Goal: Task Accomplishment & Management: Use online tool/utility

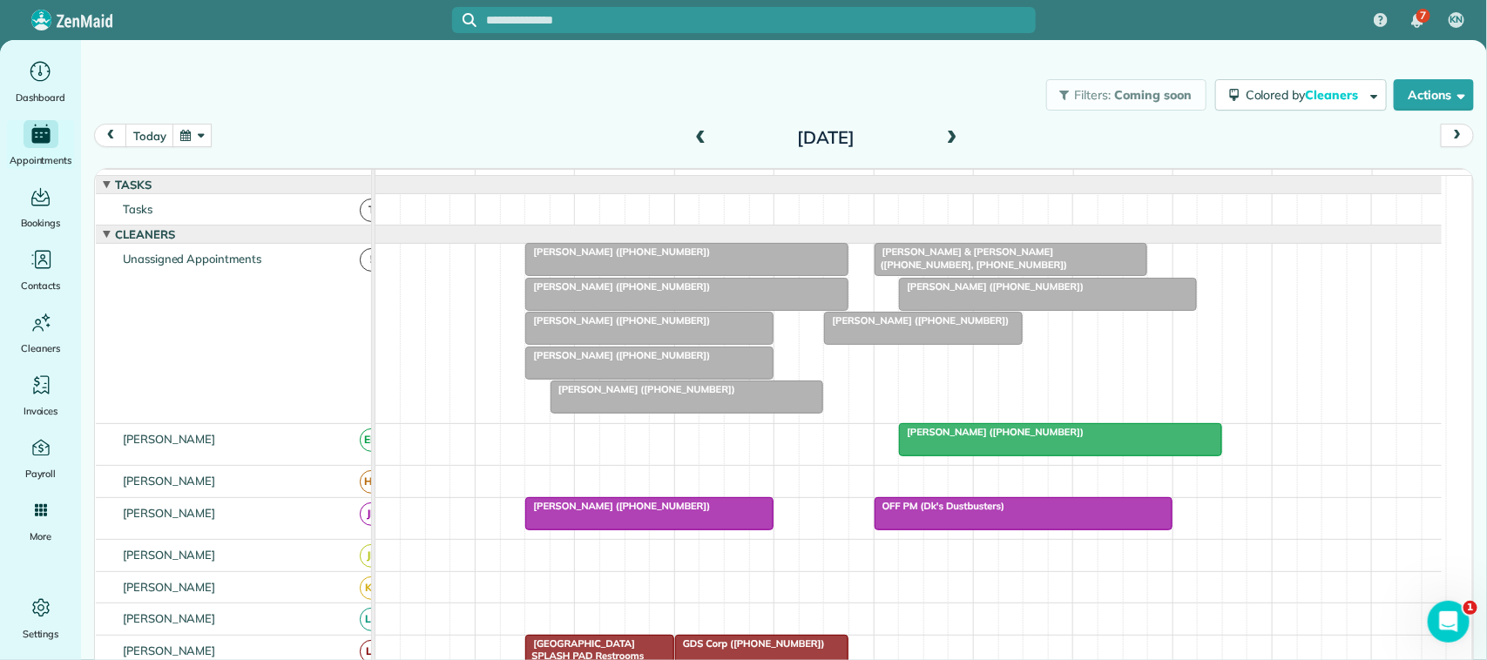
click at [185, 144] on button "button" at bounding box center [193, 136] width 40 height 24
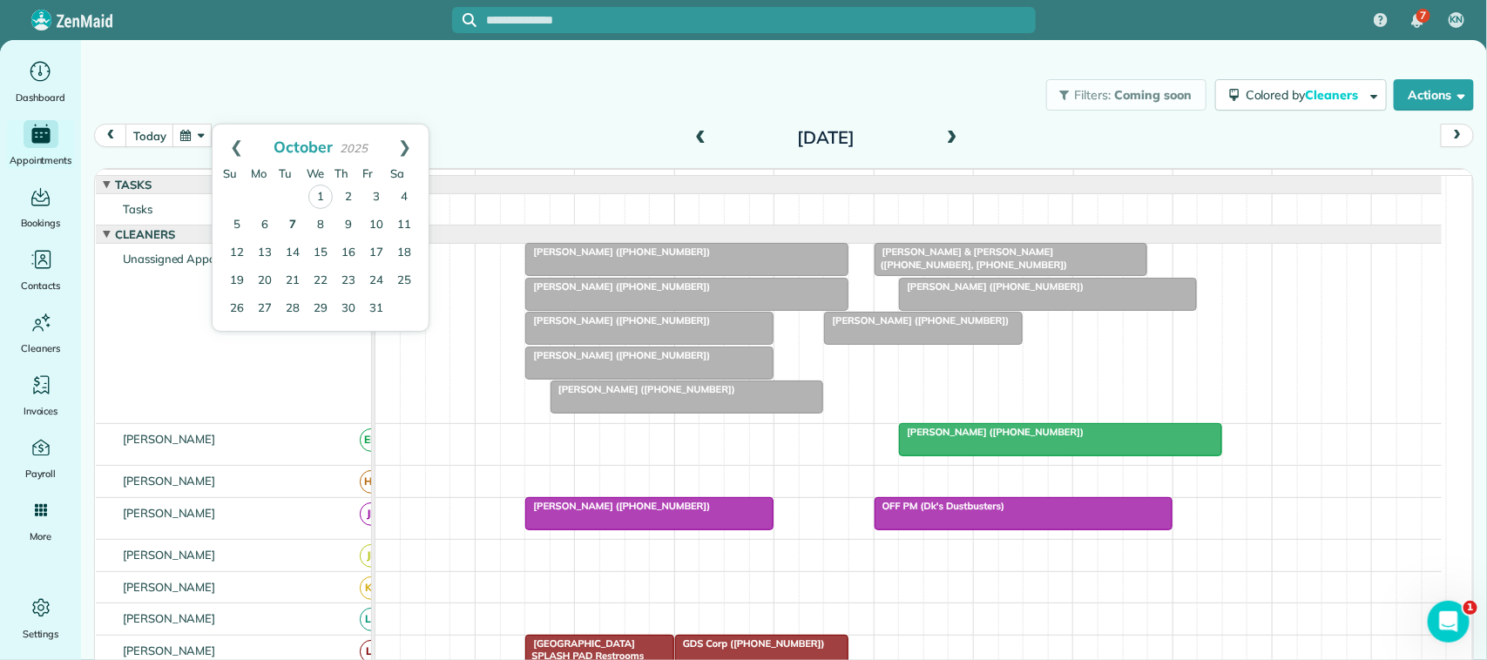
click at [288, 223] on link "7" at bounding box center [293, 226] width 28 height 28
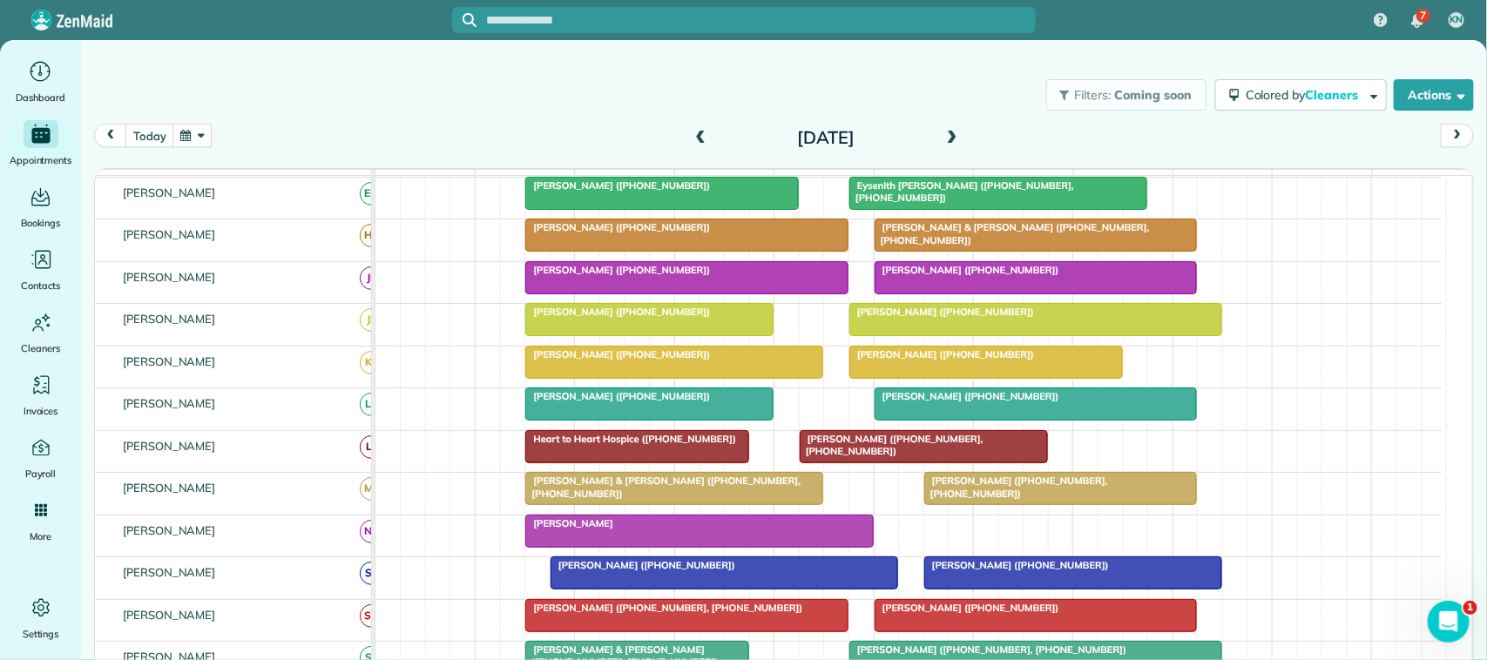
click at [1008, 504] on div at bounding box center [1061, 488] width 272 height 31
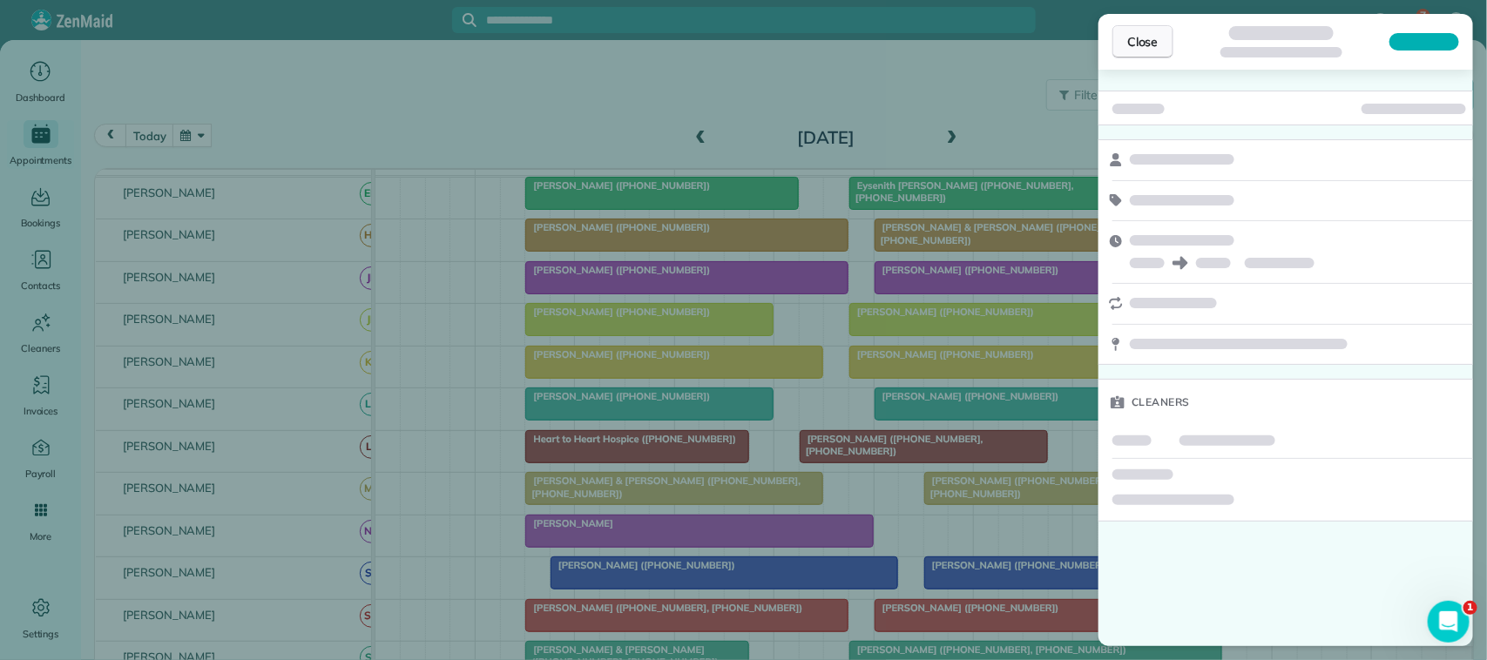
click at [1147, 40] on span "Close" at bounding box center [1142, 41] width 31 height 17
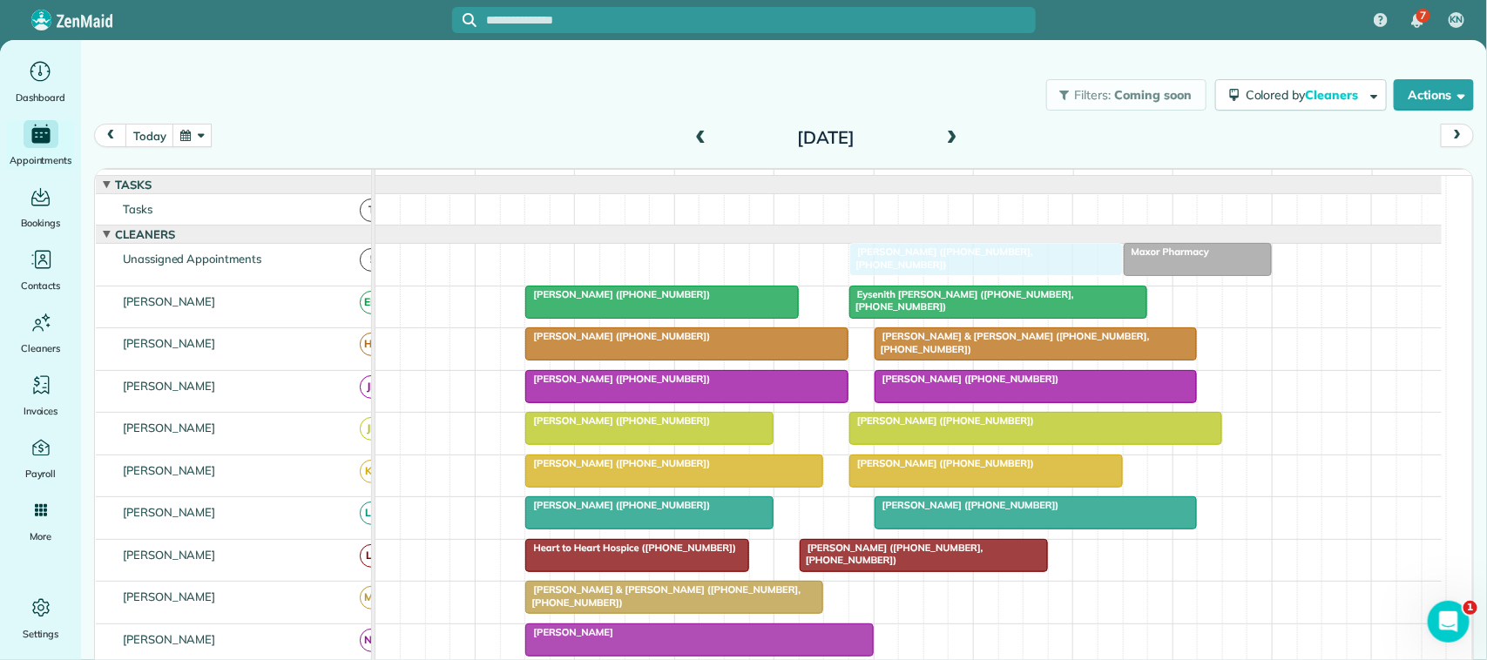
drag, startPoint x: 976, startPoint y: 524, endPoint x: 906, endPoint y: 294, distance: 239.5
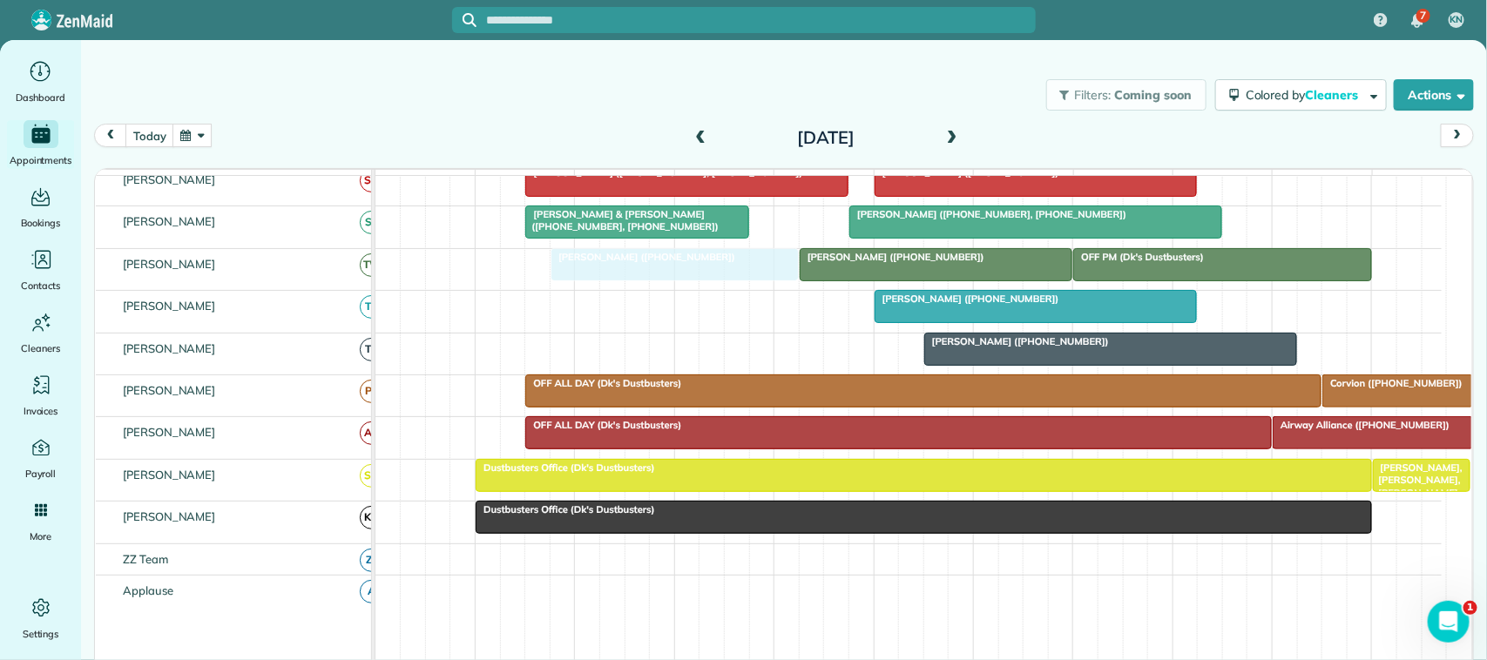
drag, startPoint x: 610, startPoint y: 348, endPoint x: 623, endPoint y: 316, distance: 34.8
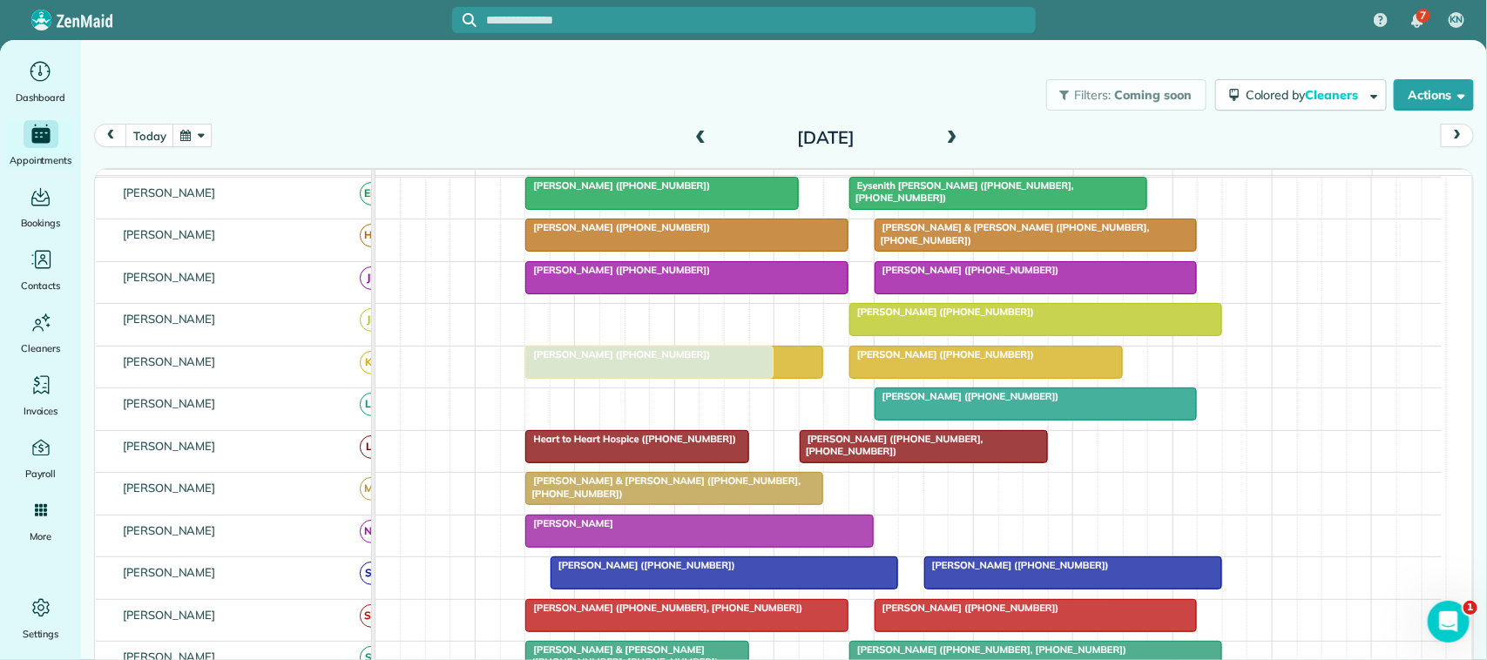
drag, startPoint x: 606, startPoint y: 423, endPoint x: 606, endPoint y: 399, distance: 24.4
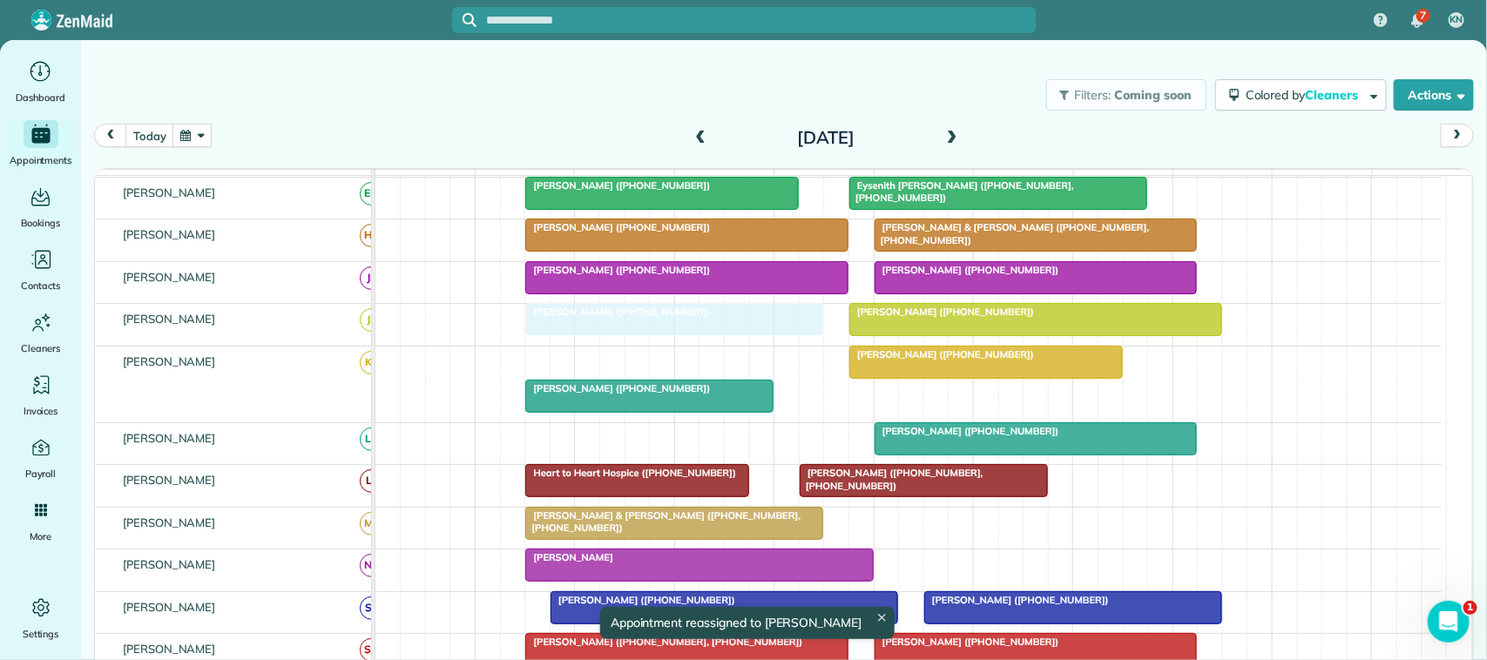
drag, startPoint x: 638, startPoint y: 382, endPoint x: 638, endPoint y: 354, distance: 27.9
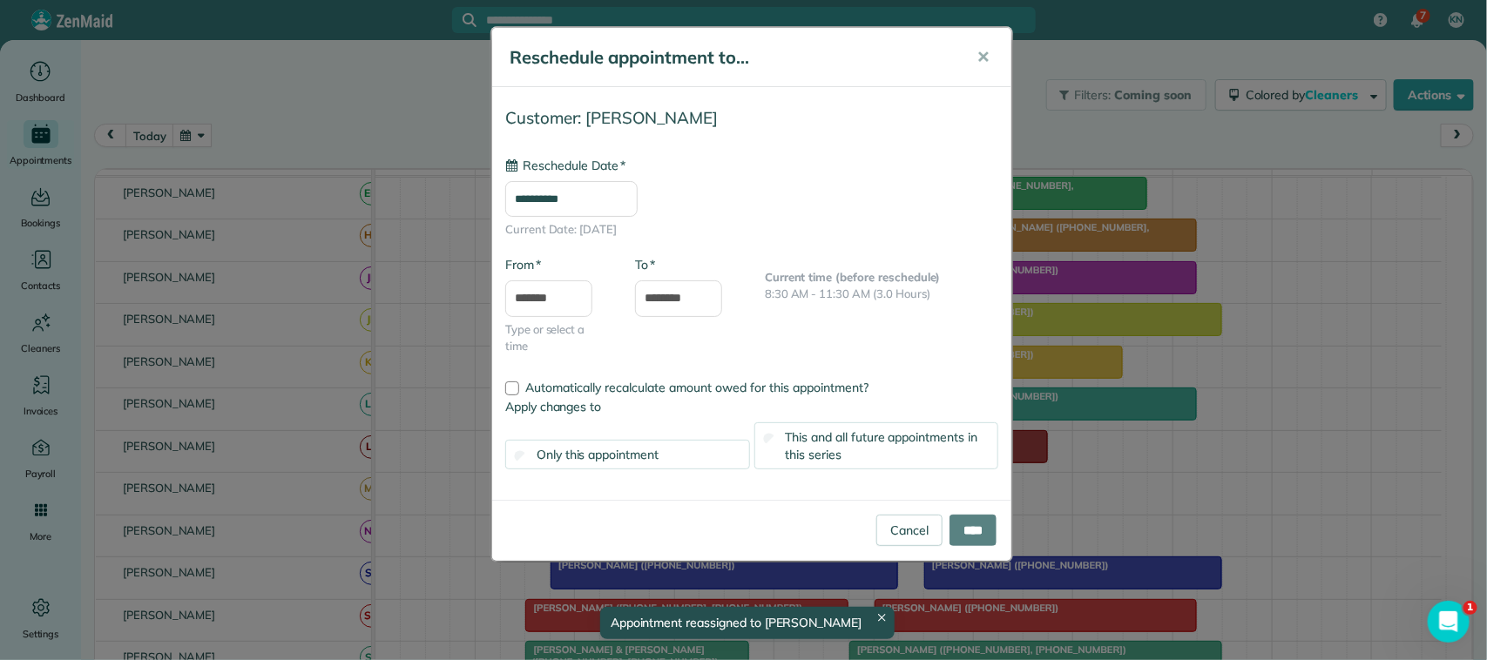
type input "**********"
click at [972, 525] on input "****" at bounding box center [973, 530] width 47 height 31
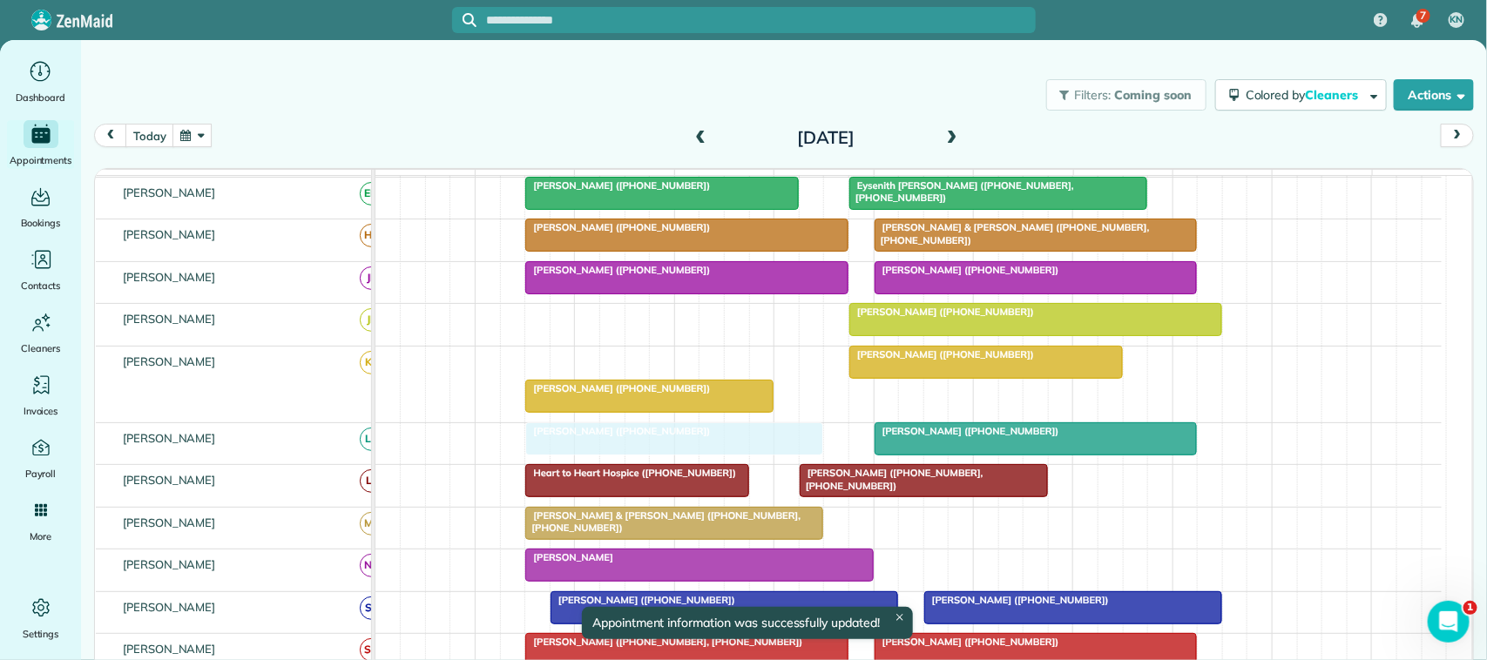
drag, startPoint x: 656, startPoint y: 376, endPoint x: 656, endPoint y: 436, distance: 60.1
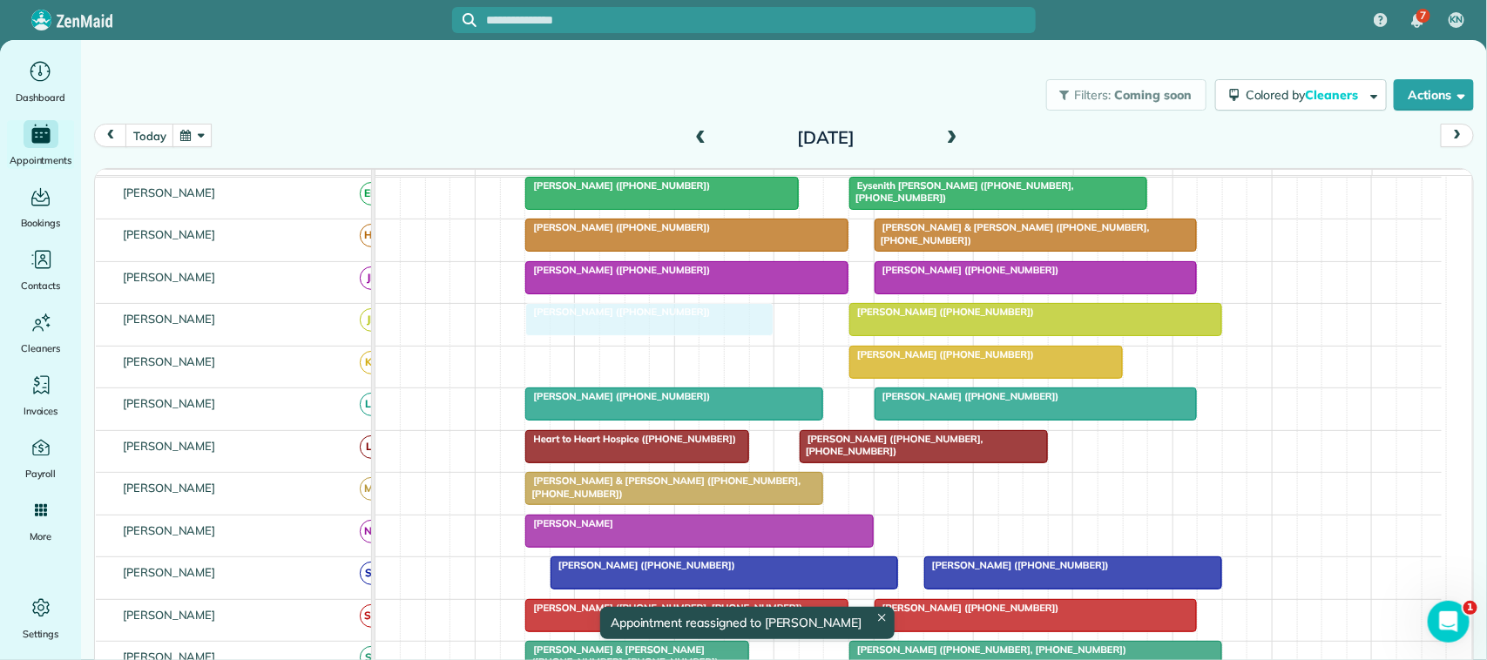
drag, startPoint x: 630, startPoint y: 382, endPoint x: 632, endPoint y: 350, distance: 31.4
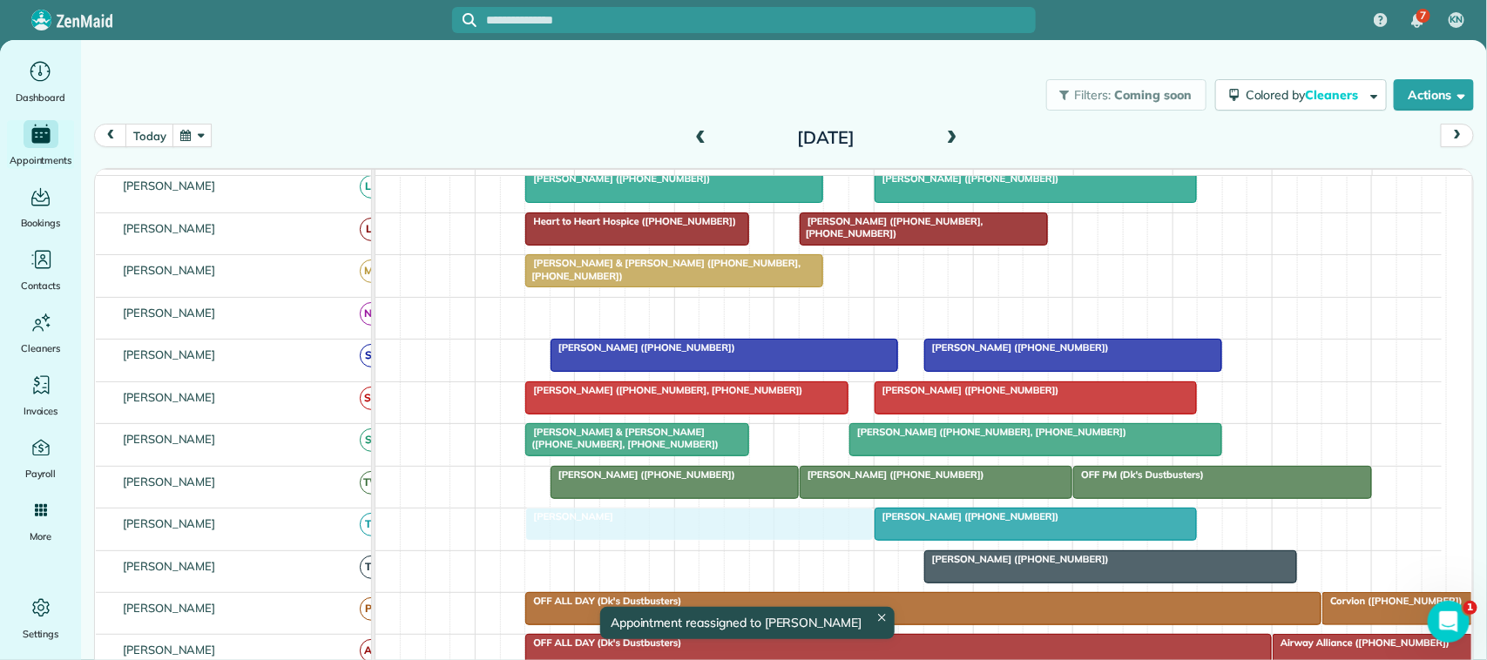
drag, startPoint x: 654, startPoint y: 335, endPoint x: 646, endPoint y: 531, distance: 196.2
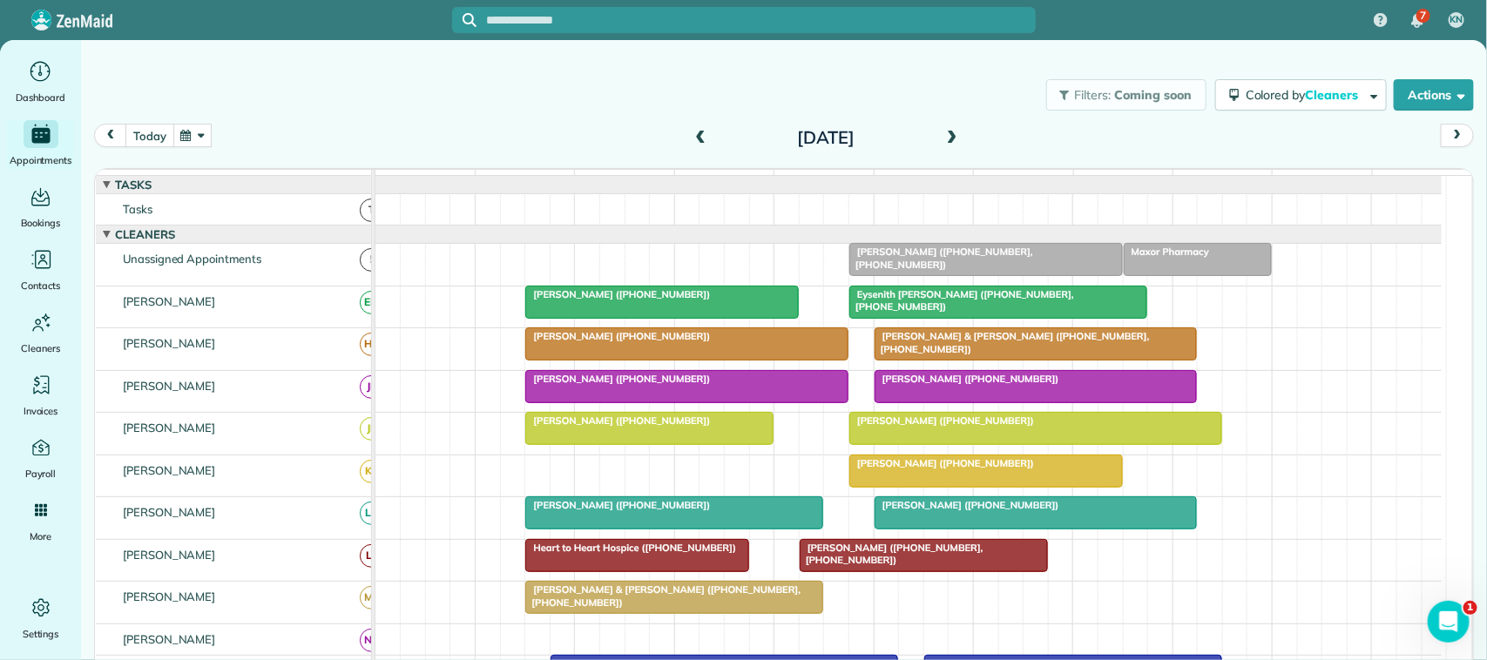
click at [148, 138] on button "today" at bounding box center [149, 136] width 48 height 24
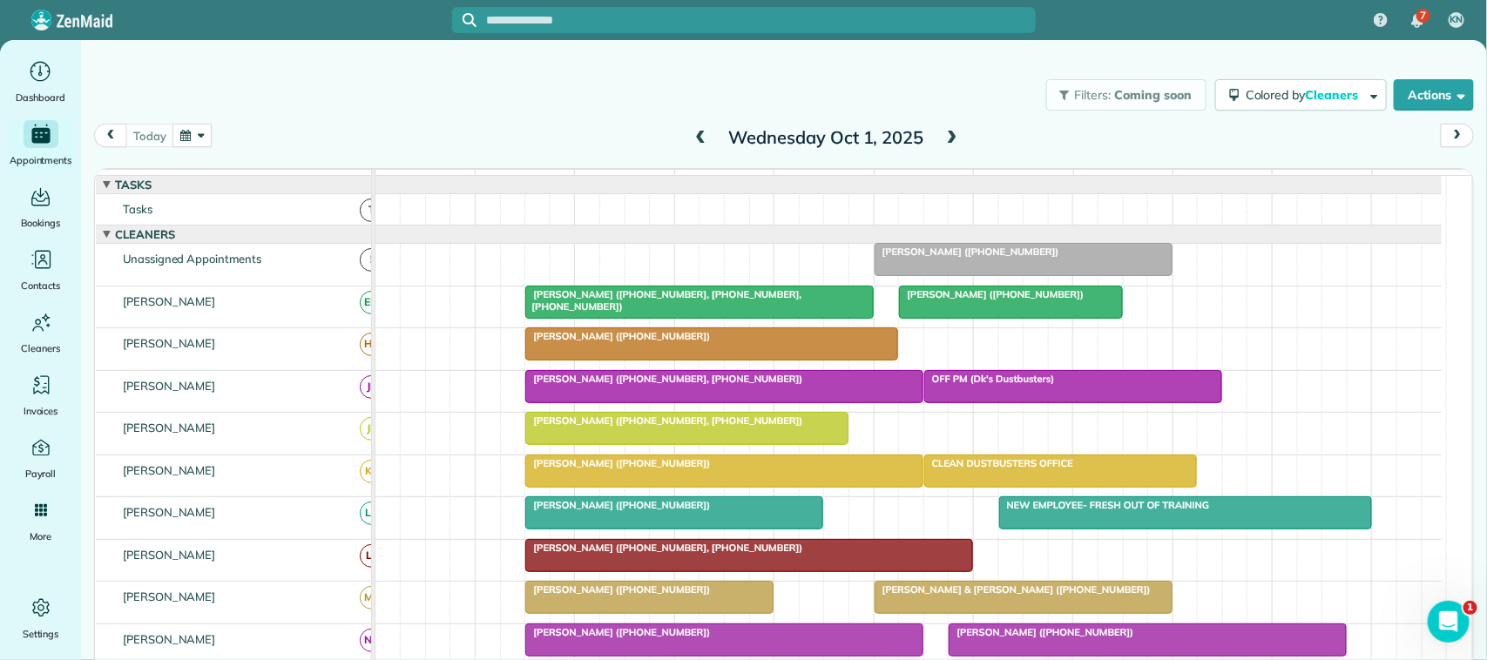
click at [206, 135] on button "button" at bounding box center [193, 136] width 40 height 24
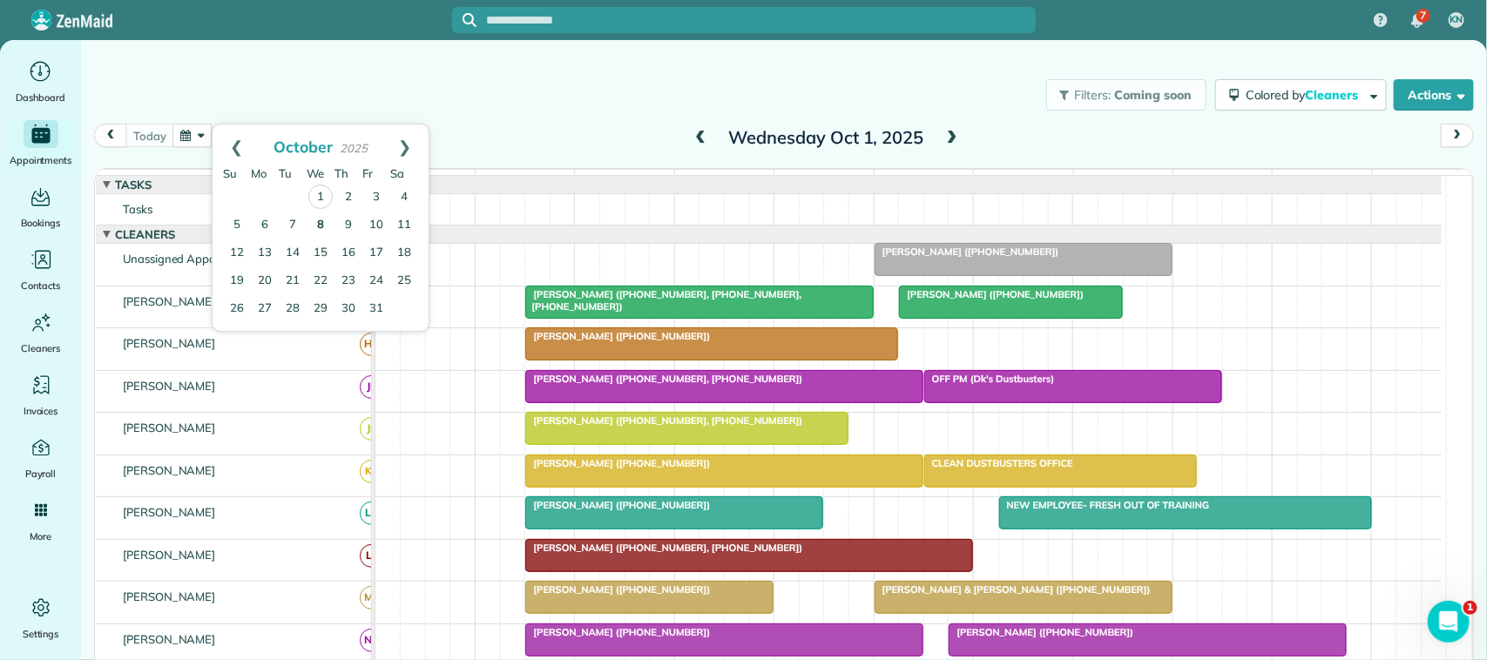
click at [328, 224] on link "8" at bounding box center [321, 226] width 28 height 28
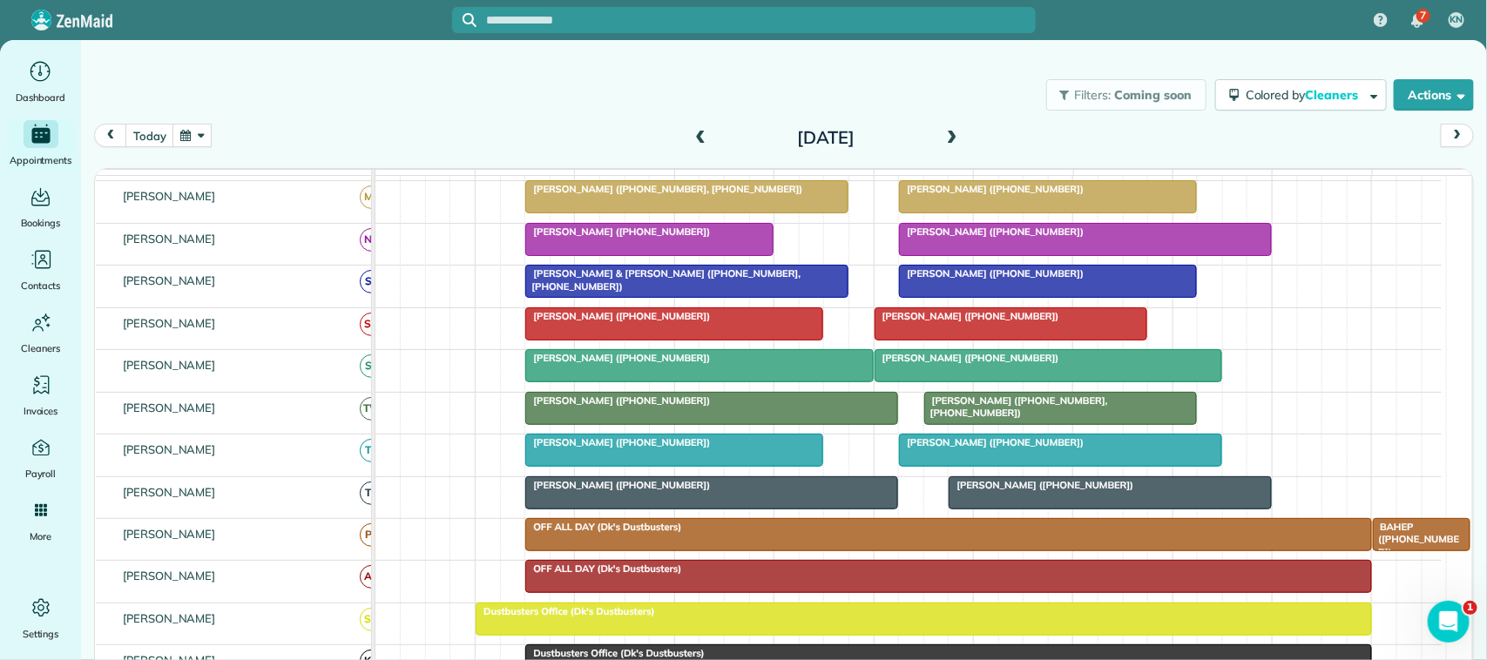
scroll to position [436, 0]
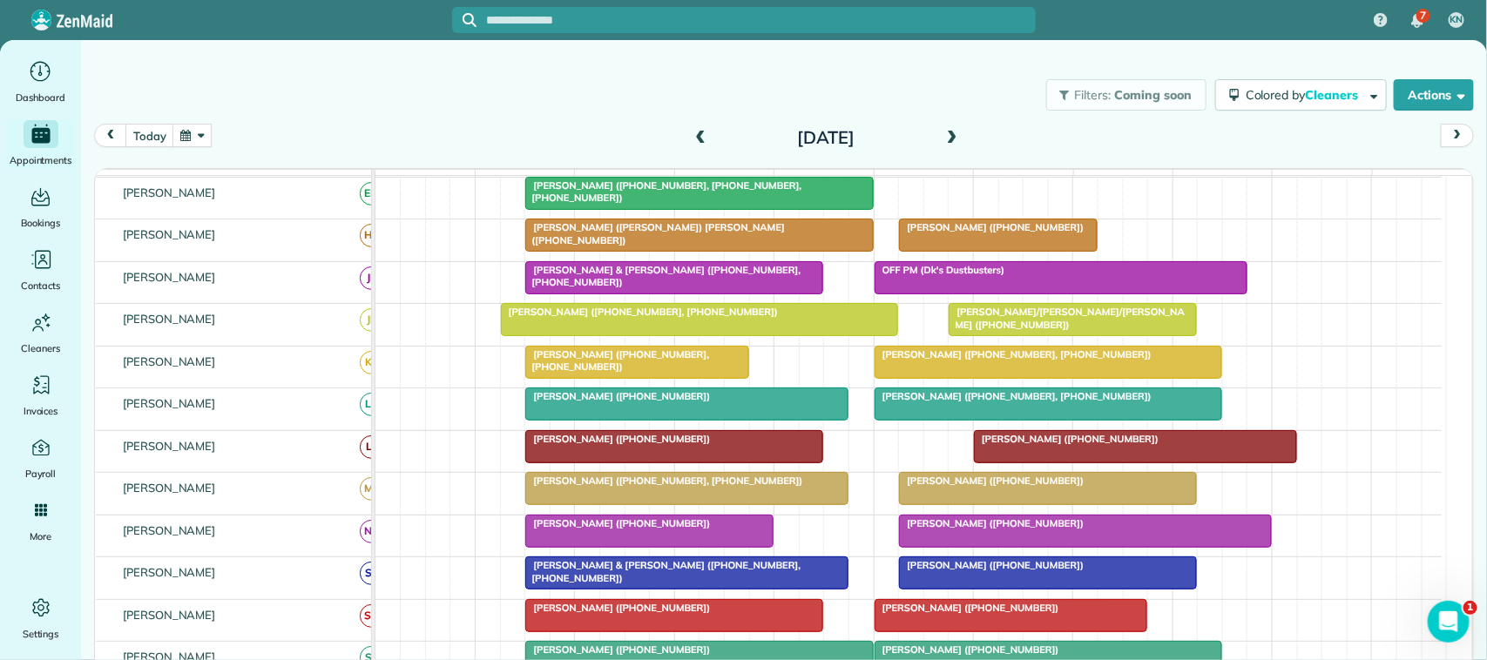
click at [693, 126] on span at bounding box center [700, 138] width 19 height 26
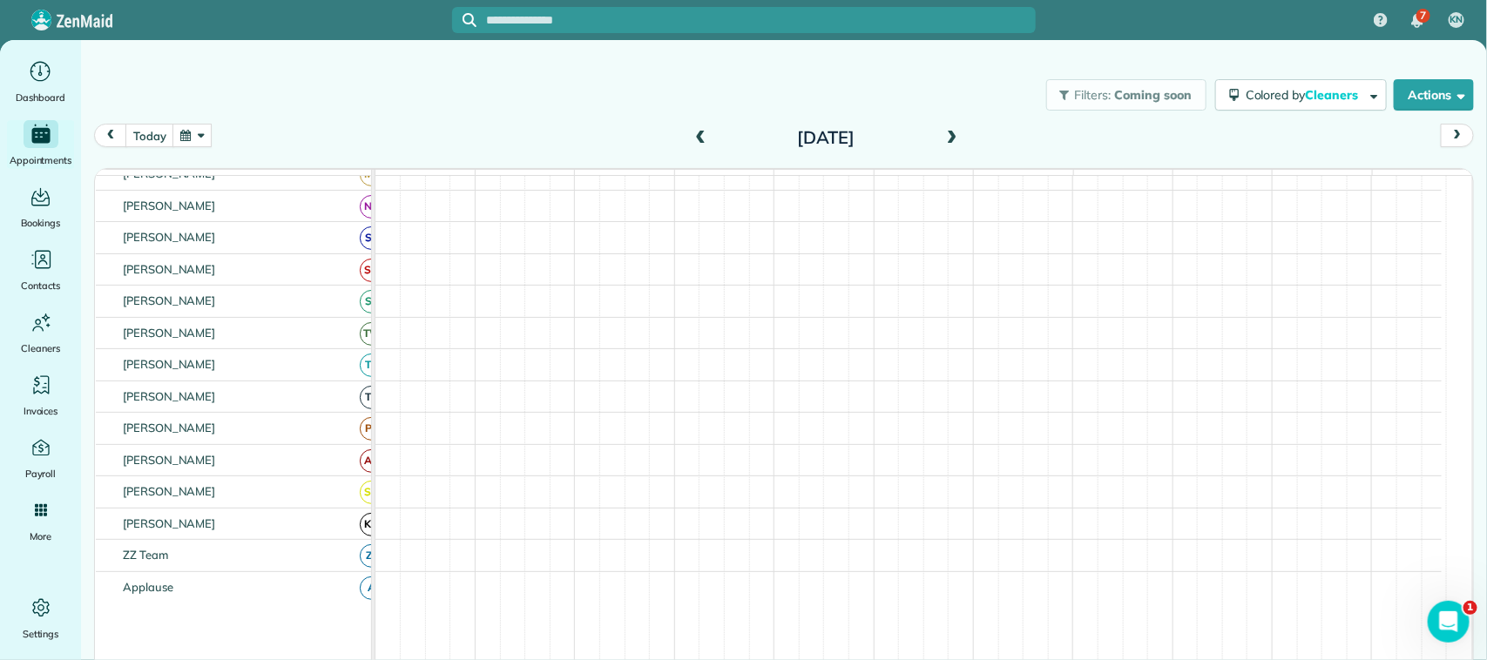
scroll to position [492, 0]
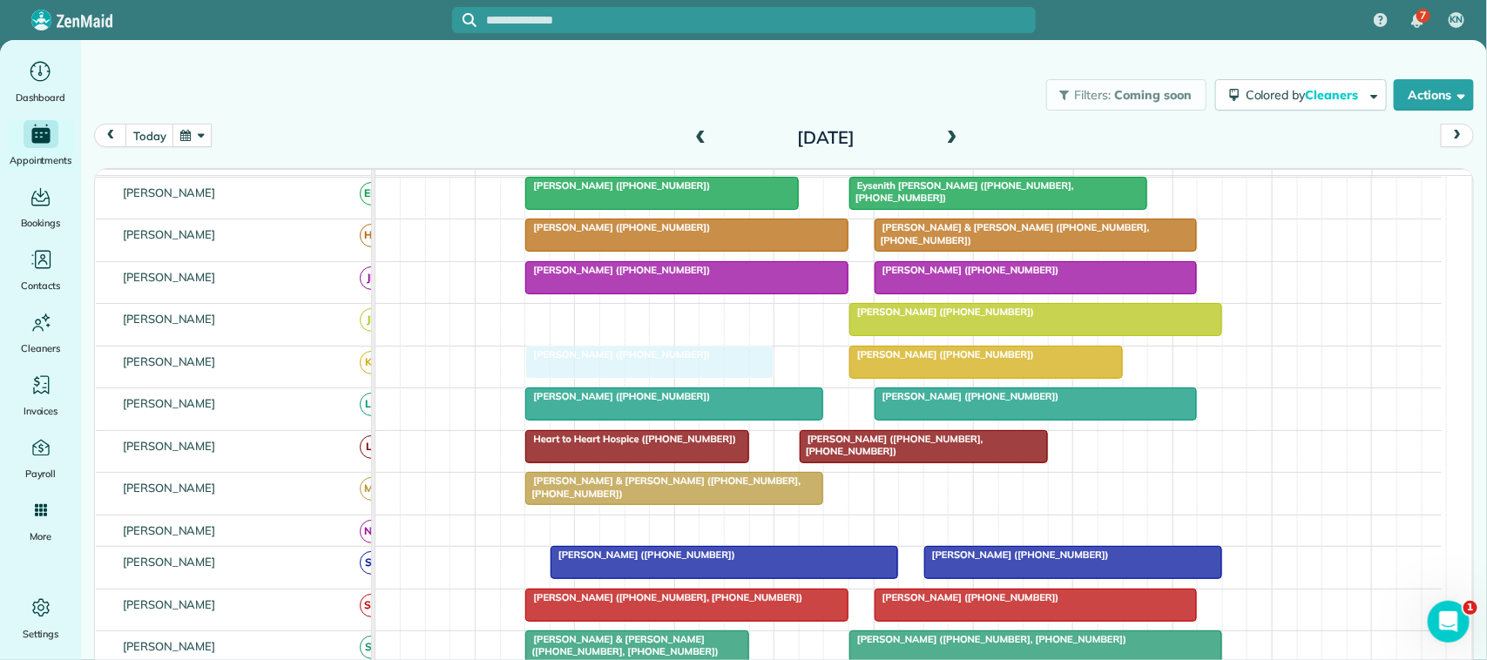
drag, startPoint x: 620, startPoint y: 337, endPoint x: 620, endPoint y: 363, distance: 26.1
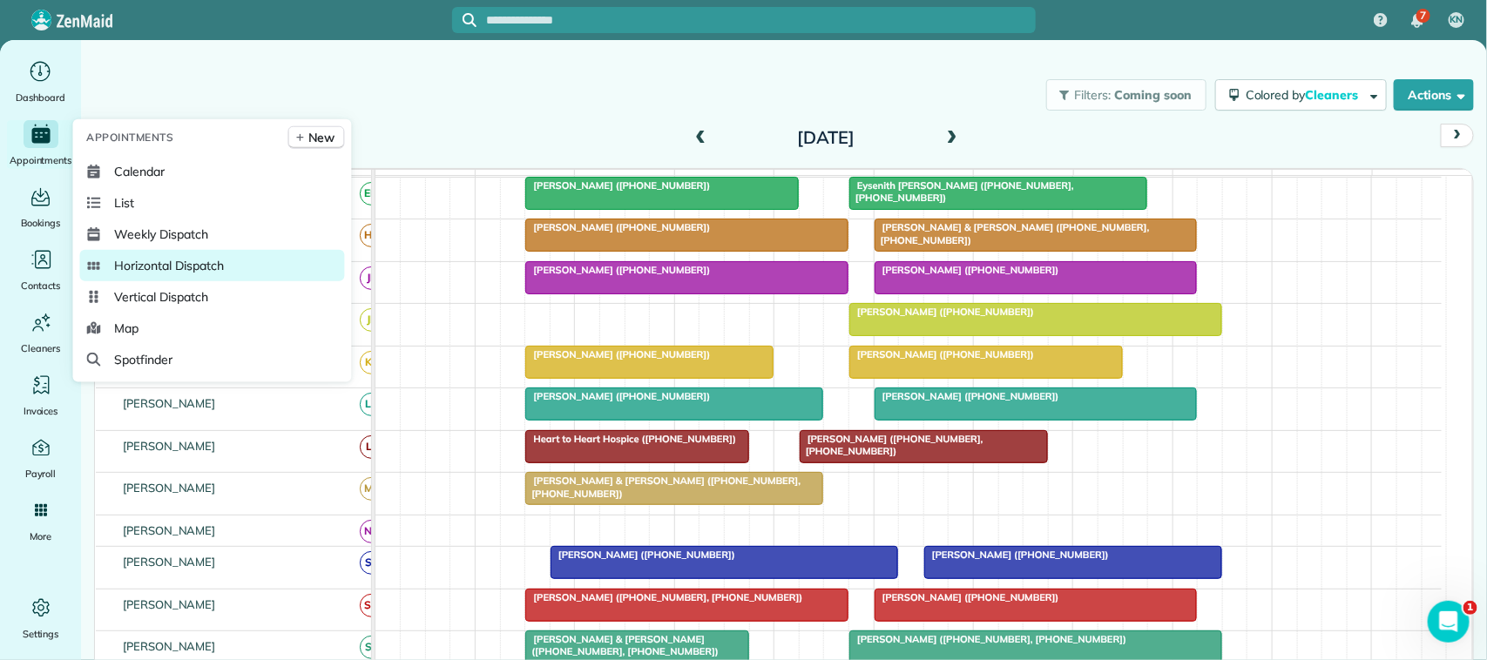
click at [196, 261] on span "Horizontal Dispatch" at bounding box center [169, 265] width 109 height 17
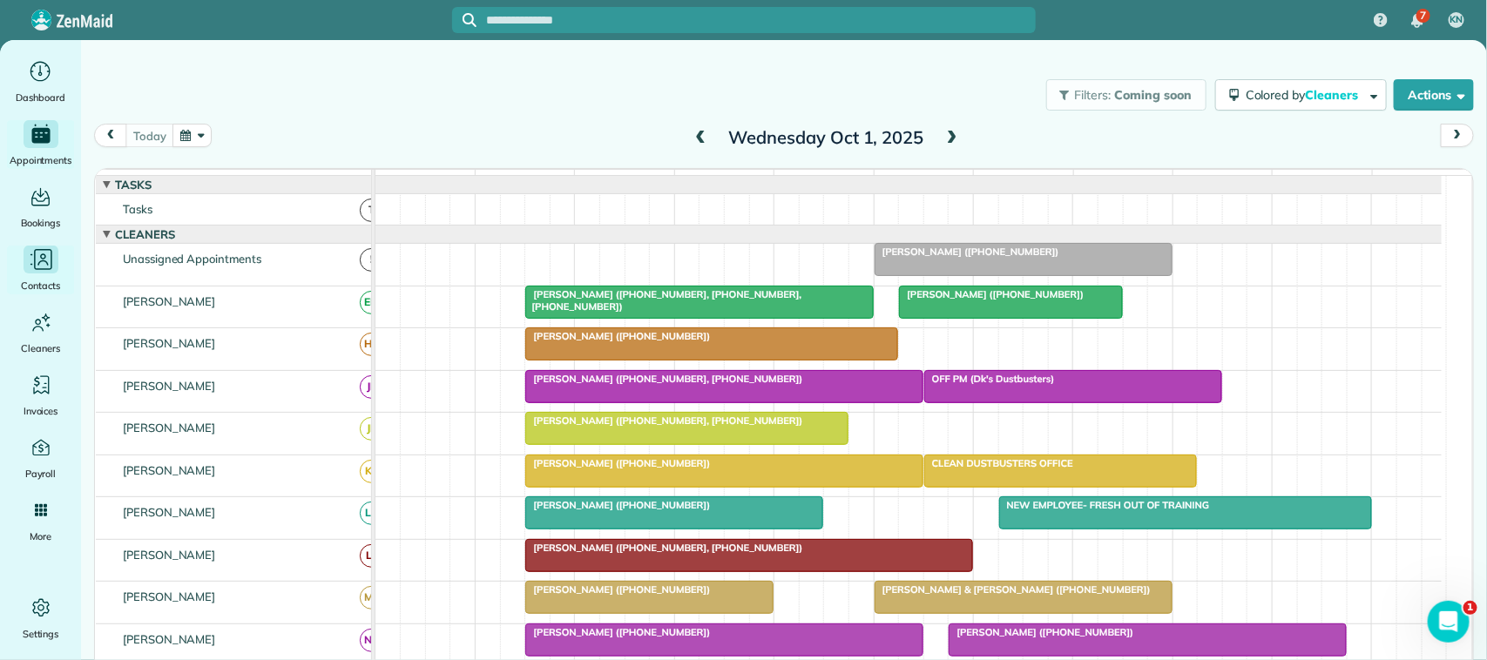
click at [46, 259] on icon "Main" at bounding box center [41, 260] width 26 height 26
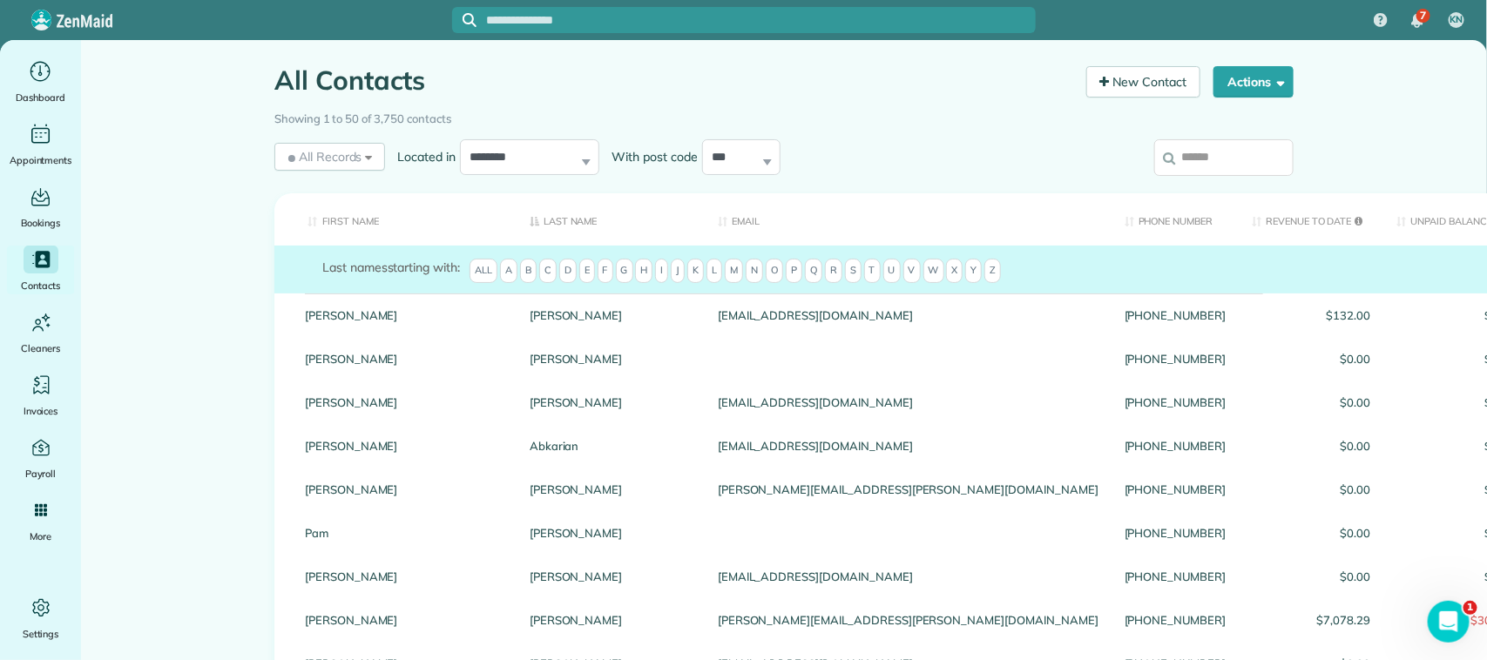
click at [1214, 159] on input "search" at bounding box center [1223, 157] width 139 height 37
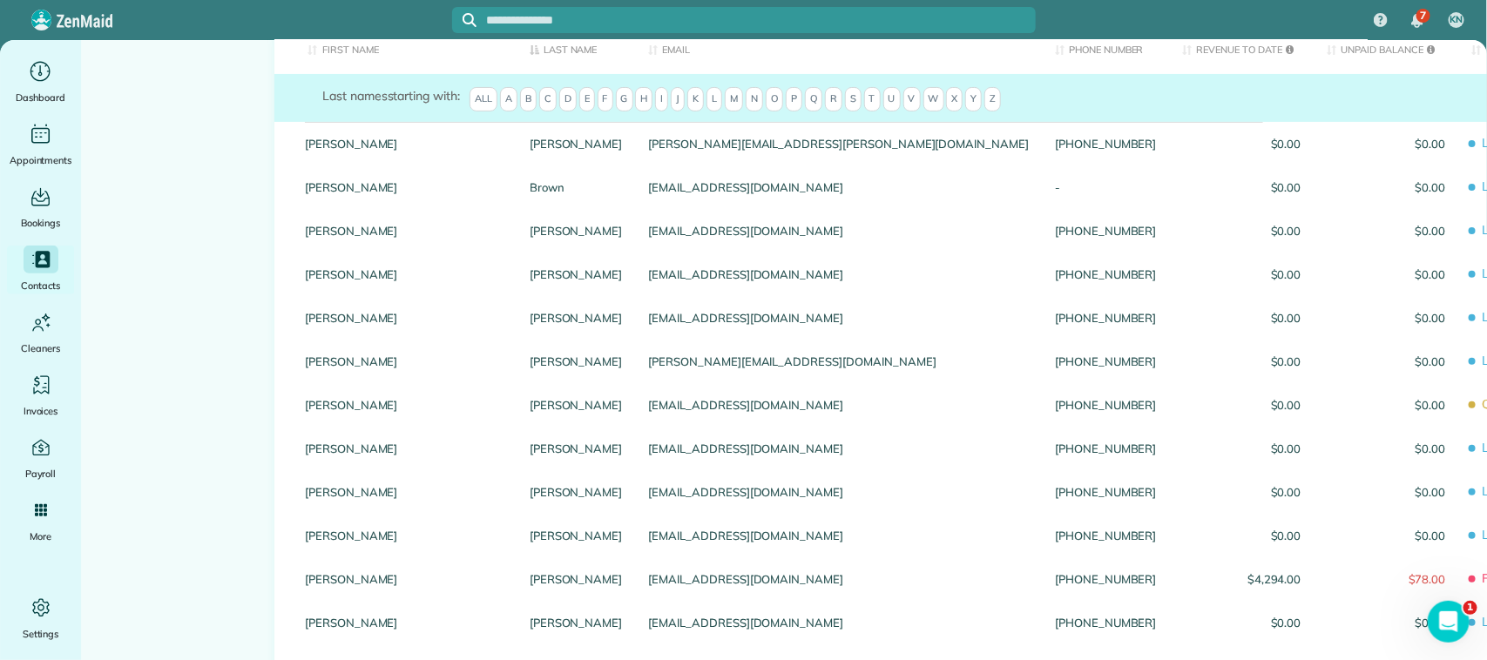
scroll to position [327, 0]
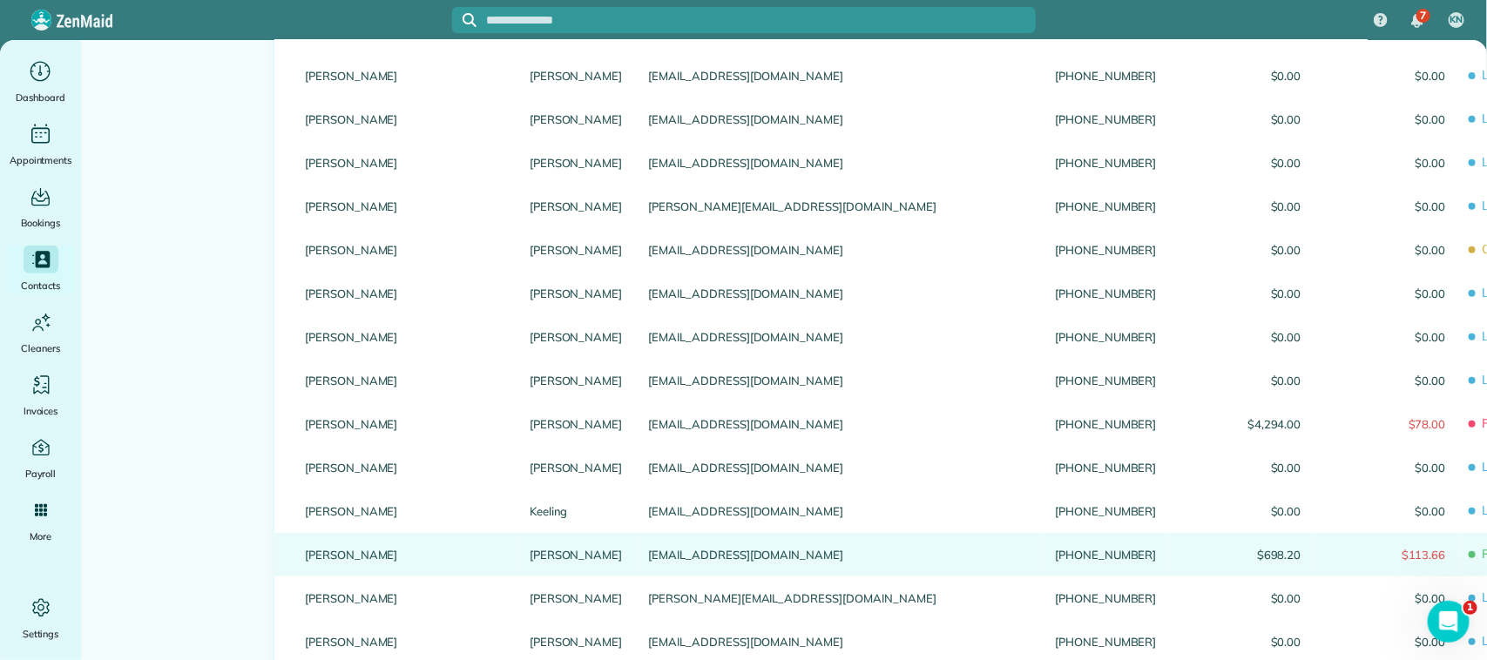
type input "****"
click at [530, 561] on link "Laningham" at bounding box center [576, 555] width 93 height 12
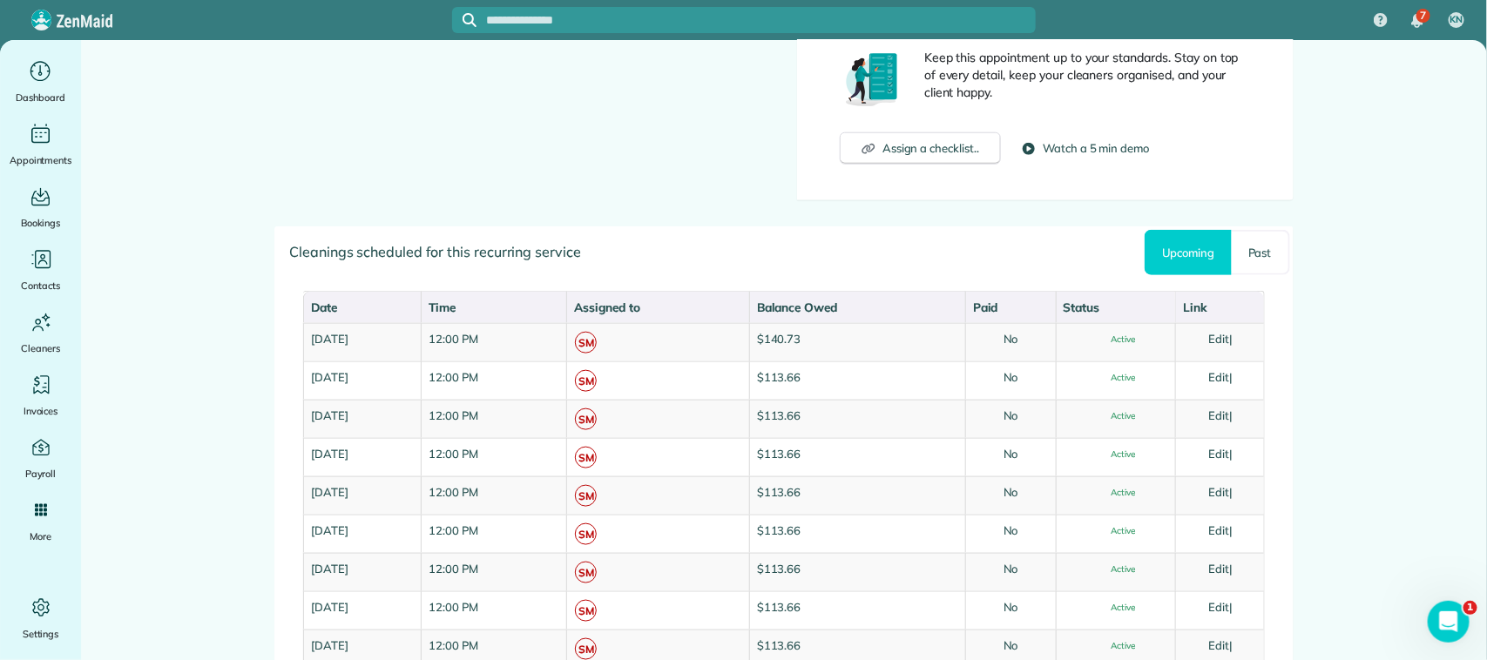
scroll to position [871, 0]
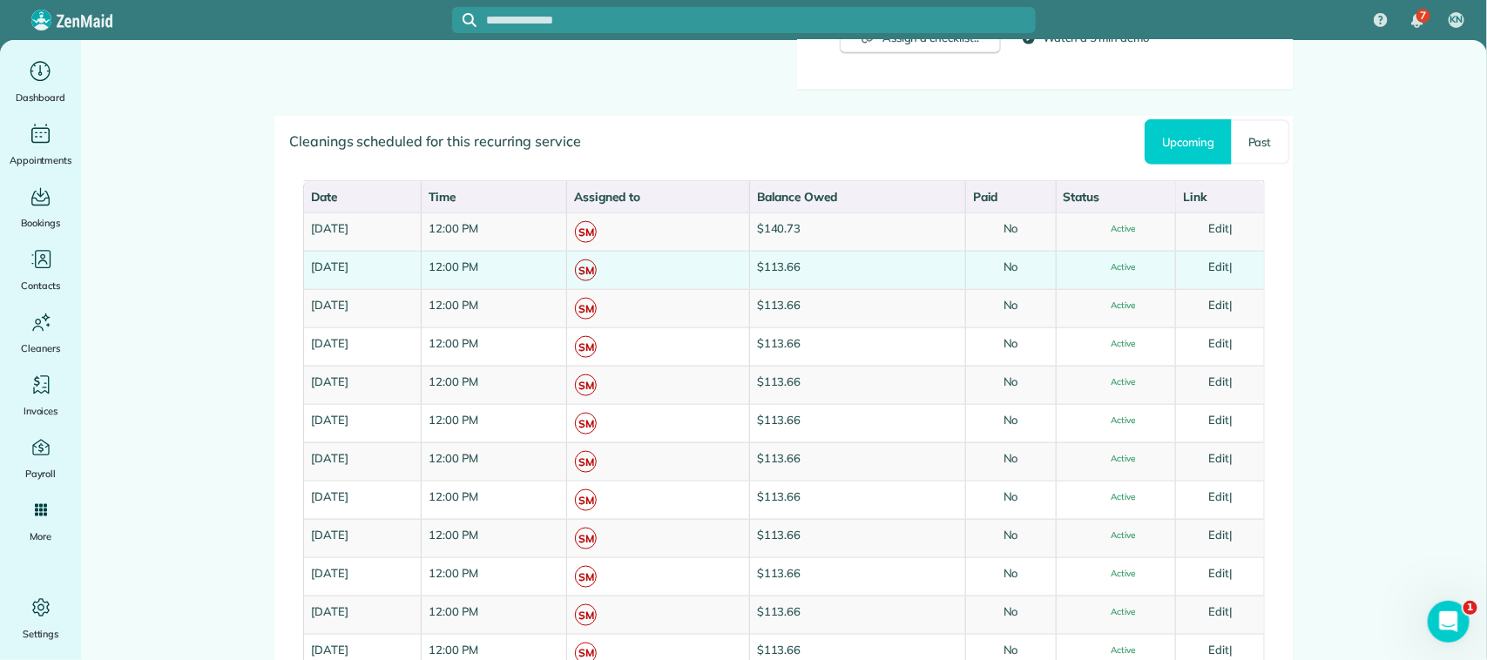
click at [1221, 266] on link "Edit" at bounding box center [1218, 267] width 21 height 14
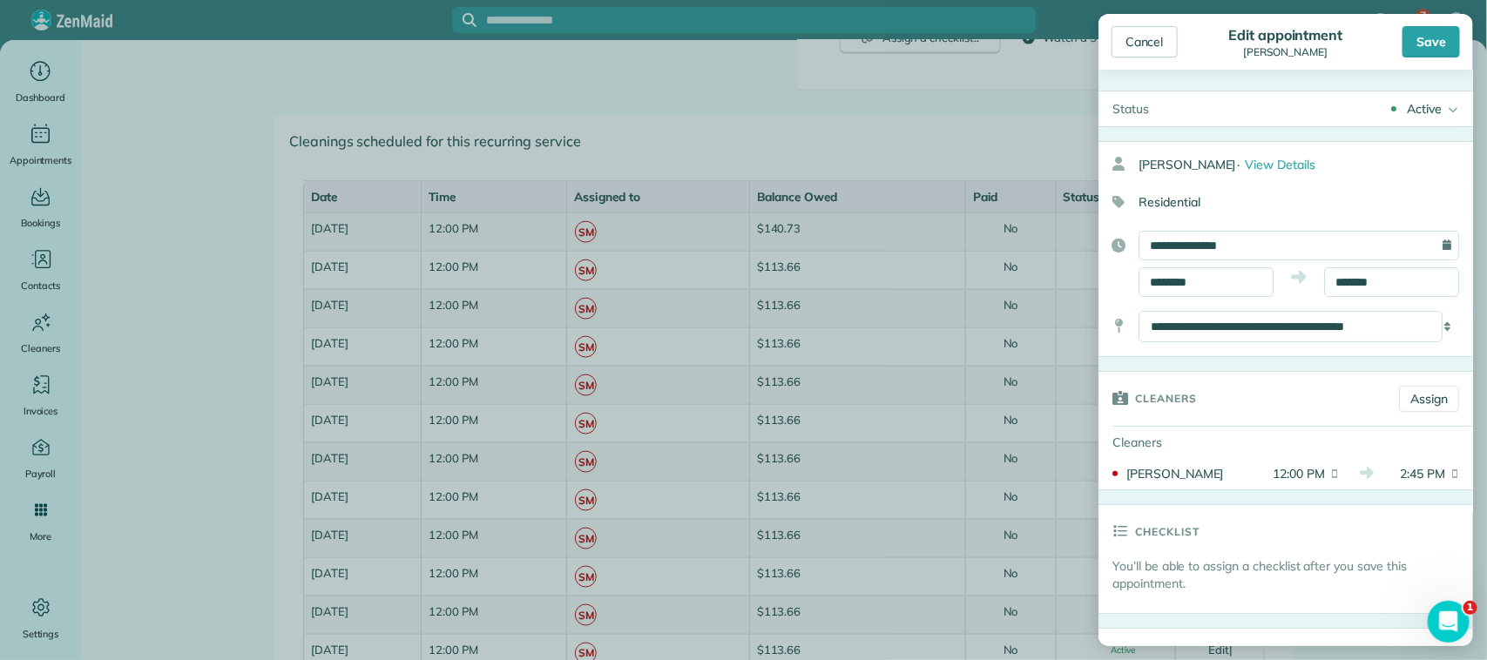
click at [1418, 102] on div "Active" at bounding box center [1424, 108] width 35 height 17
click at [1416, 200] on div "Cancelled" at bounding box center [1427, 195] width 55 height 12
click at [1159, 49] on div "Cancel" at bounding box center [1145, 41] width 66 height 31
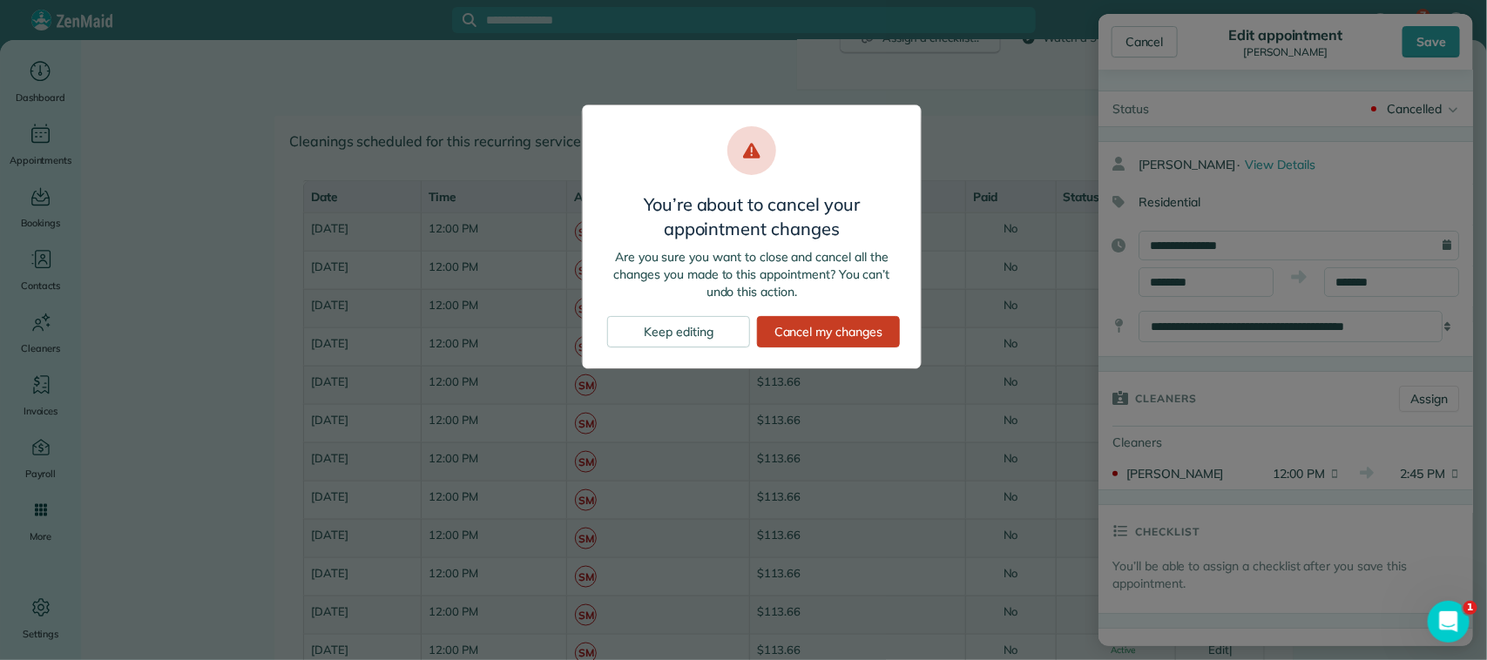
click at [956, 136] on div "You’re about to cancel your appointment changes Are you sure you want to close …" at bounding box center [743, 330] width 1487 height 660
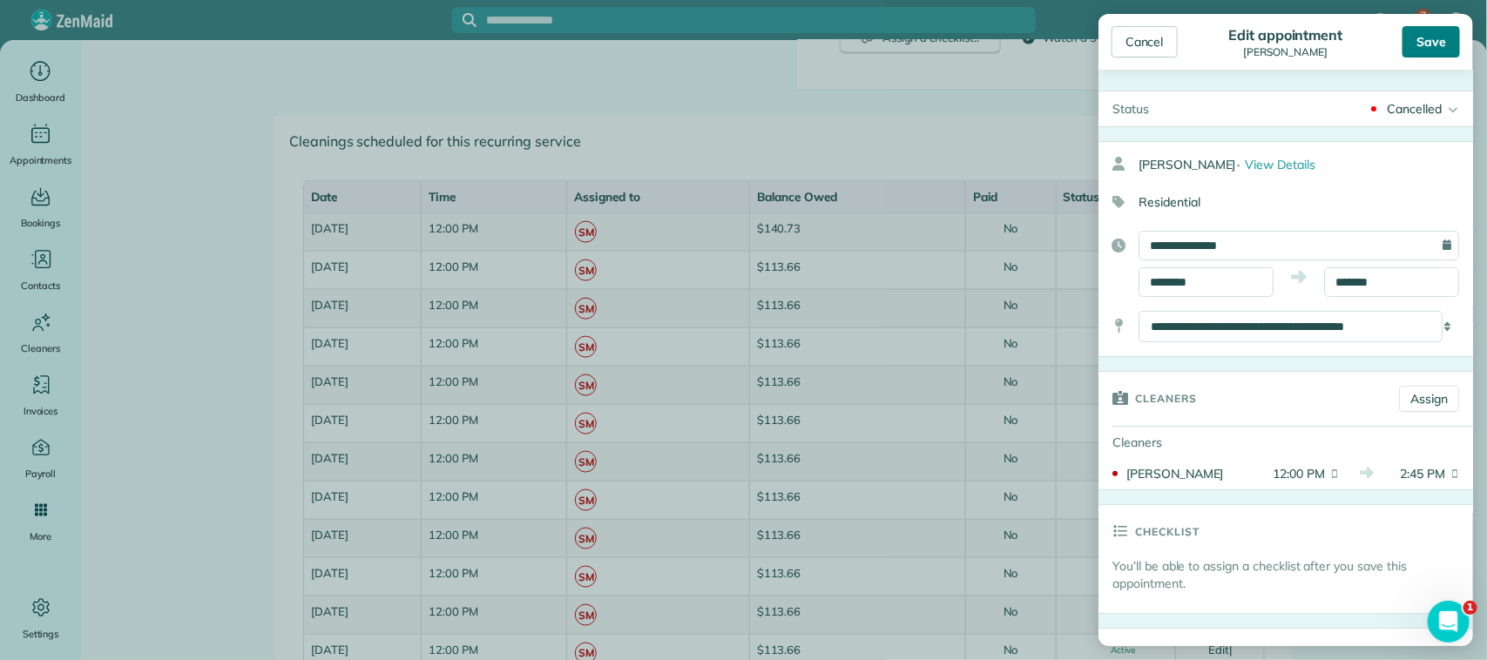
click at [1421, 49] on div "Save" at bounding box center [1432, 41] width 58 height 31
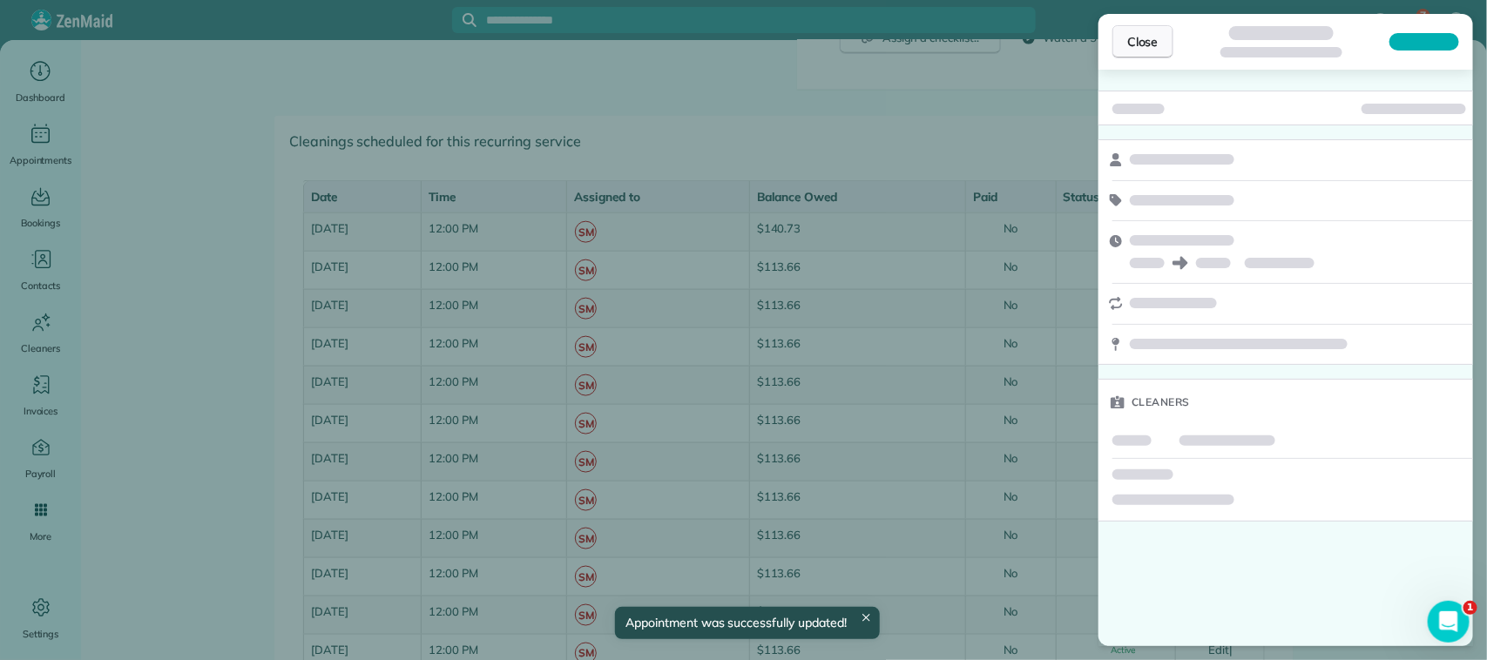
click at [1142, 51] on button "Close" at bounding box center [1143, 41] width 61 height 33
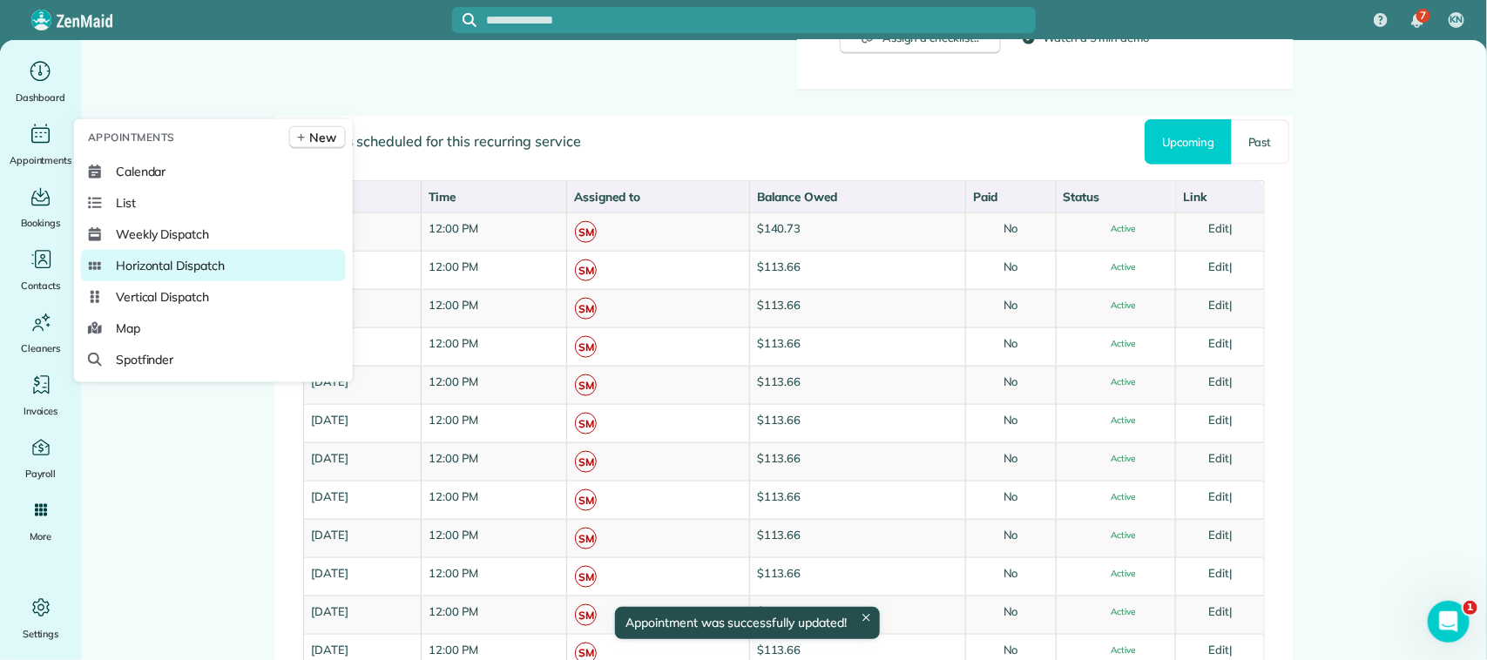
click at [180, 267] on span "Horizontal Dispatch" at bounding box center [170, 265] width 109 height 17
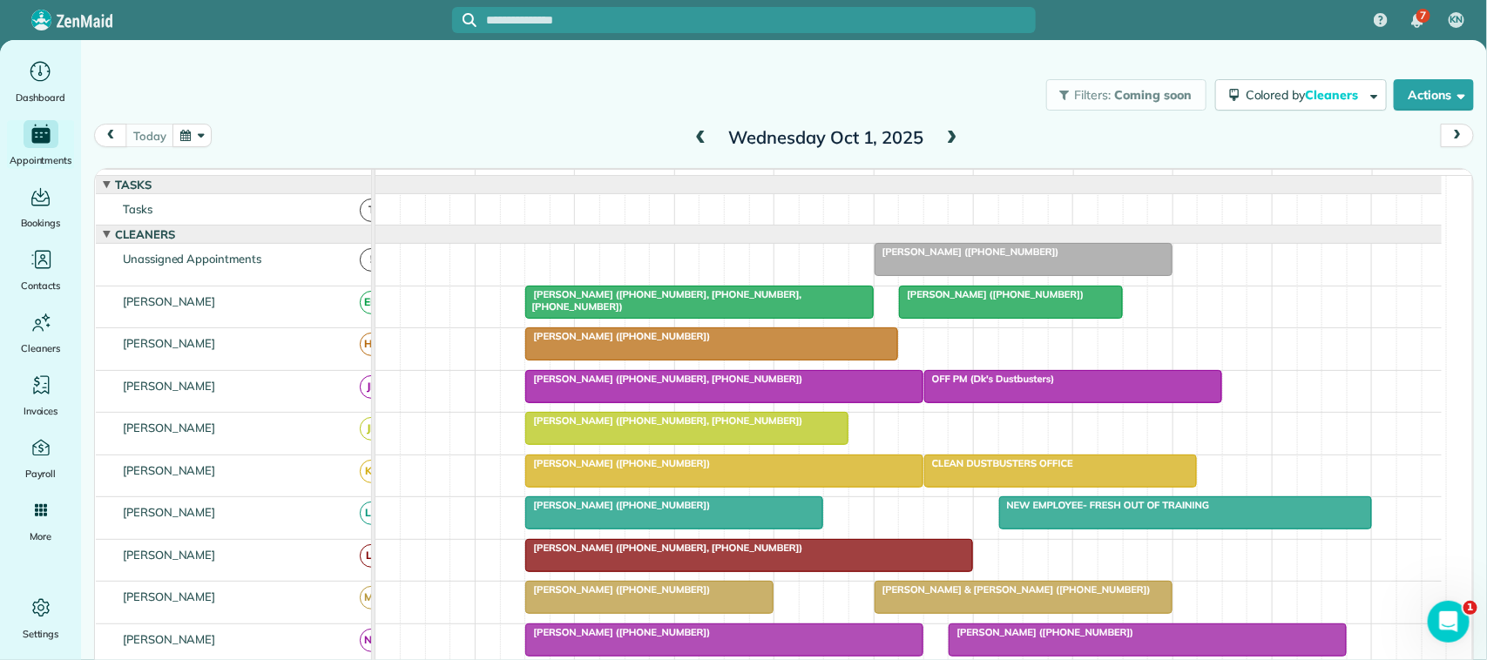
click at [351, 132] on div "[DATE] [DATE]" at bounding box center [784, 140] width 1380 height 33
click at [384, 132] on div "[DATE] [DATE]" at bounding box center [784, 140] width 1380 height 33
drag, startPoint x: 994, startPoint y: 379, endPoint x: 1016, endPoint y: 363, distance: 26.8
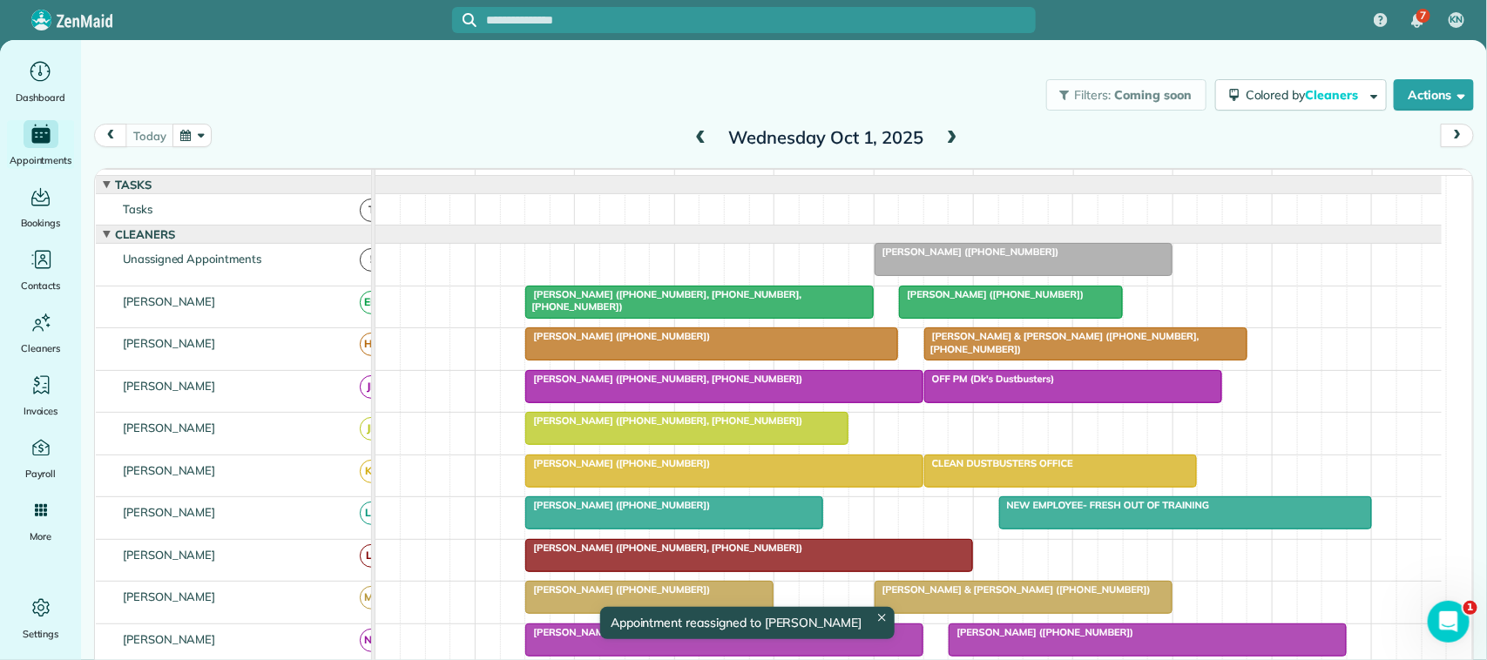
click at [1087, 360] on div at bounding box center [1085, 343] width 321 height 31
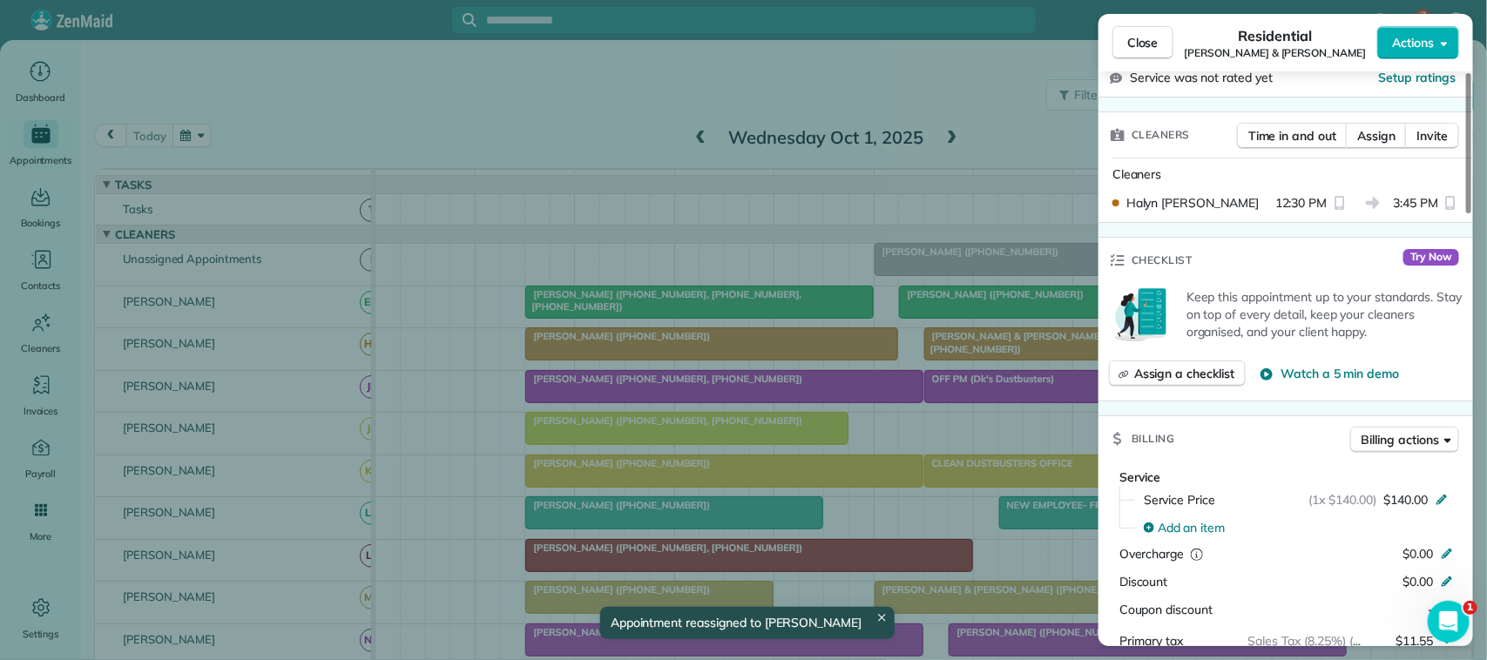
scroll to position [762, 0]
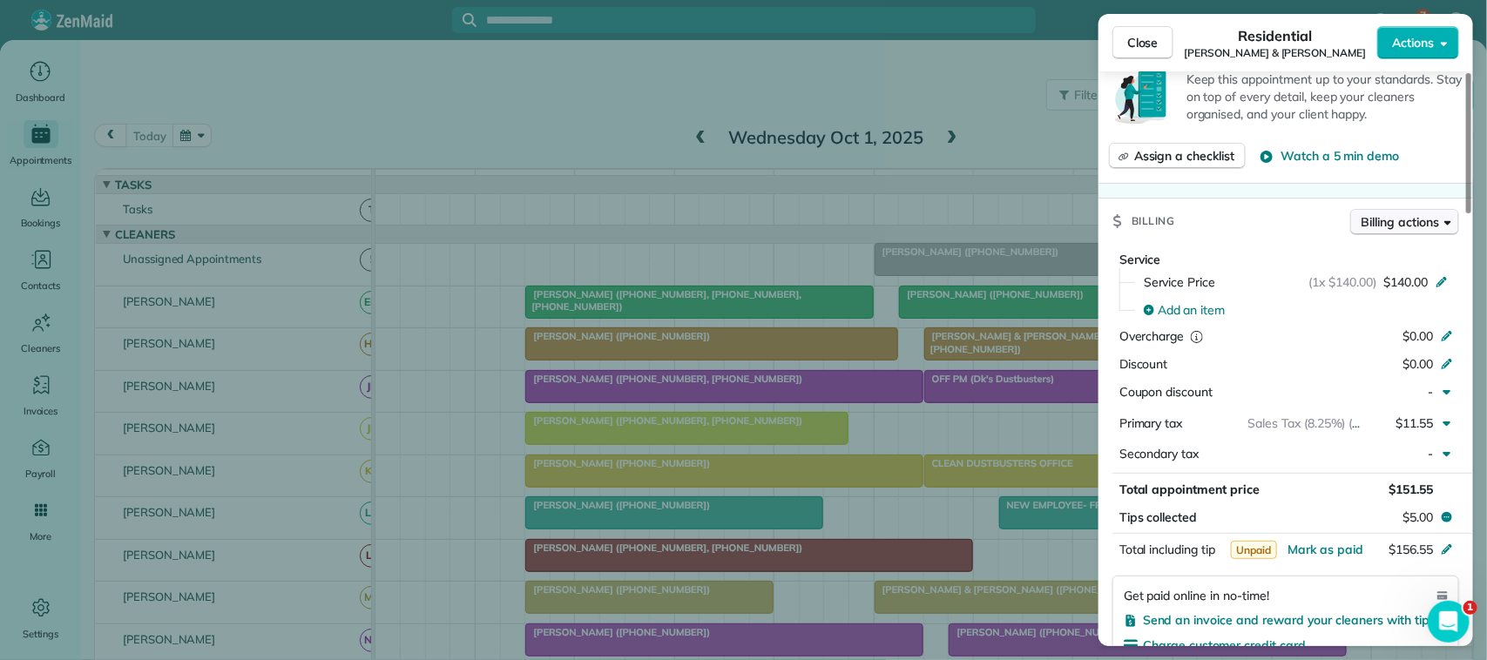
click at [1425, 209] on button "Billing actions" at bounding box center [1404, 222] width 109 height 26
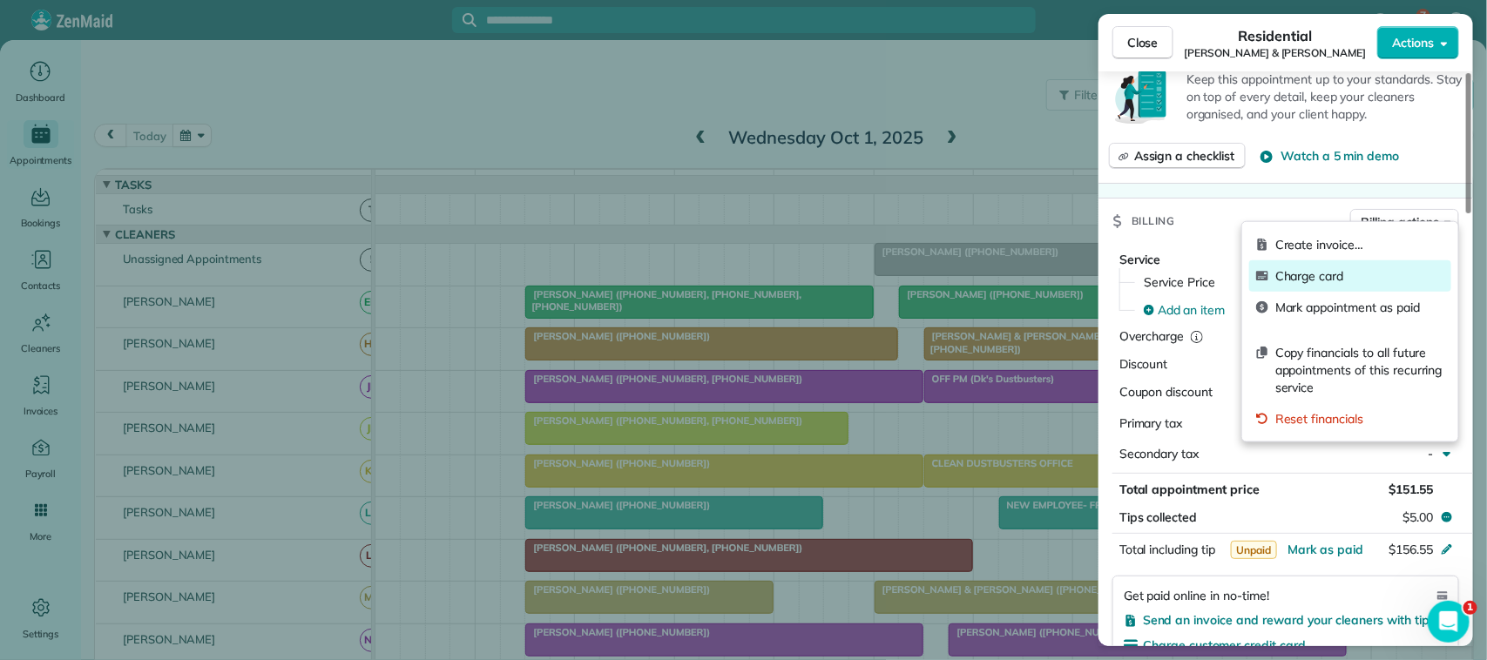
click at [1370, 274] on span "Charge card" at bounding box center [1359, 275] width 169 height 17
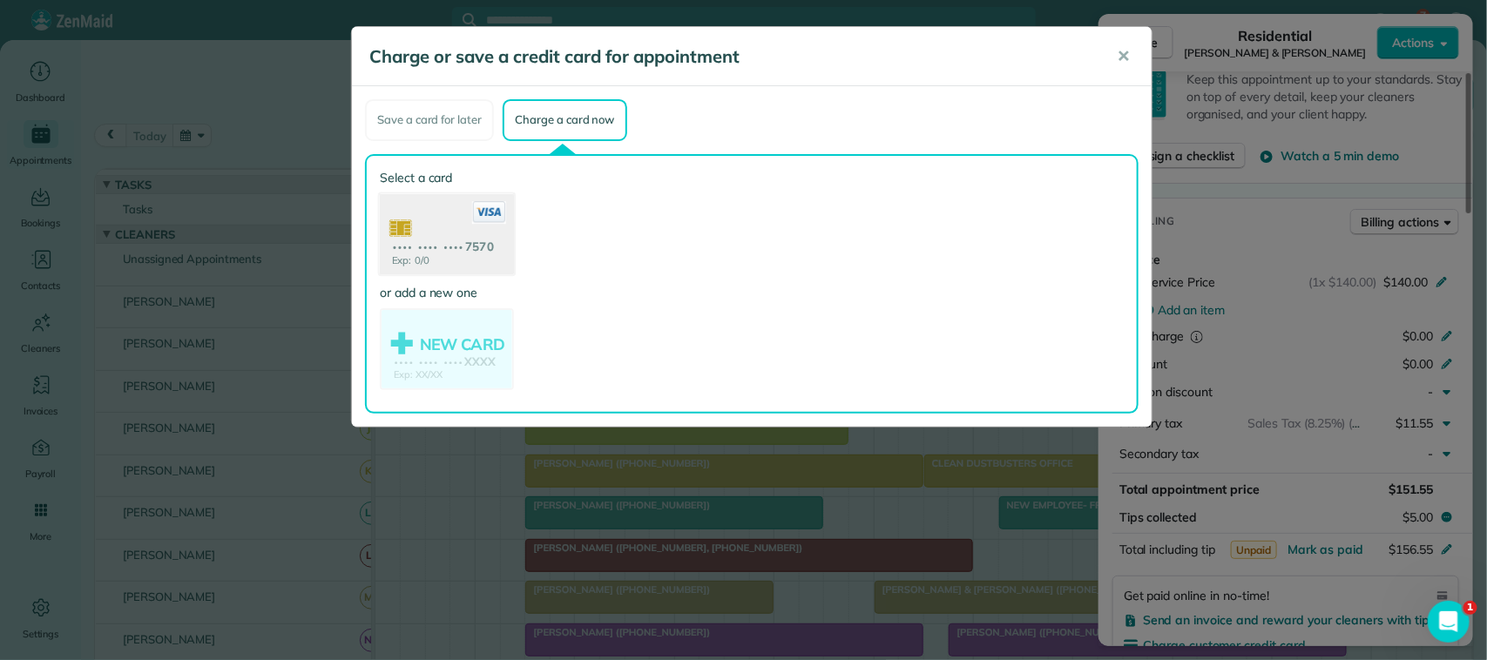
click at [503, 248] on use at bounding box center [447, 235] width 134 height 85
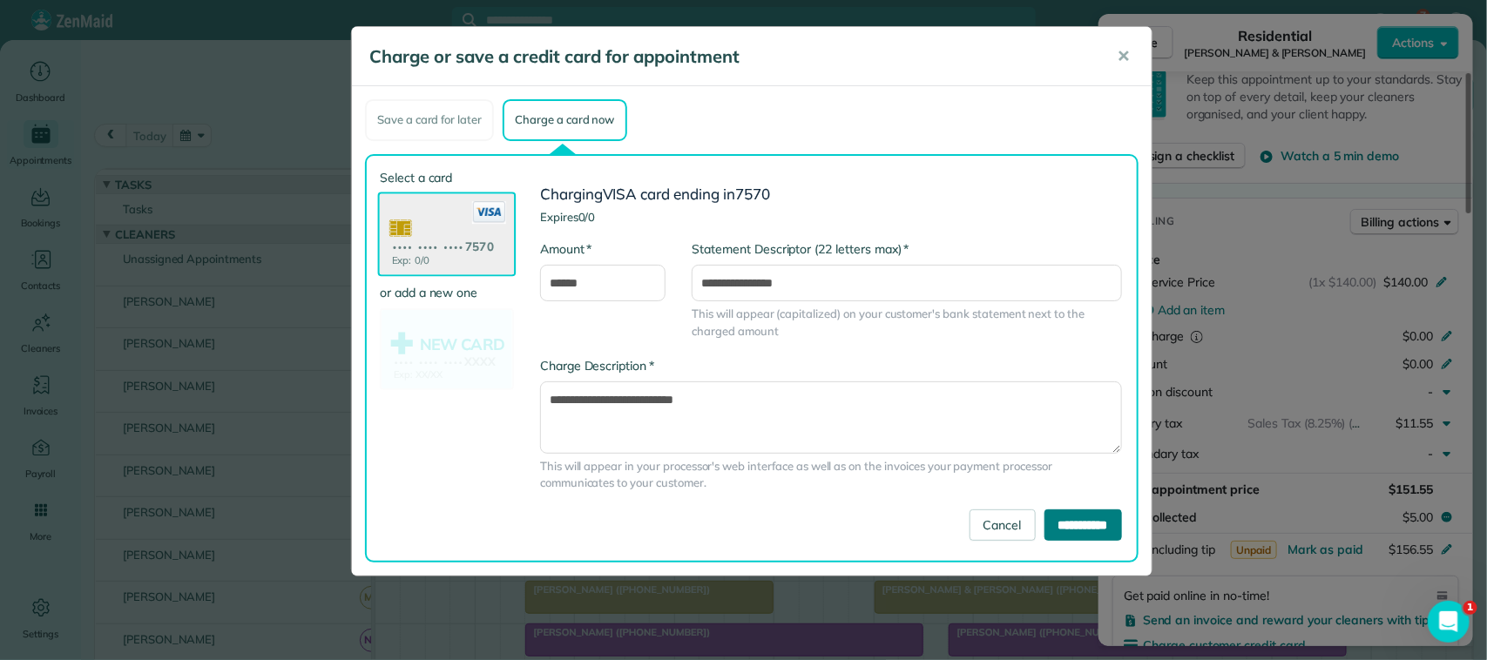
click at [1060, 530] on input "**********" at bounding box center [1084, 525] width 78 height 31
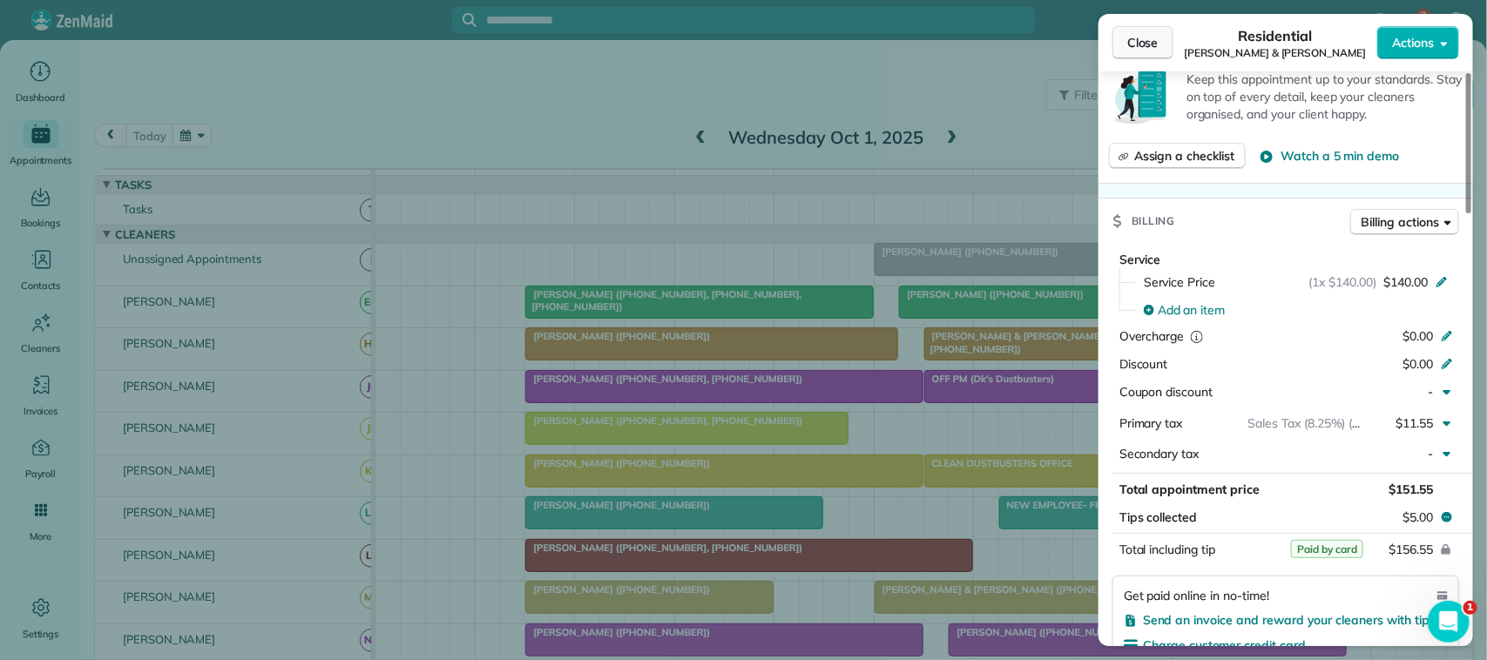
click at [1156, 37] on span "Close" at bounding box center [1142, 42] width 31 height 17
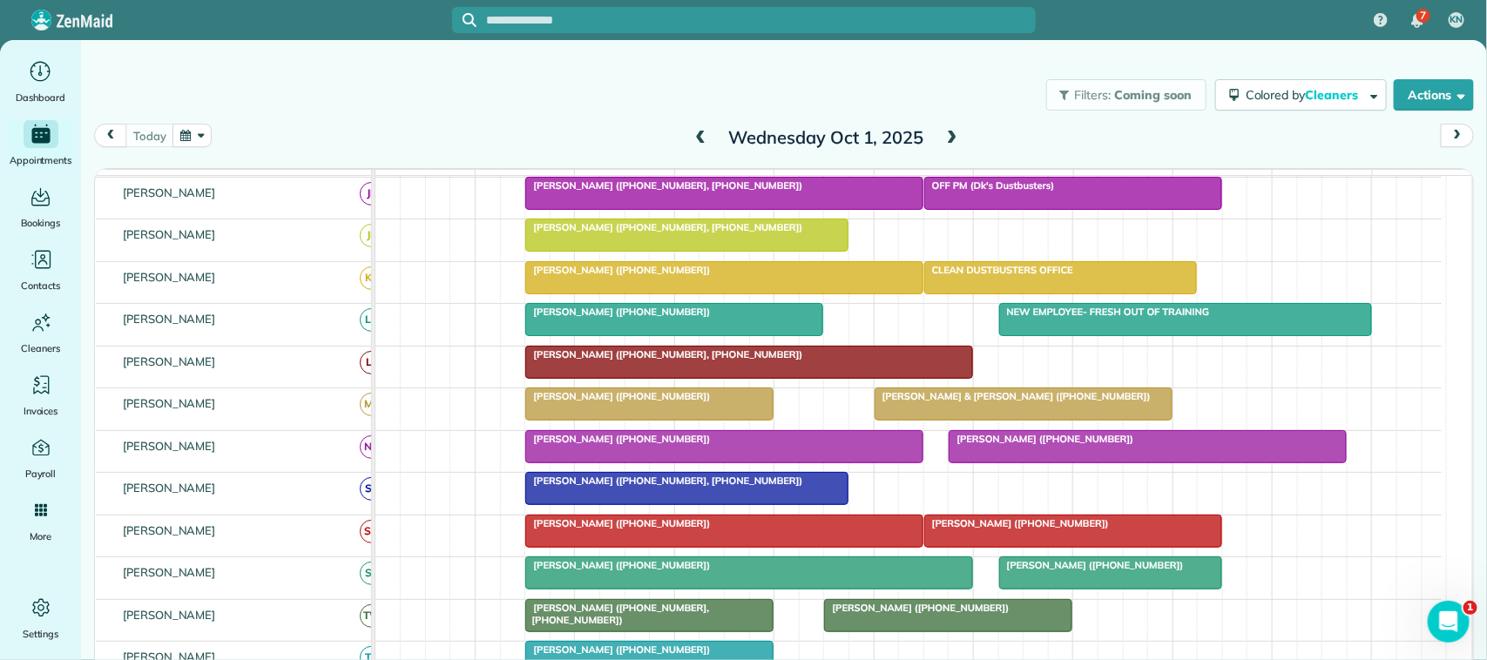
scroll to position [218, 0]
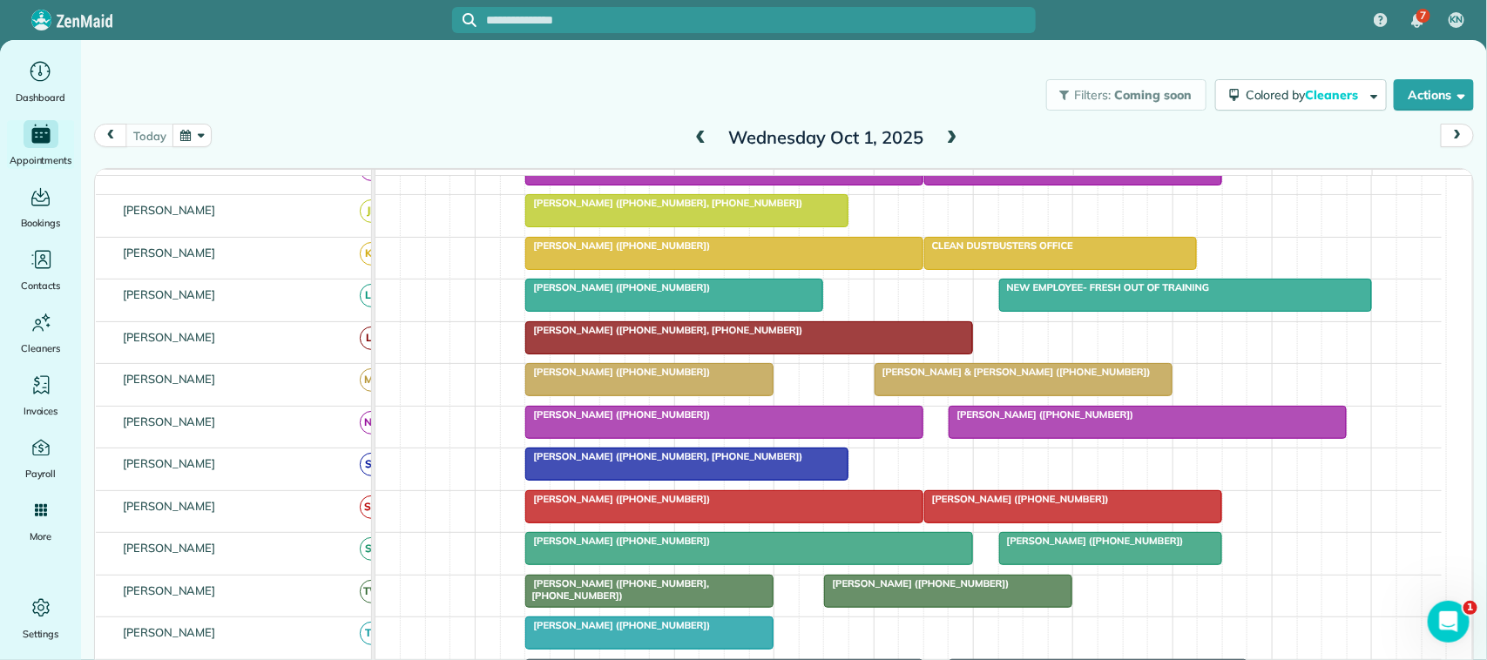
click at [1069, 565] on div at bounding box center [1110, 548] width 221 height 31
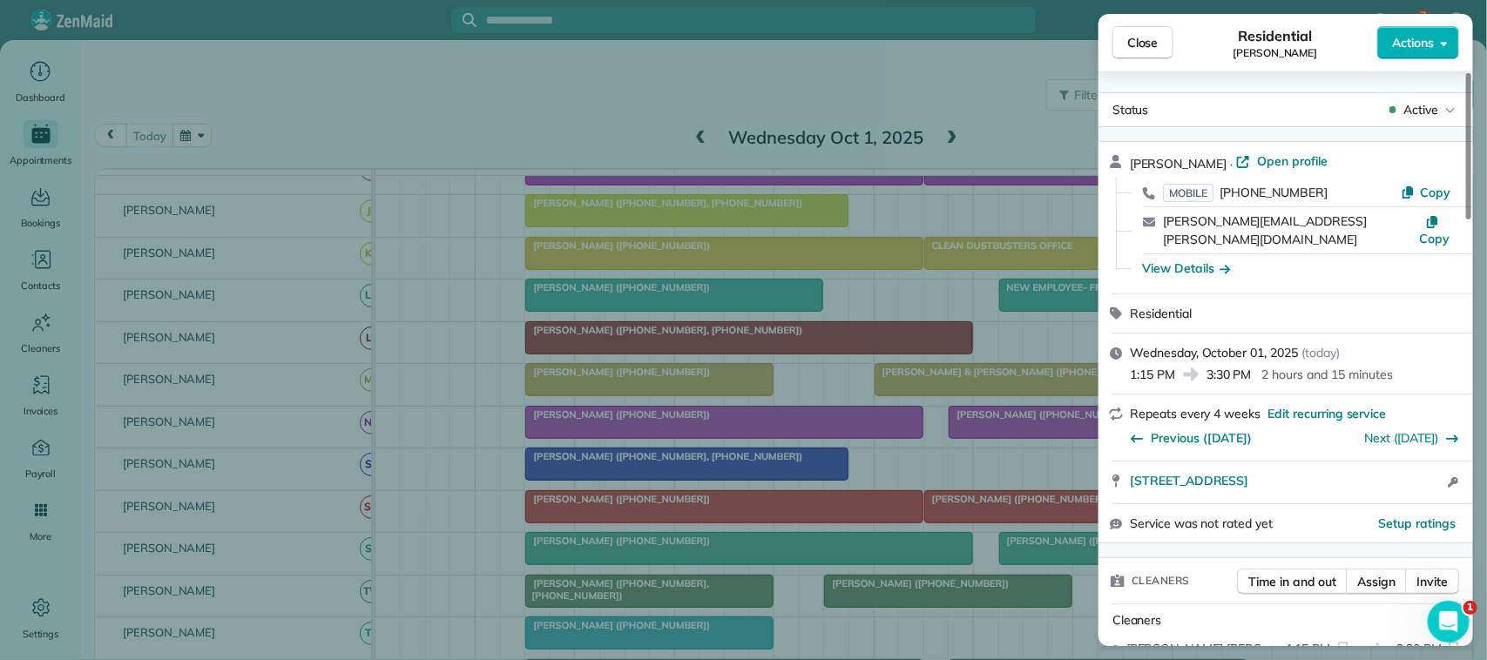
click at [1417, 24] on div "Close Residential [PERSON_NAME] Actions" at bounding box center [1286, 43] width 375 height 58
click at [1408, 54] on button "Actions" at bounding box center [1418, 42] width 82 height 33
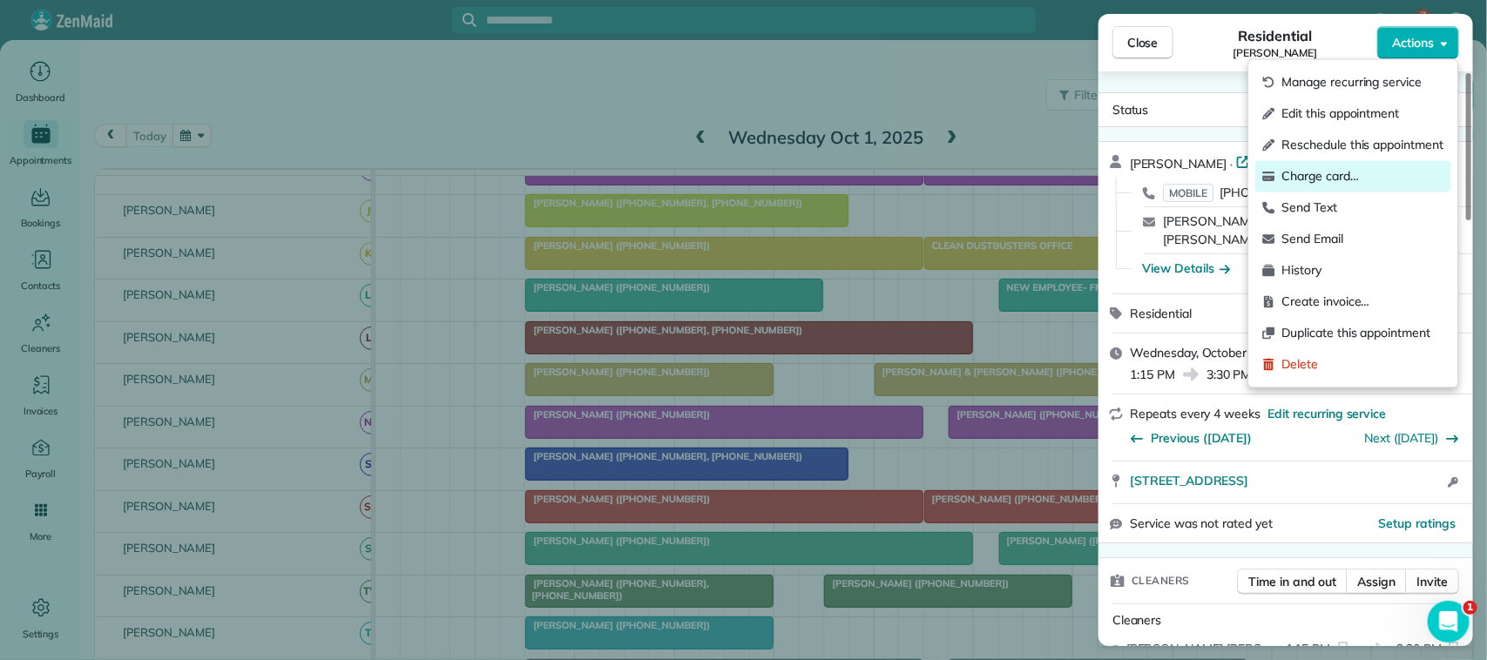
click at [1385, 175] on span "Charge card…" at bounding box center [1363, 176] width 162 height 17
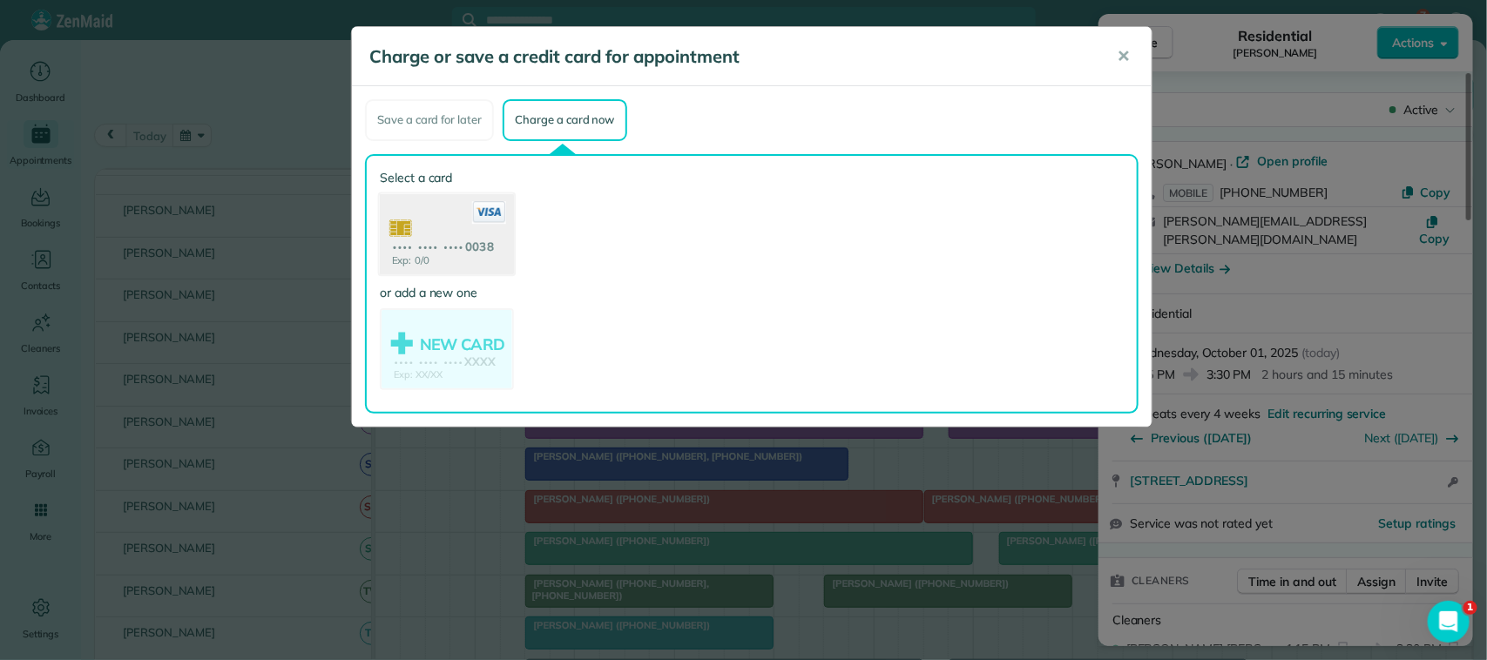
click at [477, 242] on use at bounding box center [447, 235] width 134 height 85
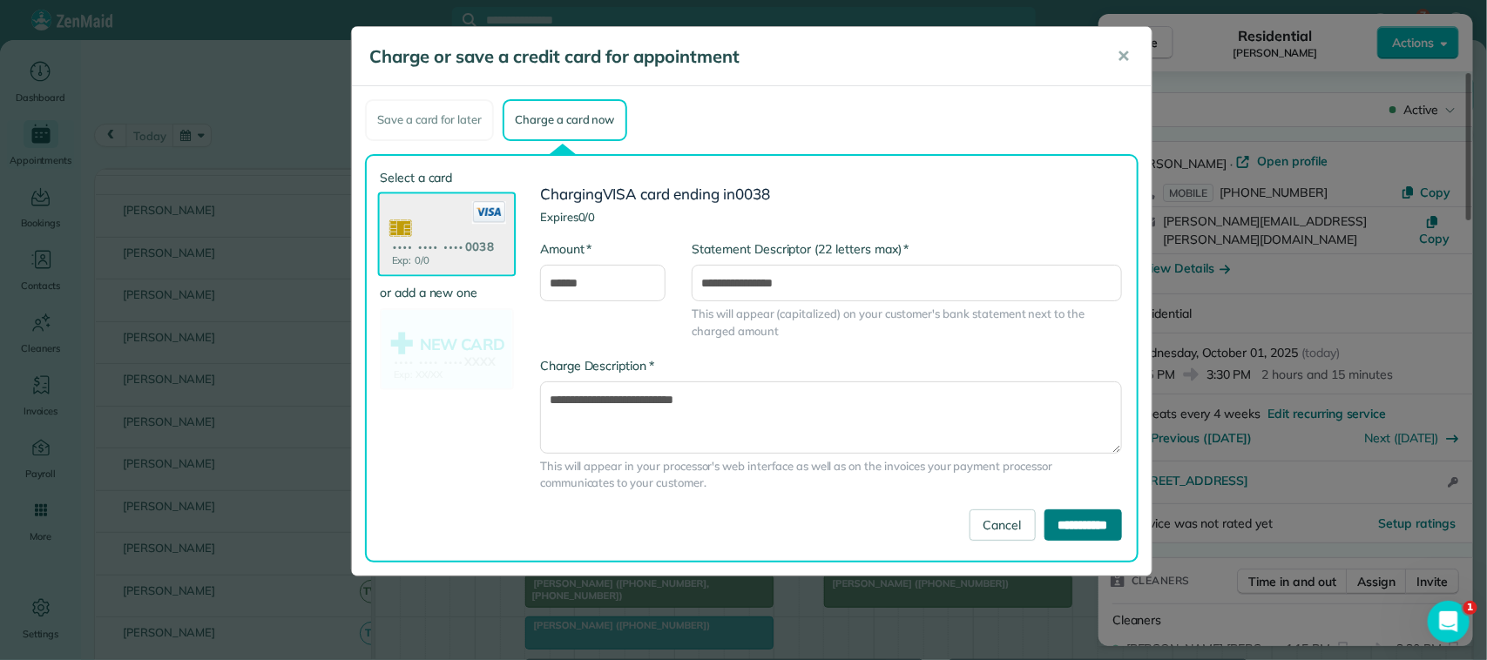
click at [1090, 524] on input "**********" at bounding box center [1084, 525] width 78 height 31
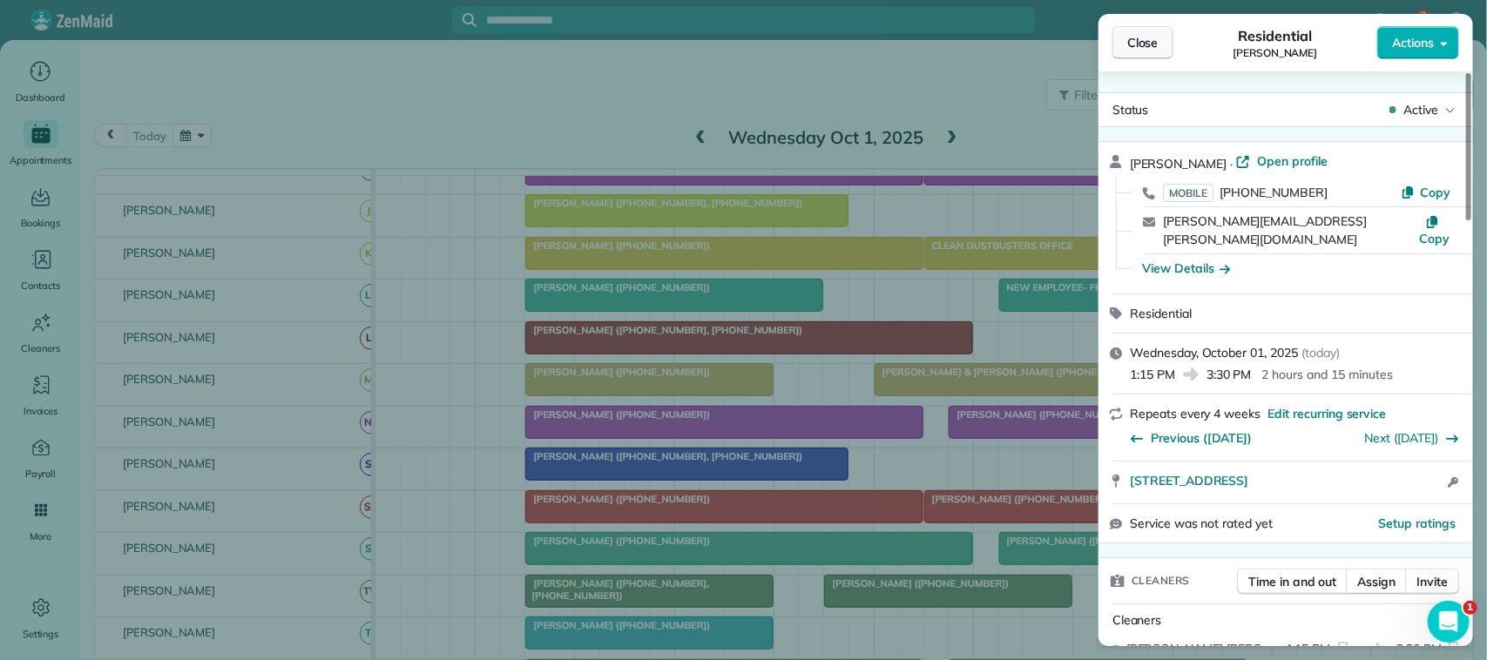
click at [1133, 48] on span "Close" at bounding box center [1142, 42] width 31 height 17
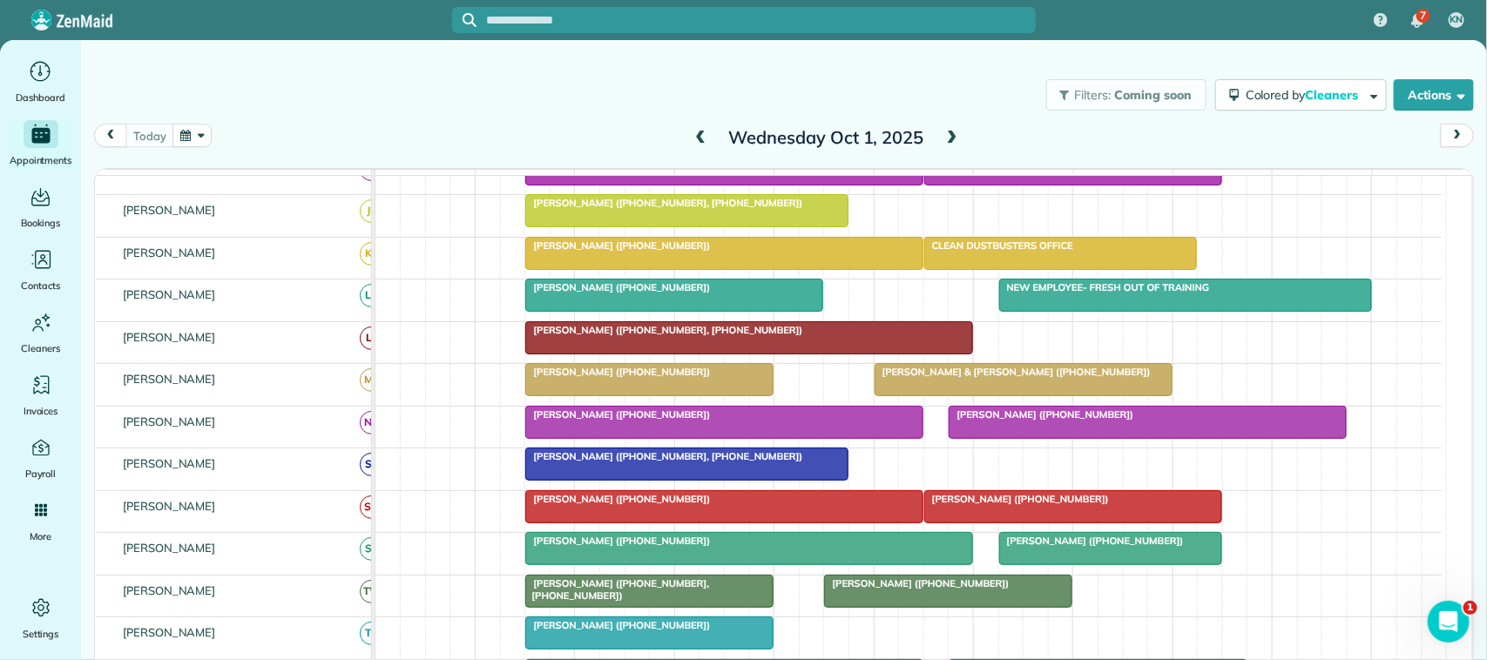
click at [590, 602] on span "[PERSON_NAME] ([PHONE_NUMBER], [PHONE_NUMBER])" at bounding box center [616, 590] width 185 height 24
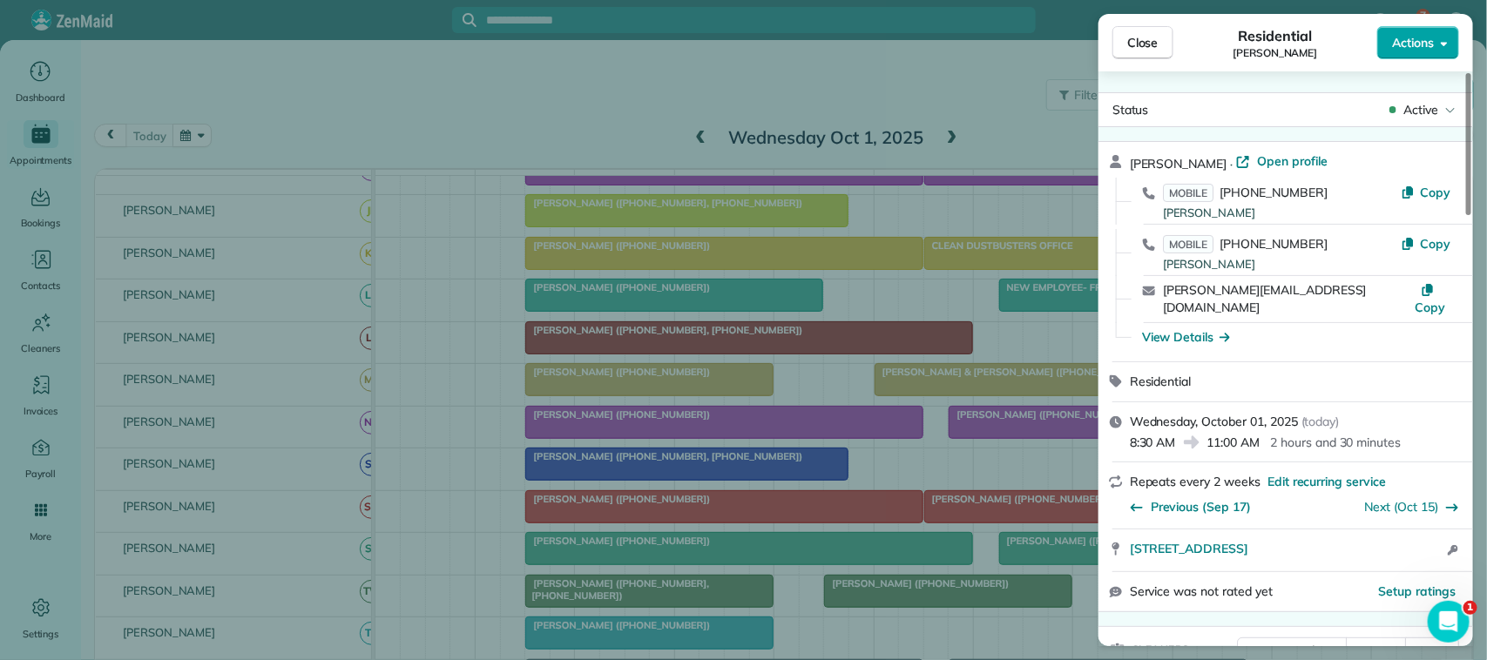
click at [1395, 46] on span "Actions" at bounding box center [1413, 42] width 42 height 17
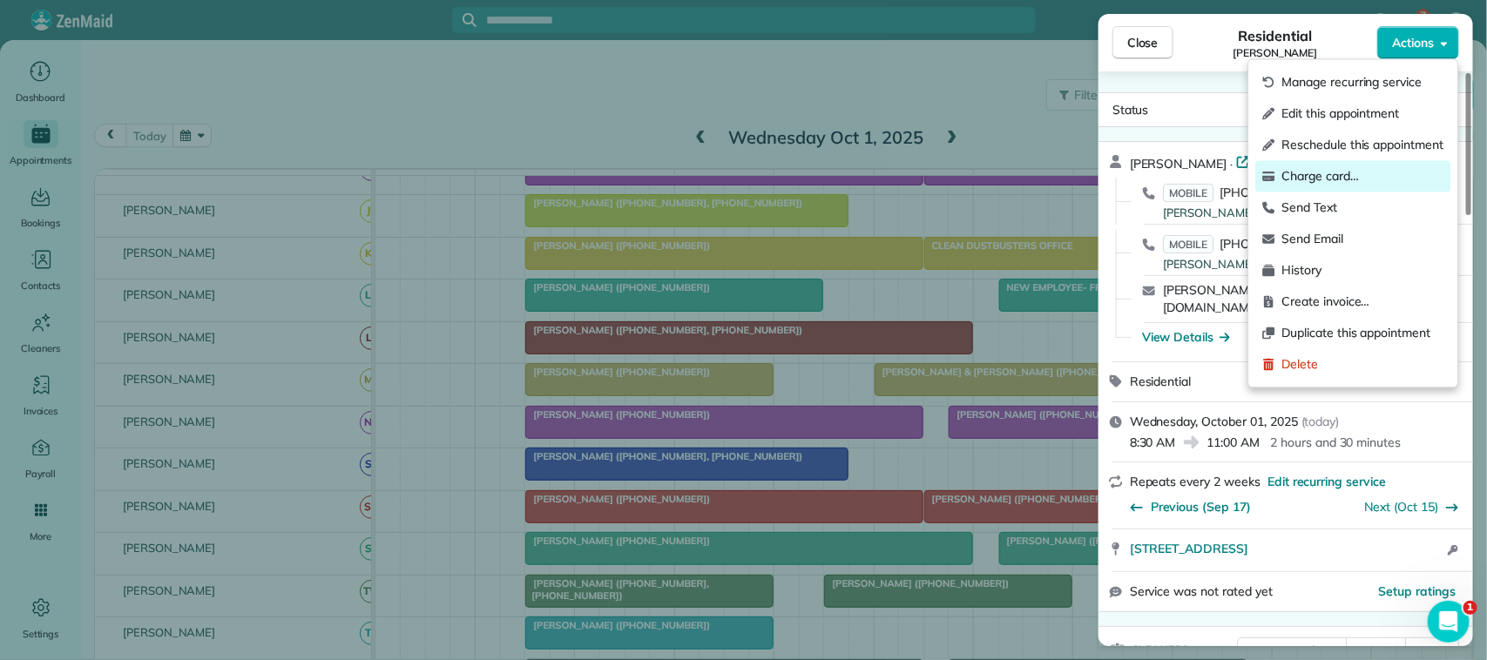
click at [1360, 185] on span "Charge card…" at bounding box center [1363, 176] width 162 height 17
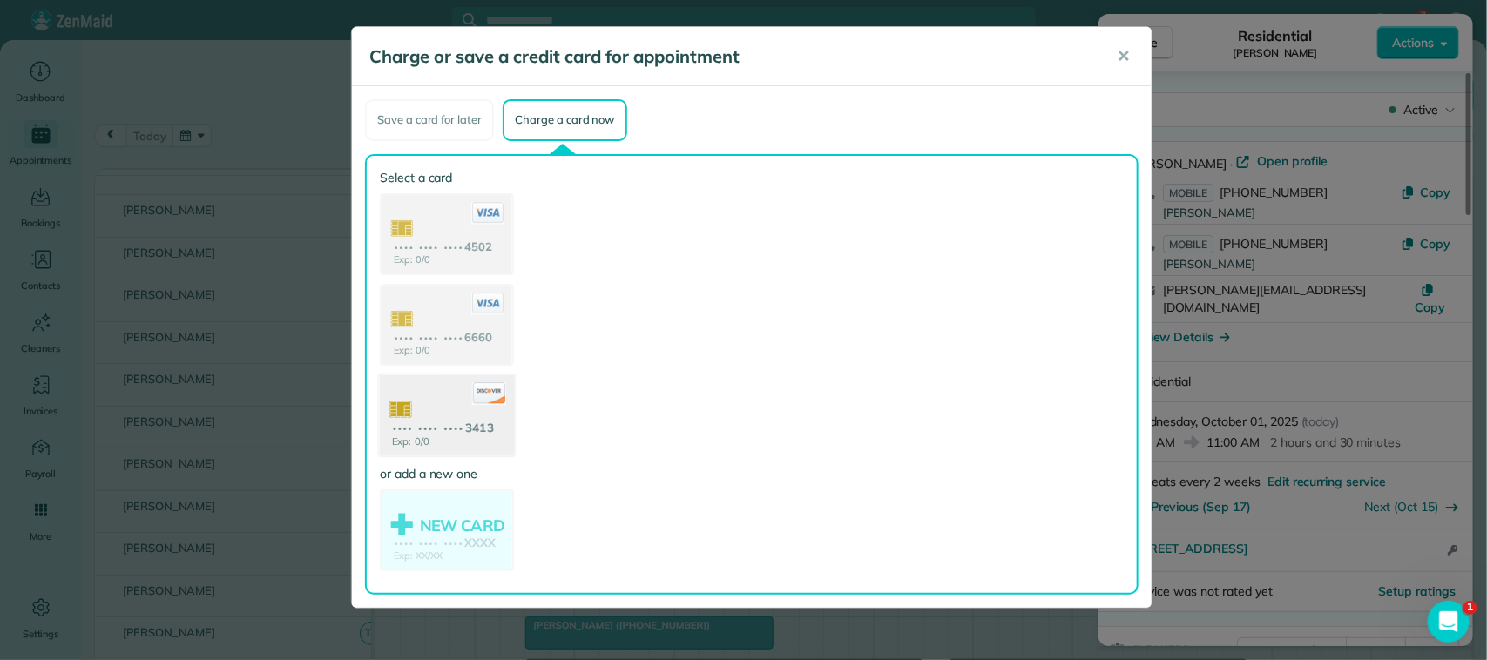
click at [494, 401] on icon at bounding box center [489, 393] width 34 height 23
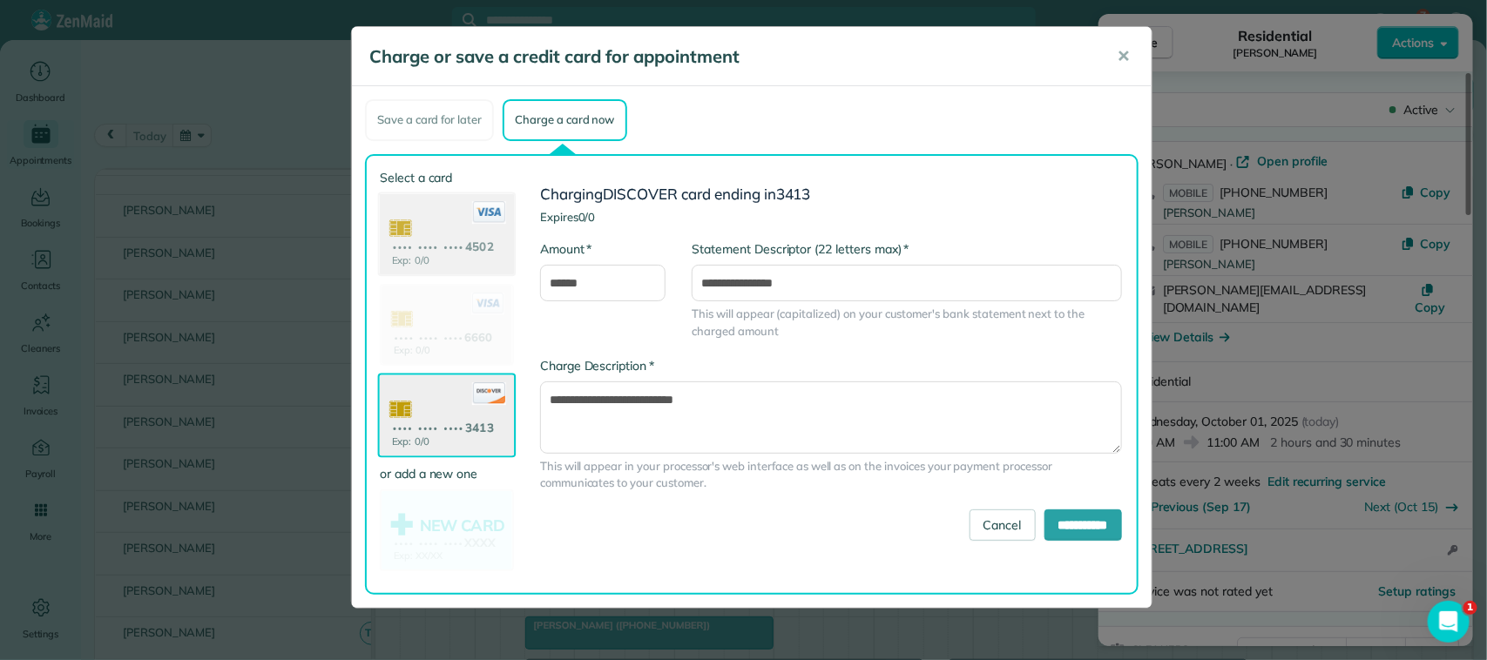
click at [467, 249] on use at bounding box center [447, 235] width 134 height 85
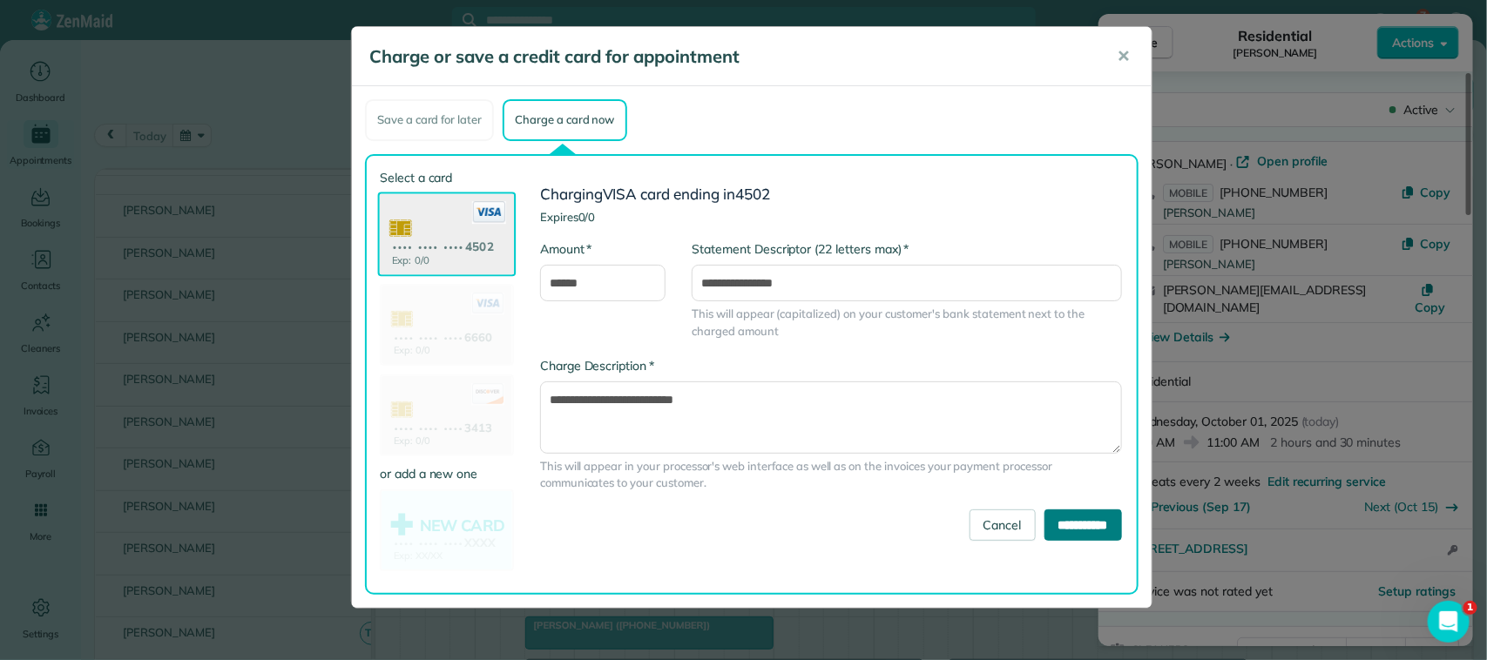
click at [1086, 523] on input "**********" at bounding box center [1084, 525] width 78 height 31
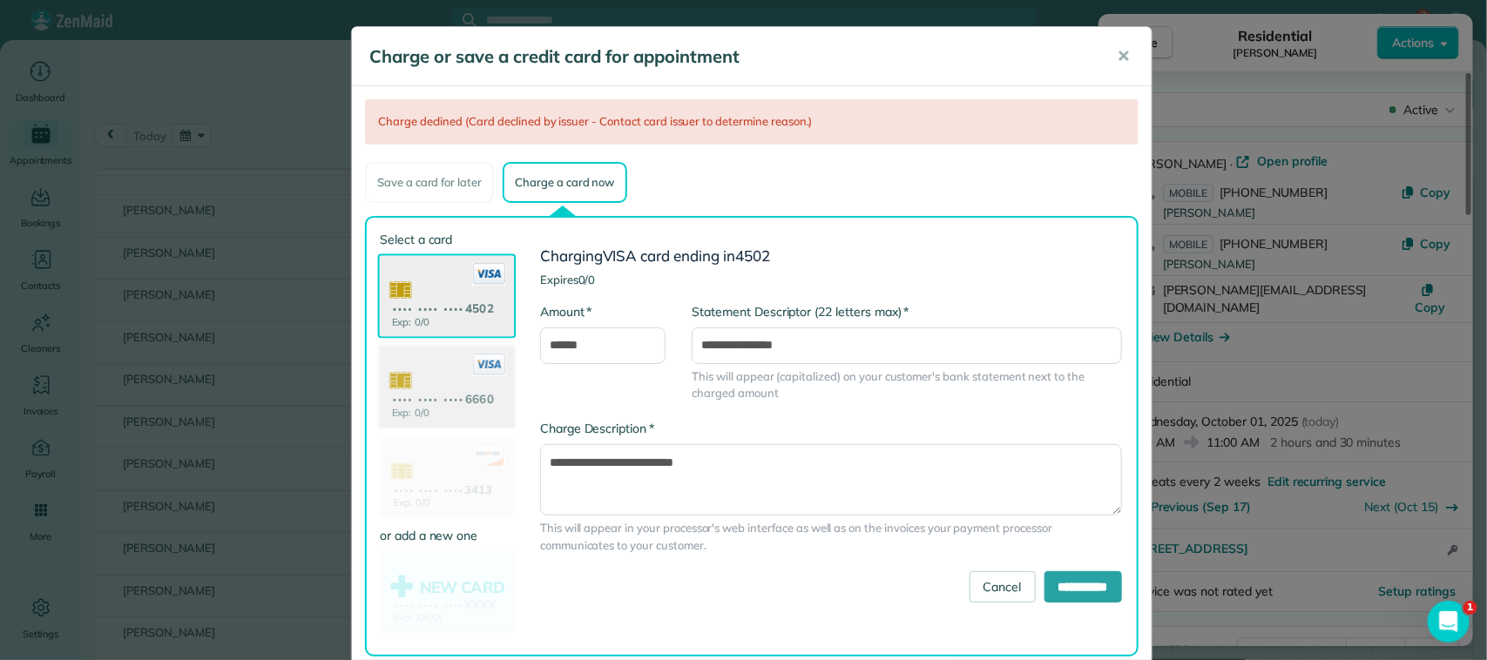
click at [489, 389] on use at bounding box center [447, 389] width 134 height 85
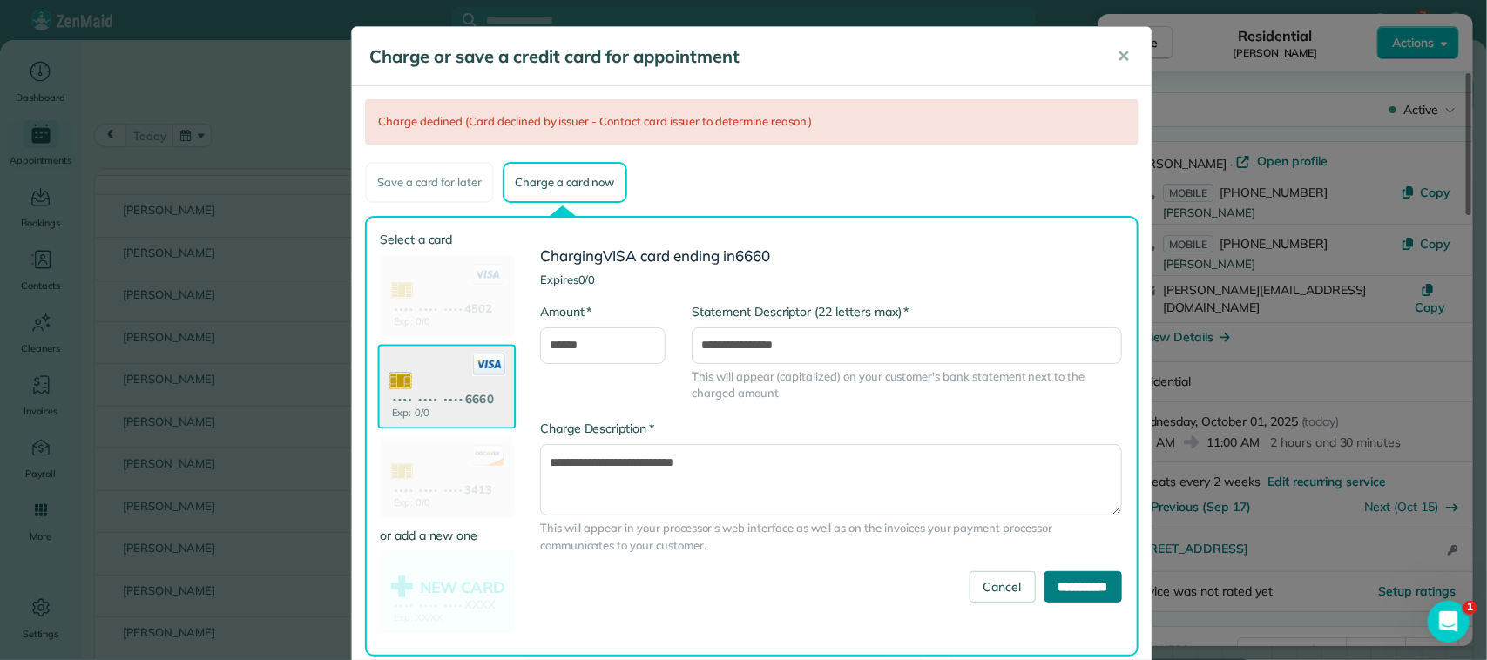
click at [1079, 579] on input "**********" at bounding box center [1084, 587] width 78 height 31
click at [1105, 54] on button "✕" at bounding box center [1123, 57] width 39 height 42
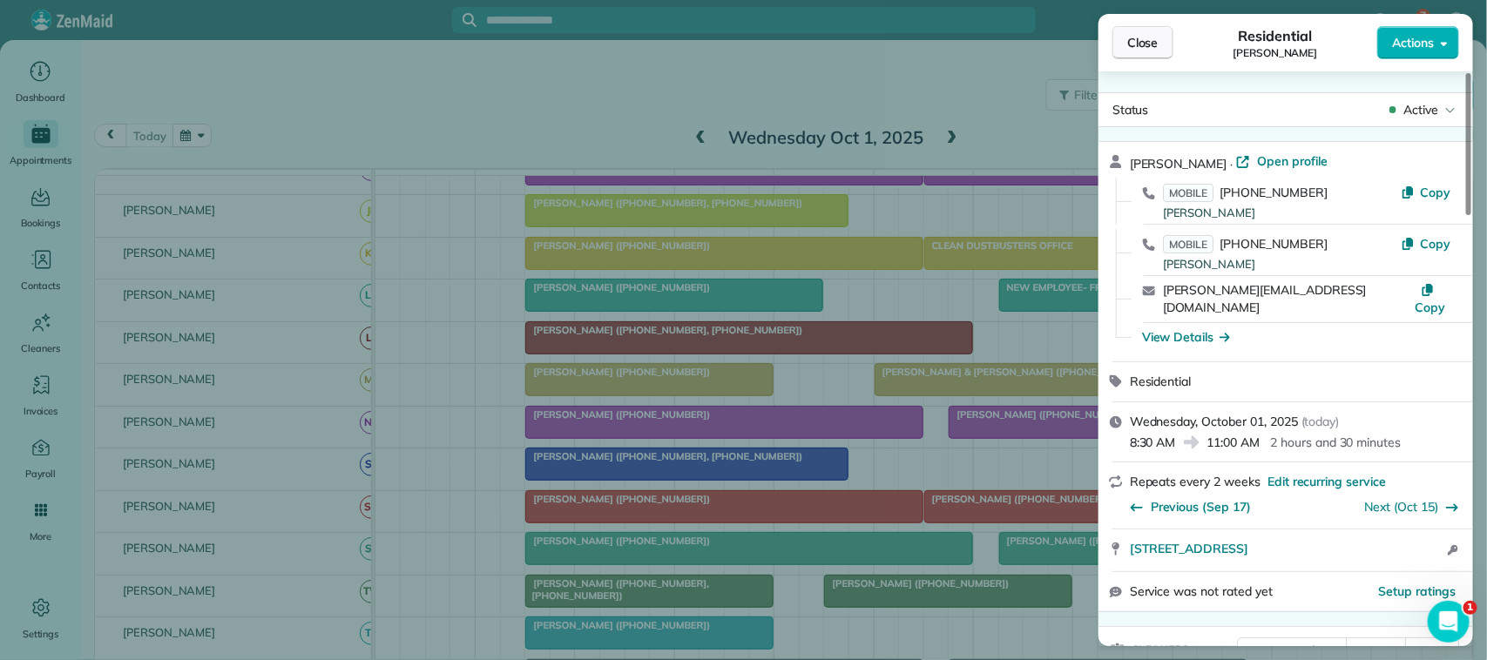
click at [1155, 44] on span "Close" at bounding box center [1142, 42] width 31 height 17
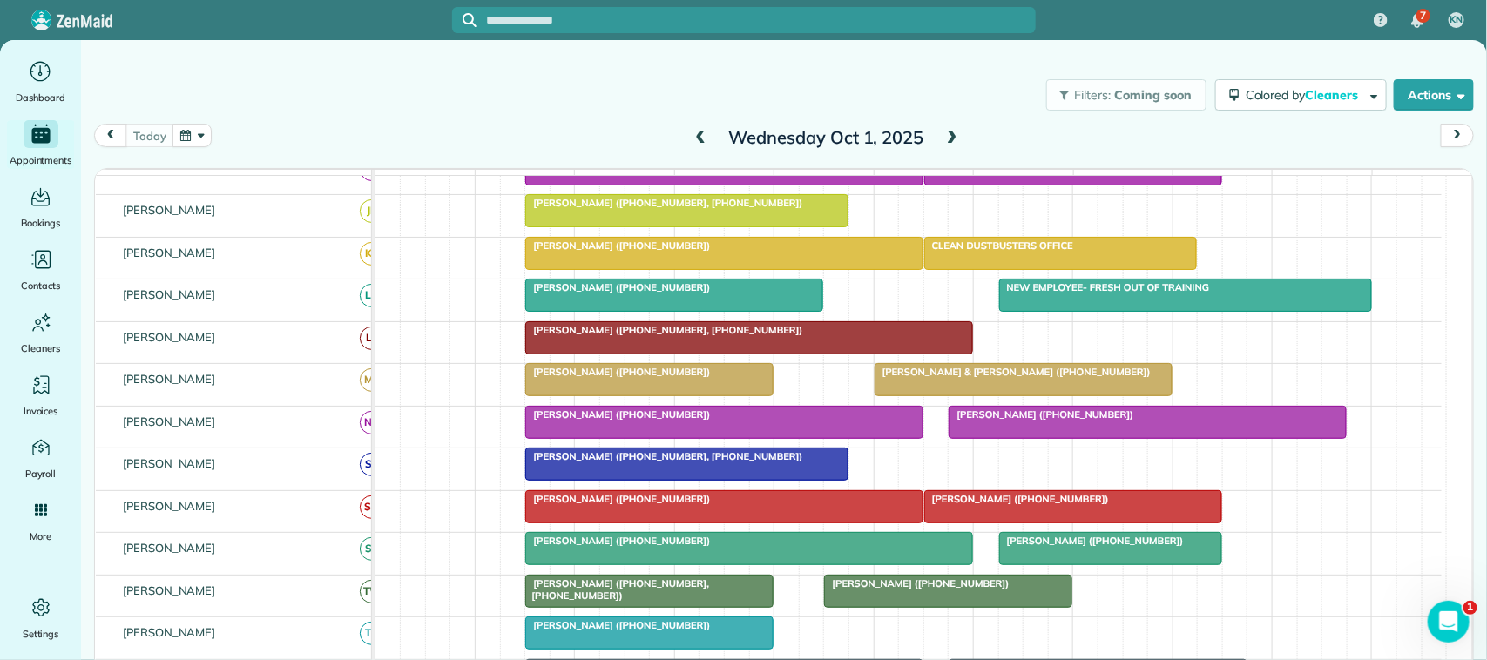
click at [654, 294] on span "[PERSON_NAME] ([PHONE_NUMBER])" at bounding box center [617, 287] width 186 height 12
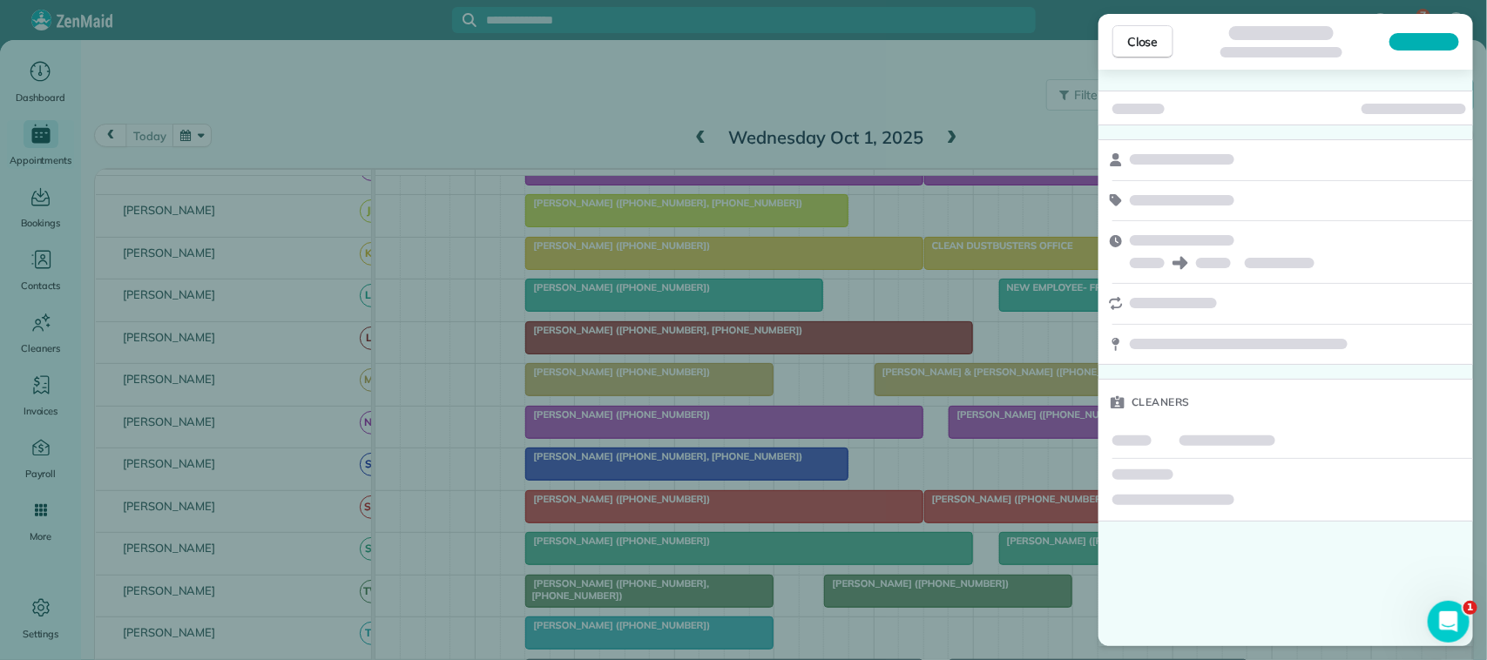
click at [1404, 42] on div at bounding box center [1425, 41] width 70 height 17
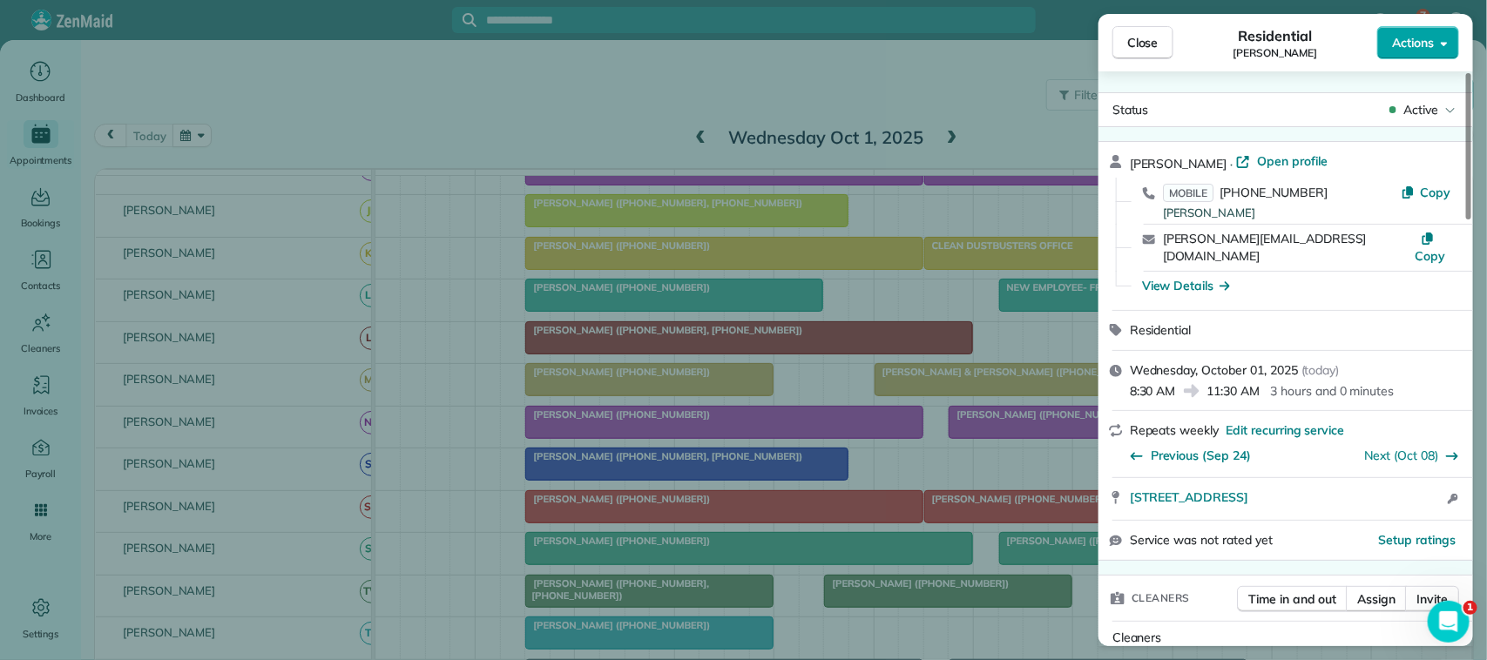
click at [1384, 53] on button "Actions" at bounding box center [1418, 42] width 82 height 33
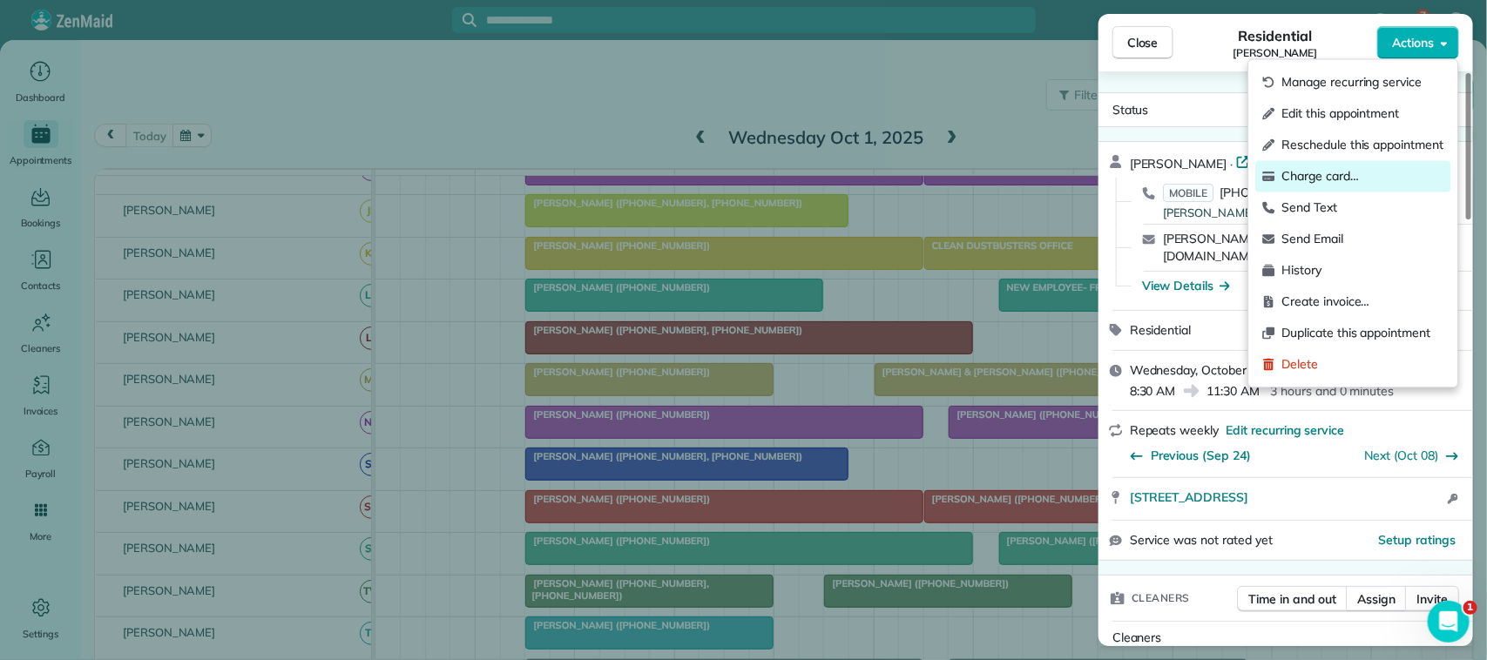
click at [1375, 168] on span "Charge card…" at bounding box center [1363, 176] width 162 height 17
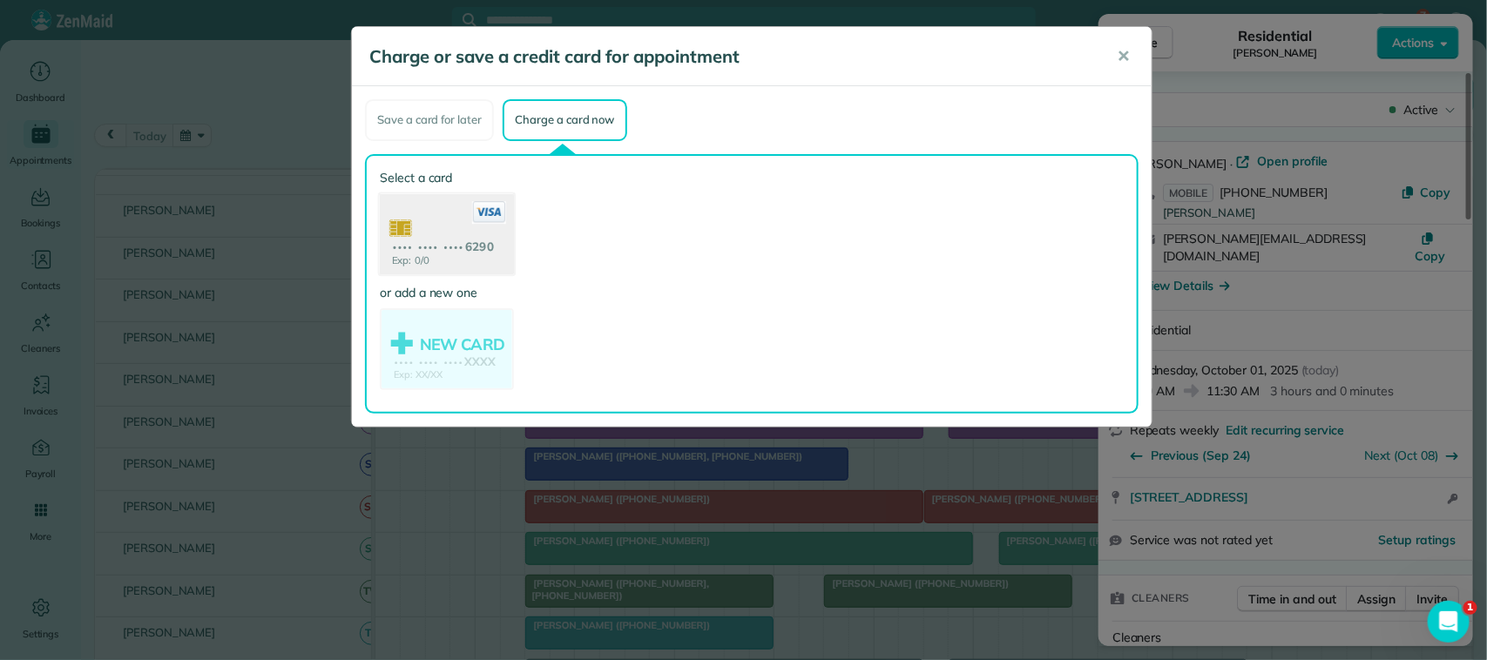
click at [472, 248] on use at bounding box center [447, 235] width 134 height 85
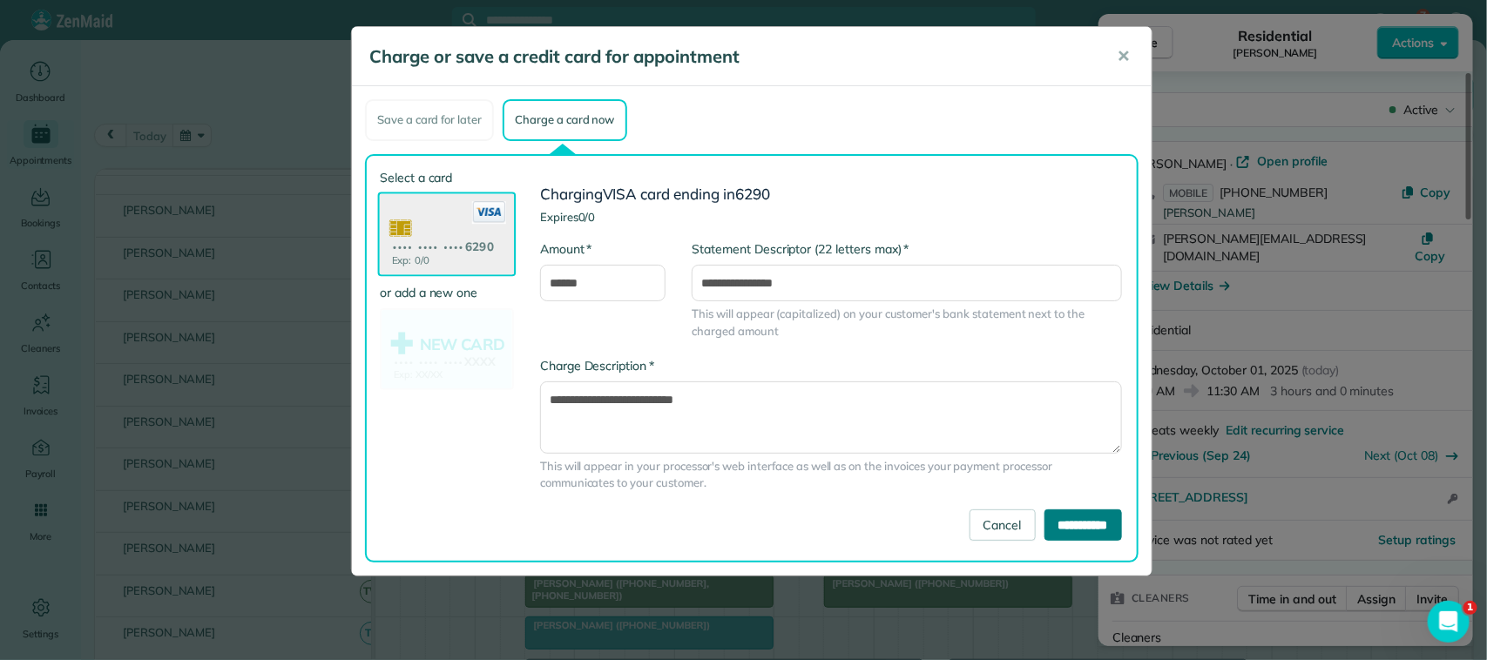
click at [1045, 519] on input "**********" at bounding box center [1084, 525] width 78 height 31
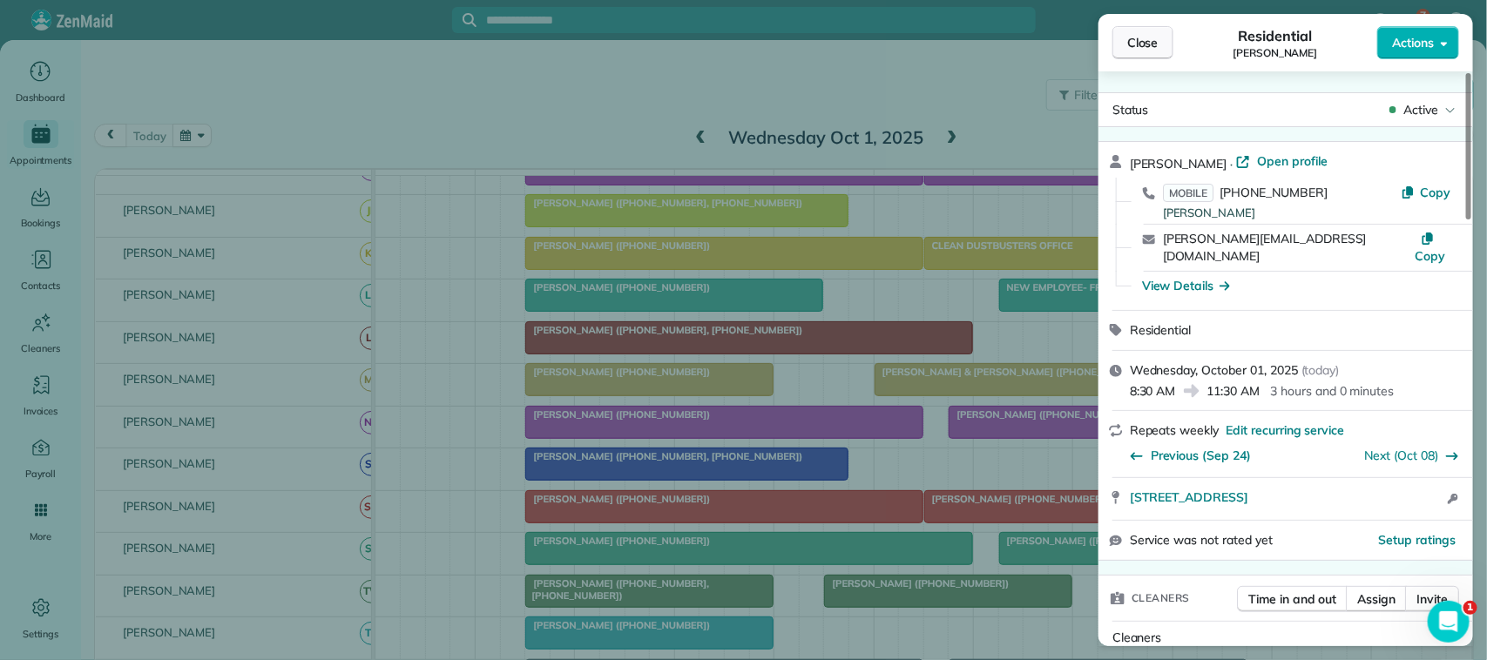
click at [1147, 49] on span "Close" at bounding box center [1142, 42] width 31 height 17
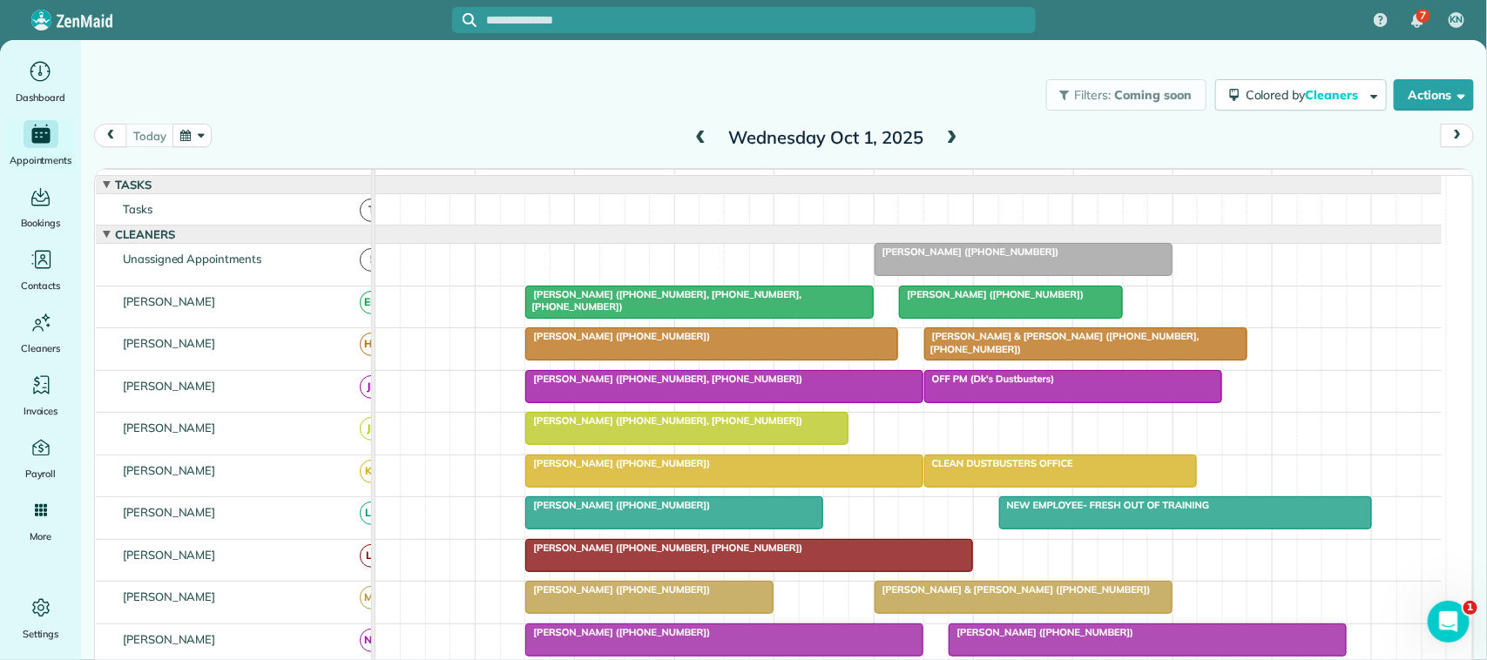
click at [598, 318] on div at bounding box center [699, 302] width 346 height 31
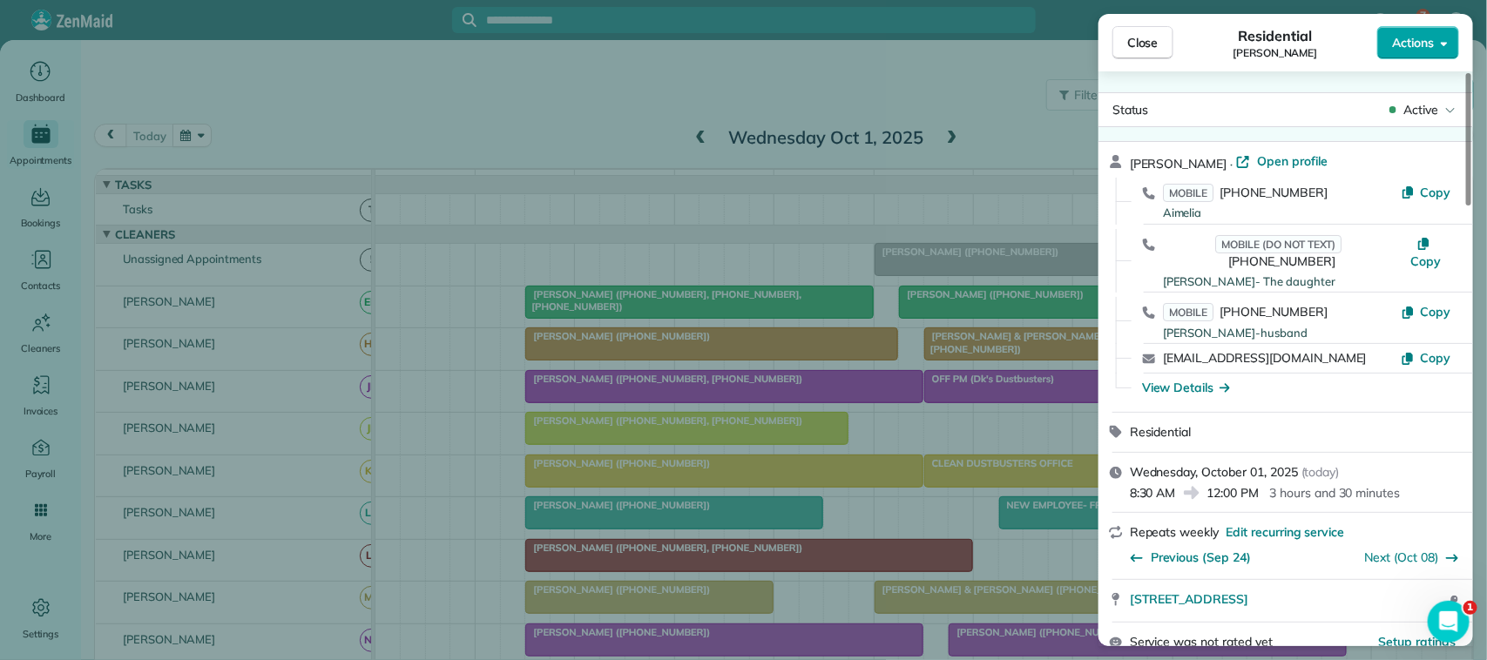
click at [1417, 44] on span "Actions" at bounding box center [1413, 42] width 42 height 17
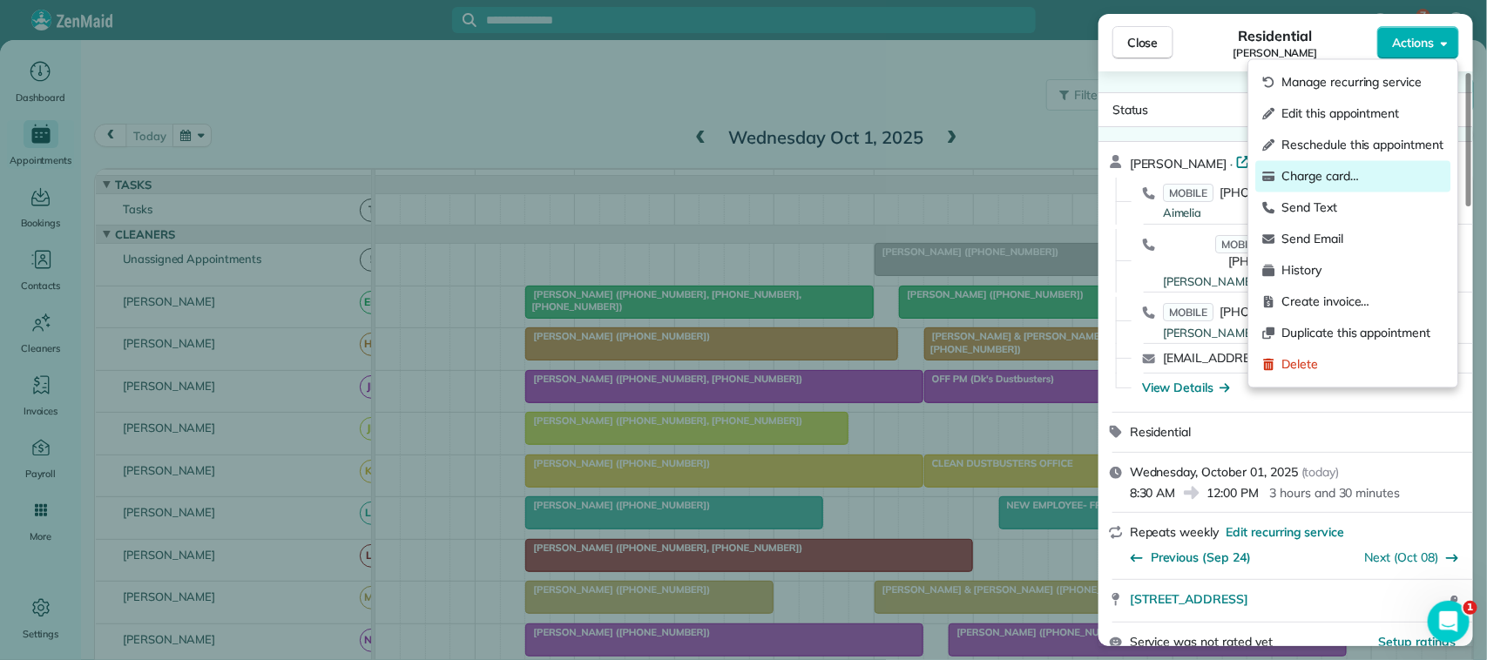
click at [1375, 171] on span "Charge card…" at bounding box center [1363, 176] width 162 height 17
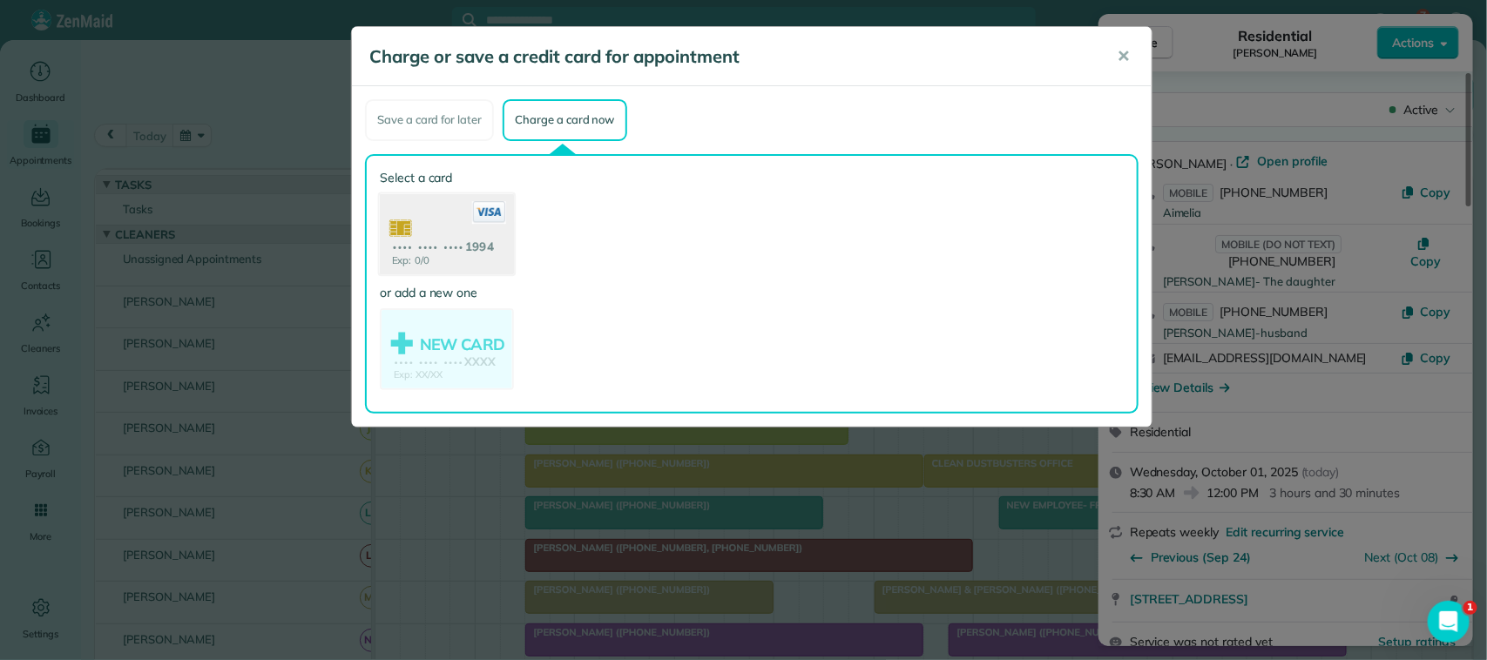
click at [475, 245] on use at bounding box center [447, 235] width 134 height 85
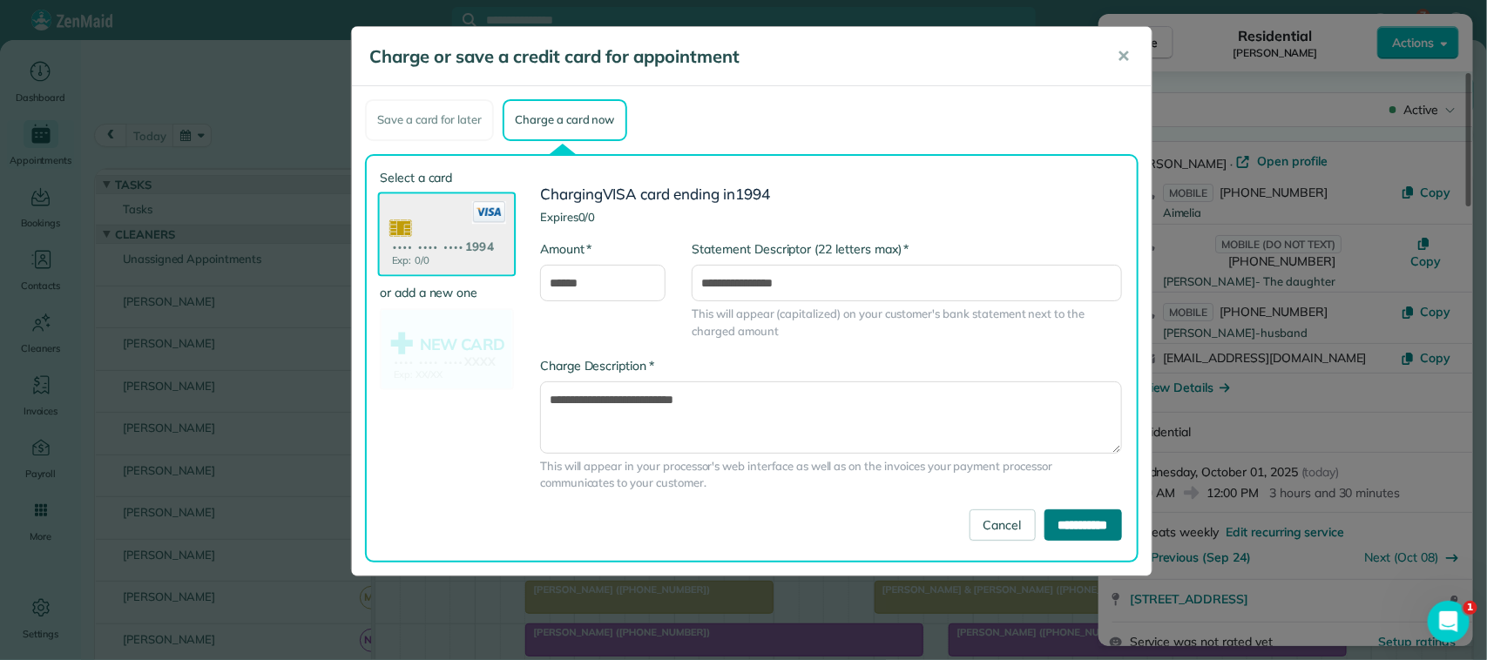
click at [1081, 533] on input "**********" at bounding box center [1084, 525] width 78 height 31
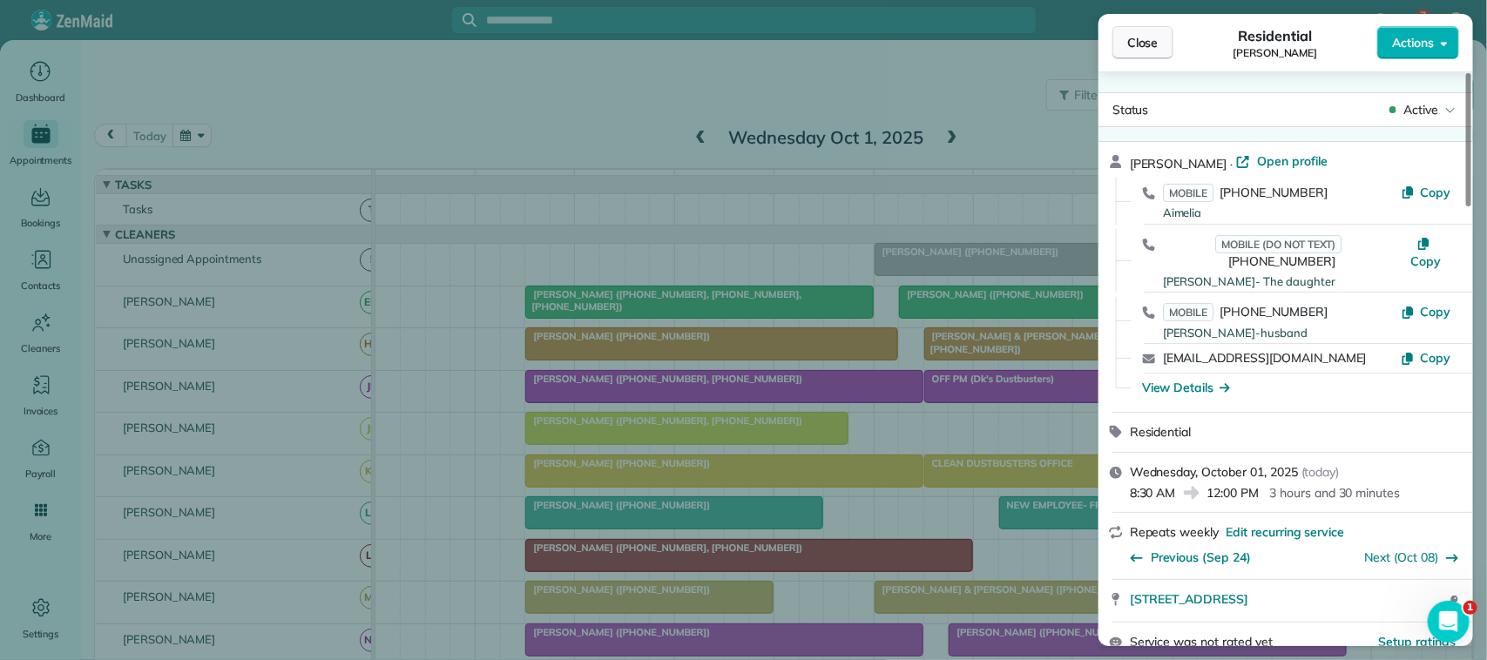
click at [1127, 41] on span "Close" at bounding box center [1142, 42] width 31 height 17
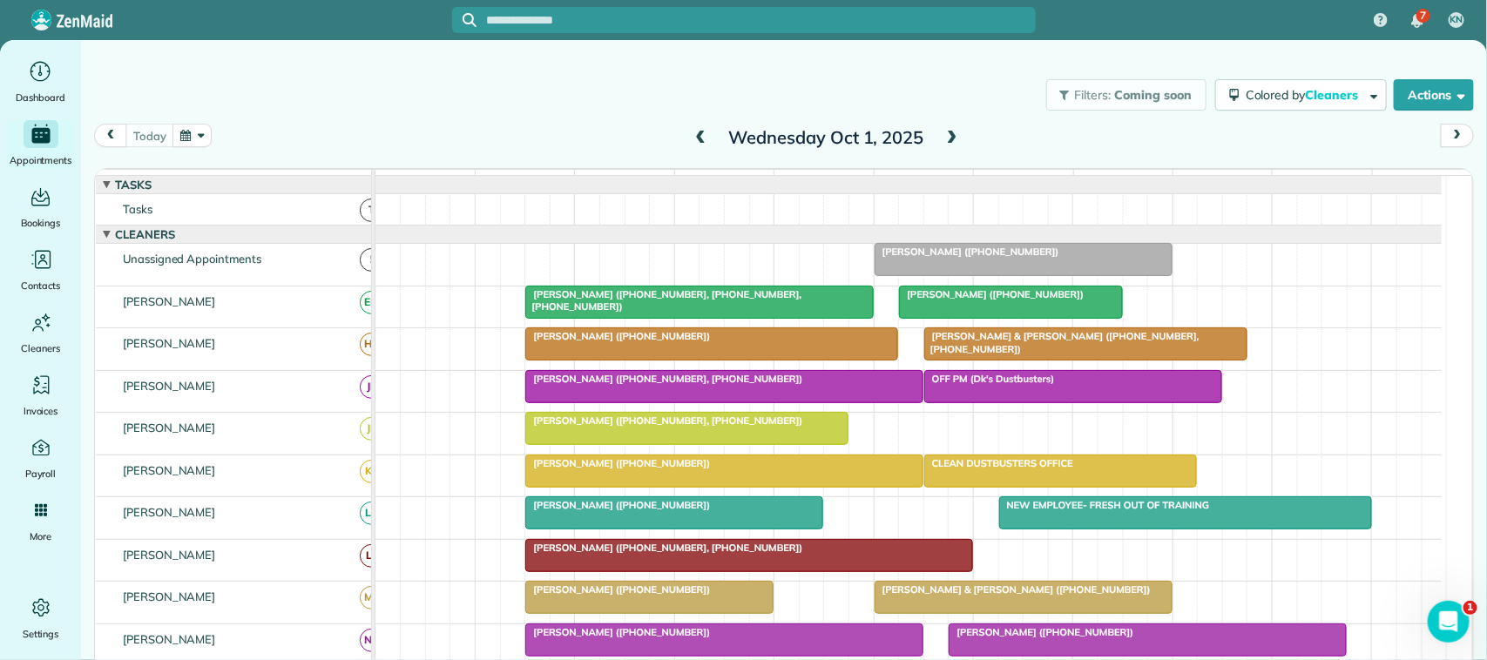
click at [309, 129] on div "[DATE] [DATE]" at bounding box center [784, 140] width 1380 height 33
click at [181, 138] on button "button" at bounding box center [193, 136] width 40 height 24
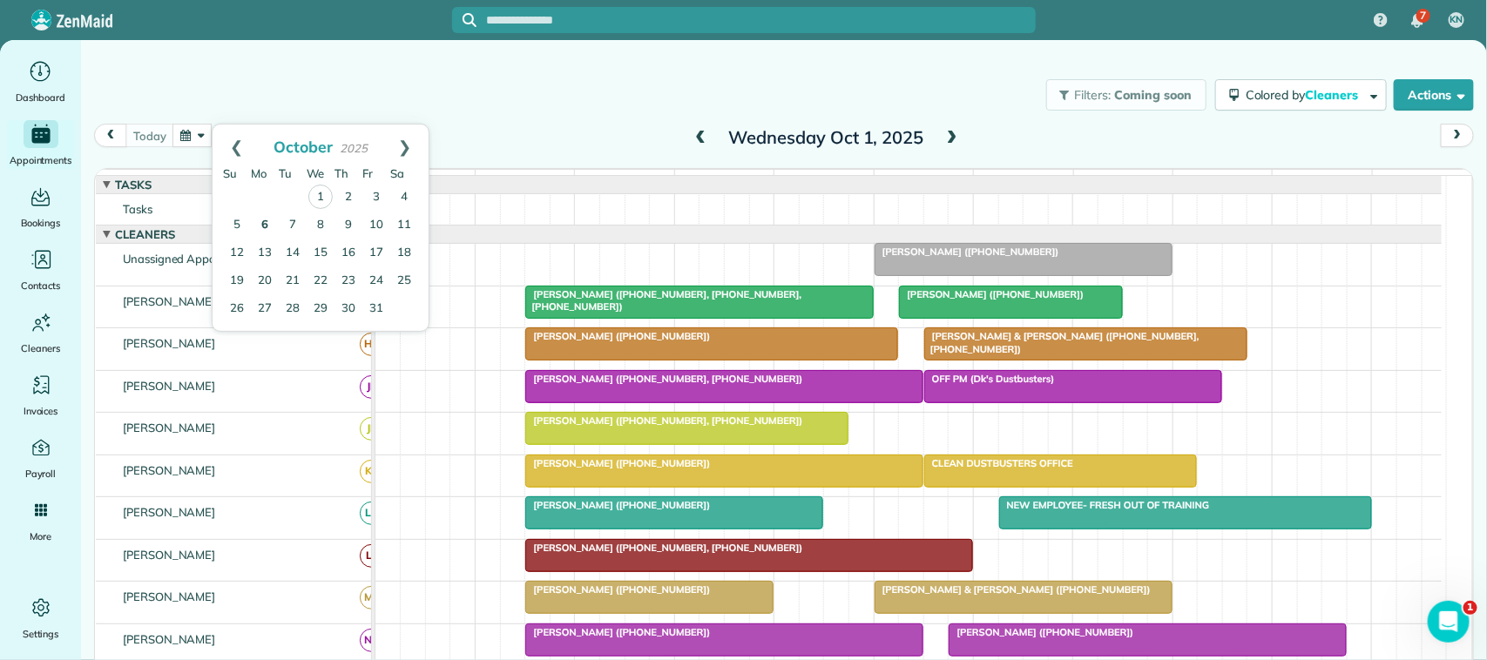
click at [272, 224] on link "6" at bounding box center [265, 226] width 28 height 28
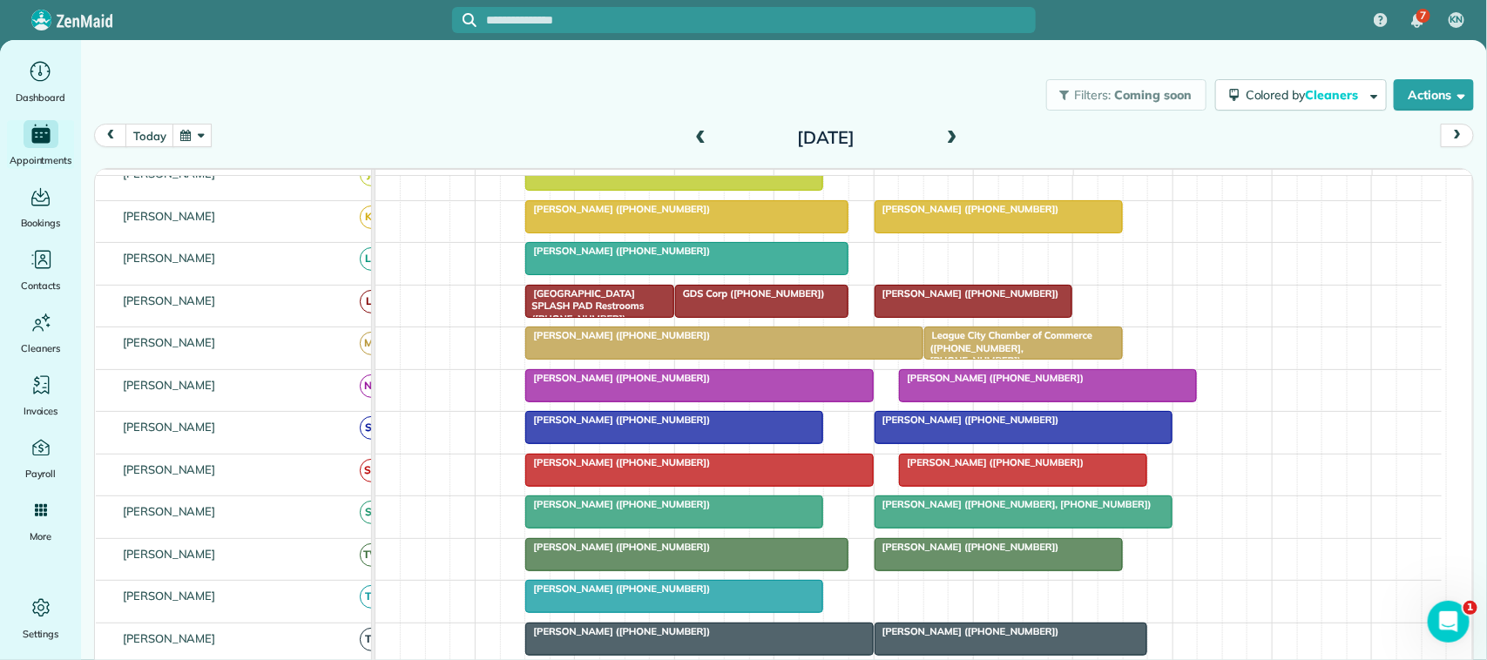
scroll to position [218, 0]
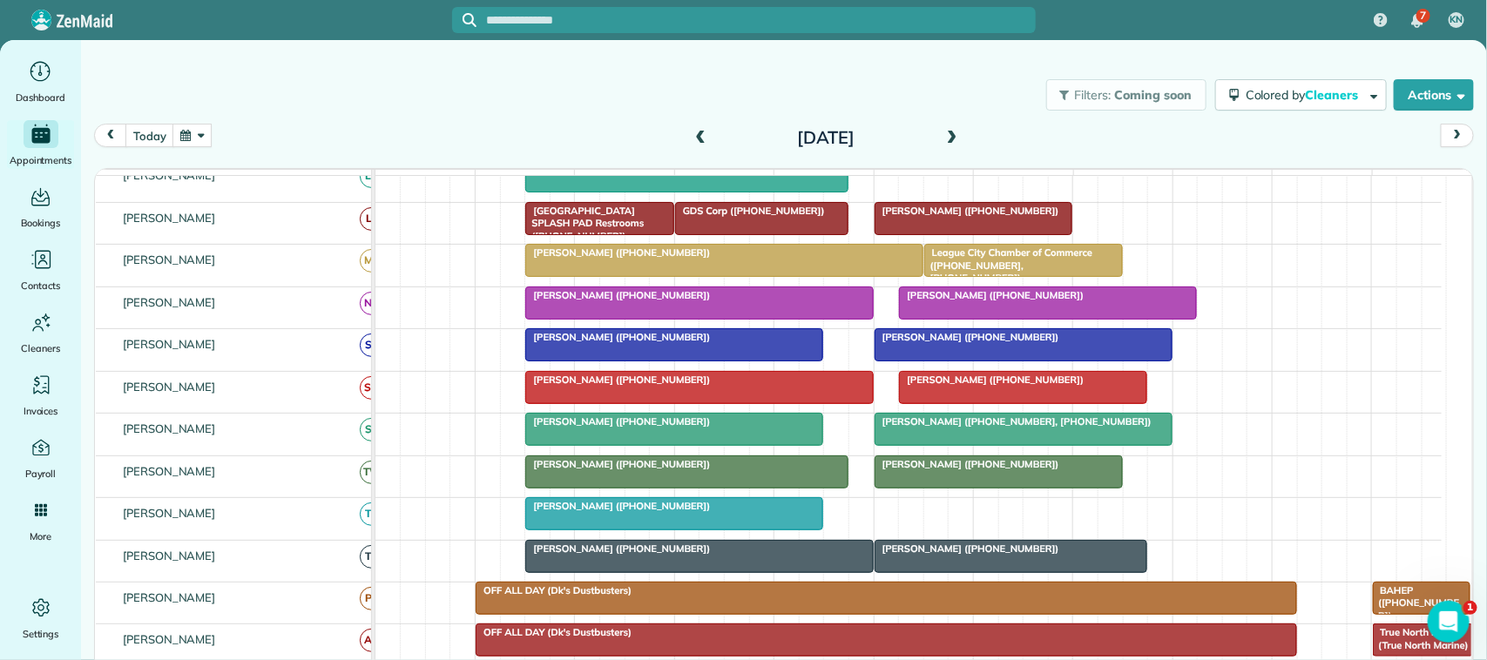
click at [943, 139] on span at bounding box center [952, 139] width 19 height 16
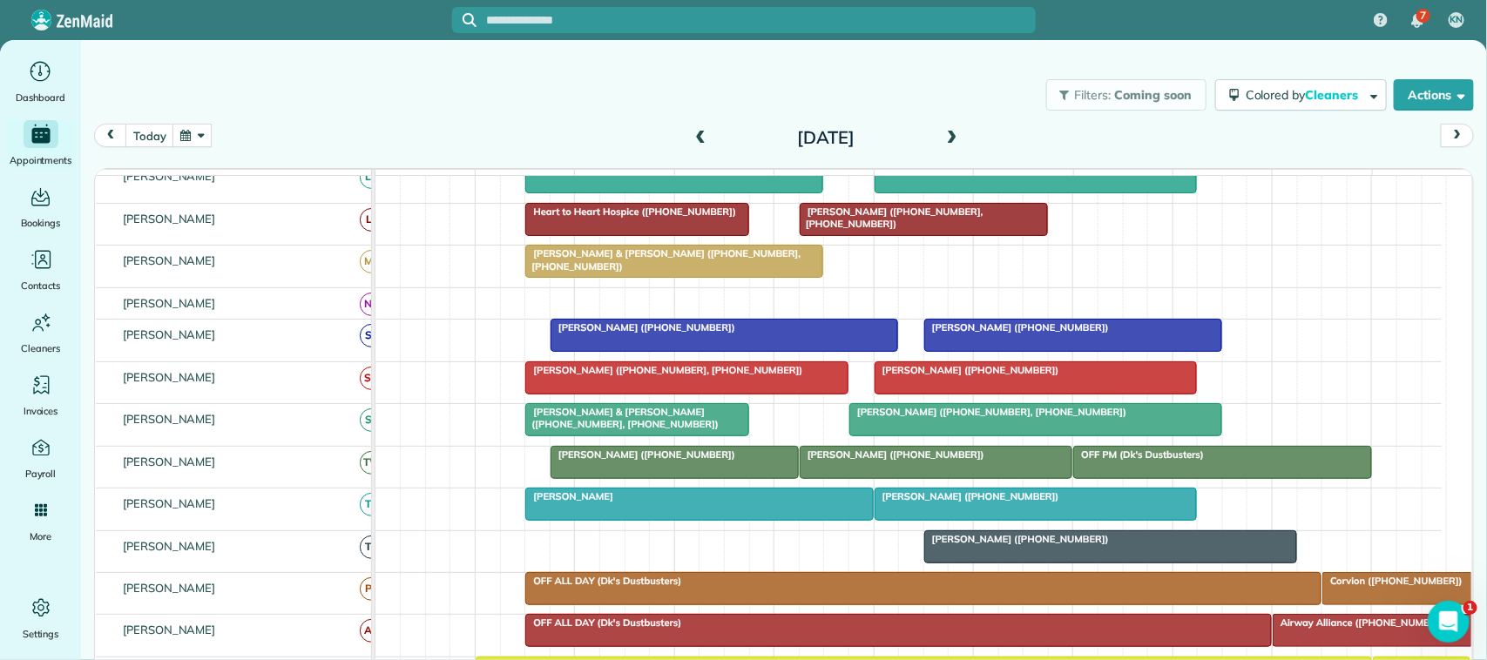
click at [943, 139] on span at bounding box center [952, 139] width 19 height 16
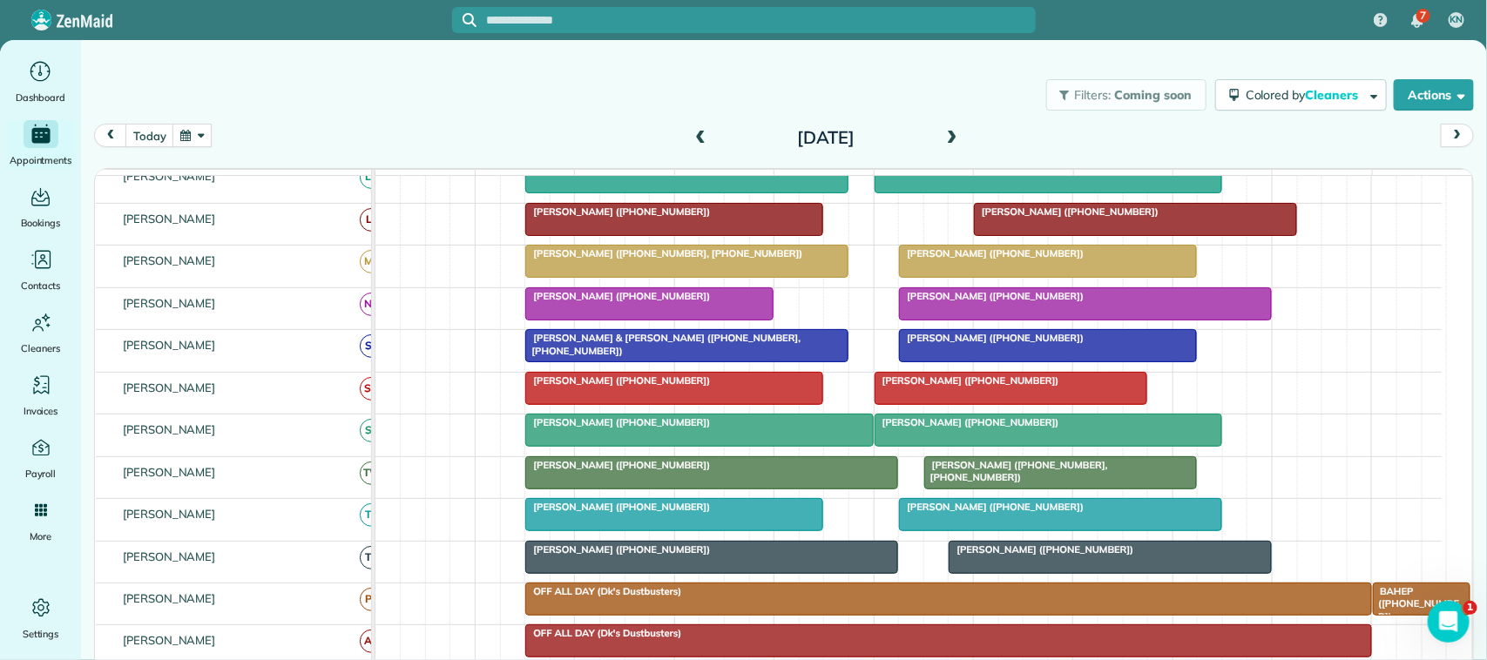
click at [943, 139] on span at bounding box center [952, 139] width 19 height 16
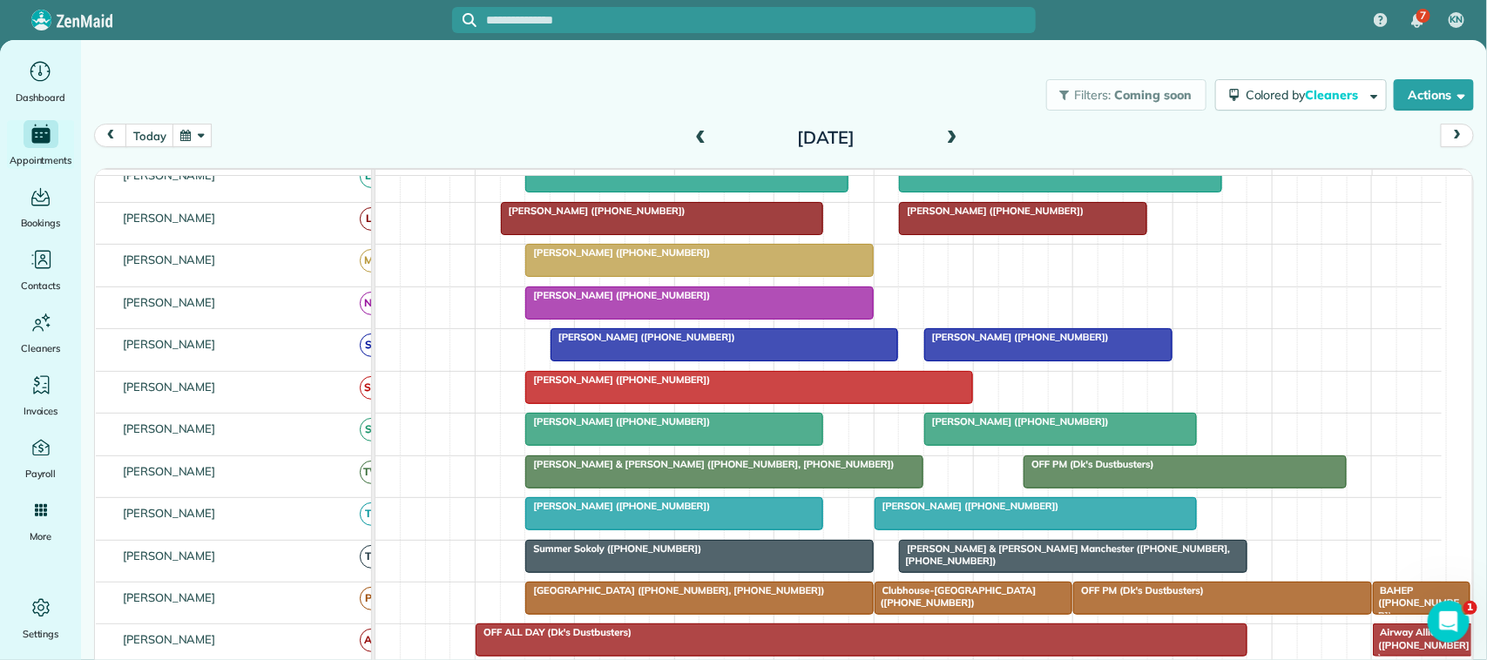
click at [943, 139] on span at bounding box center [952, 139] width 19 height 16
